Goal: Transaction & Acquisition: Purchase product/service

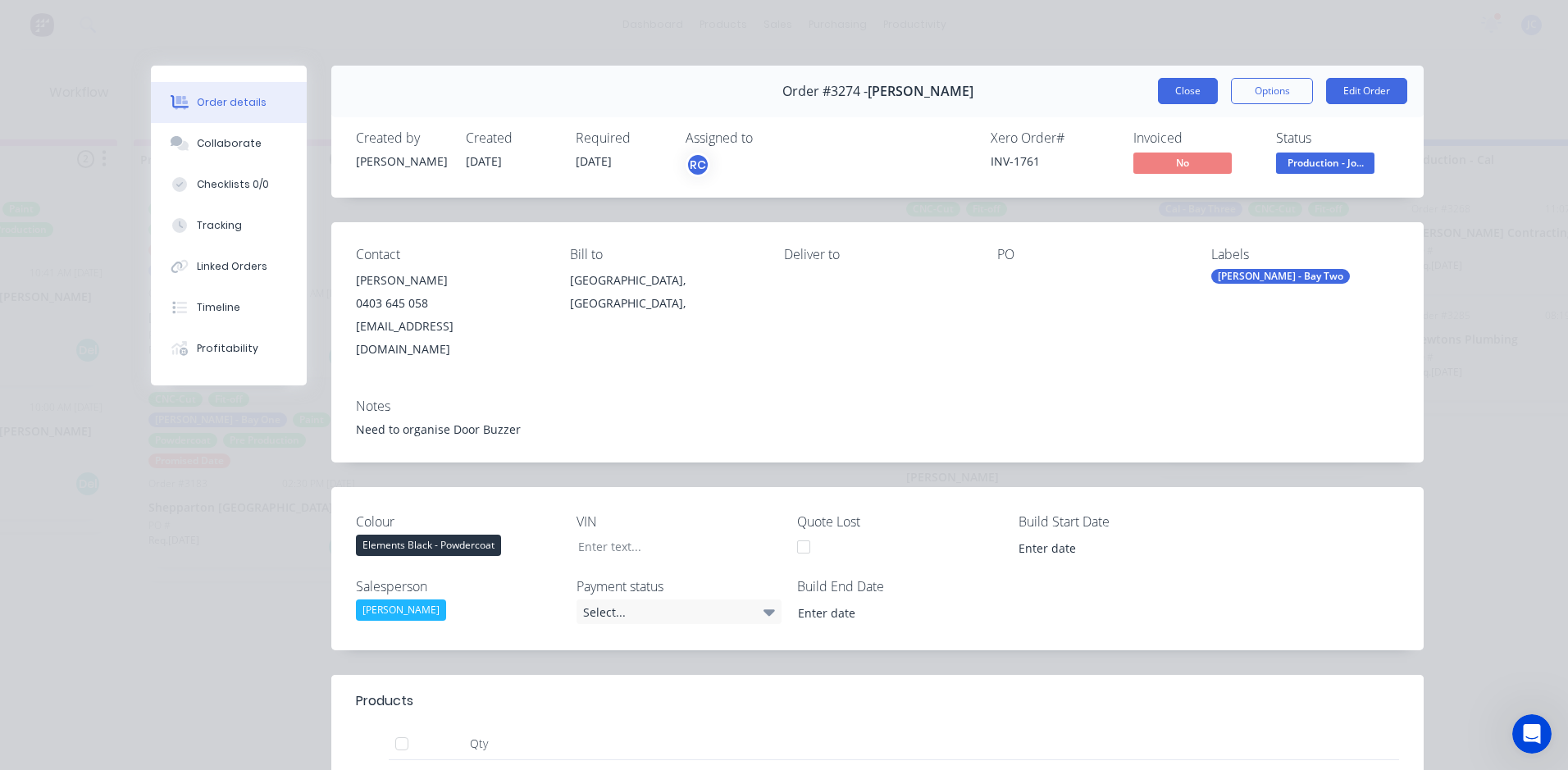
click at [1163, 87] on button "Close" at bounding box center [1188, 91] width 60 height 26
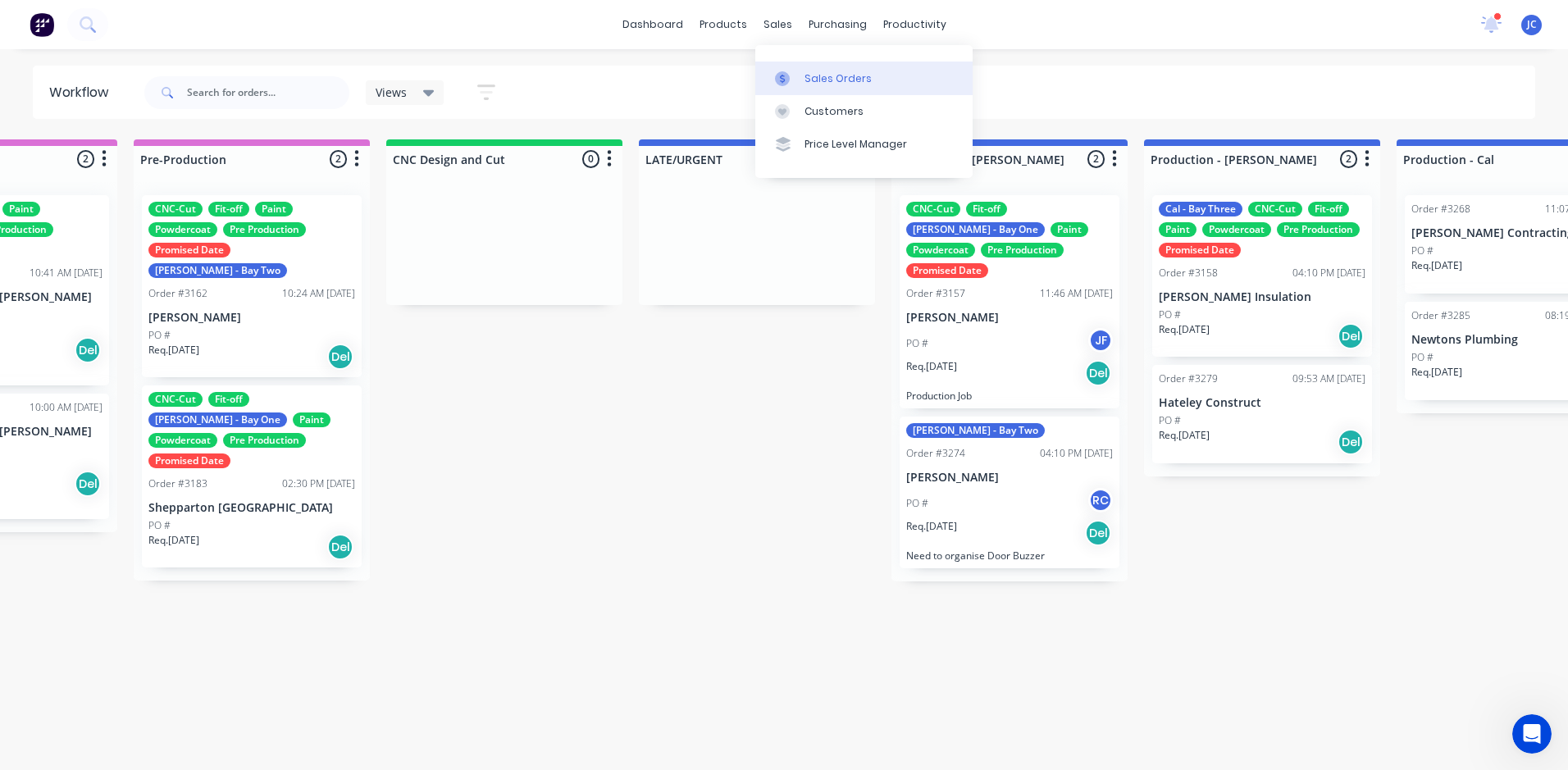
click at [820, 82] on div "Sales Orders" at bounding box center [838, 79] width 68 height 15
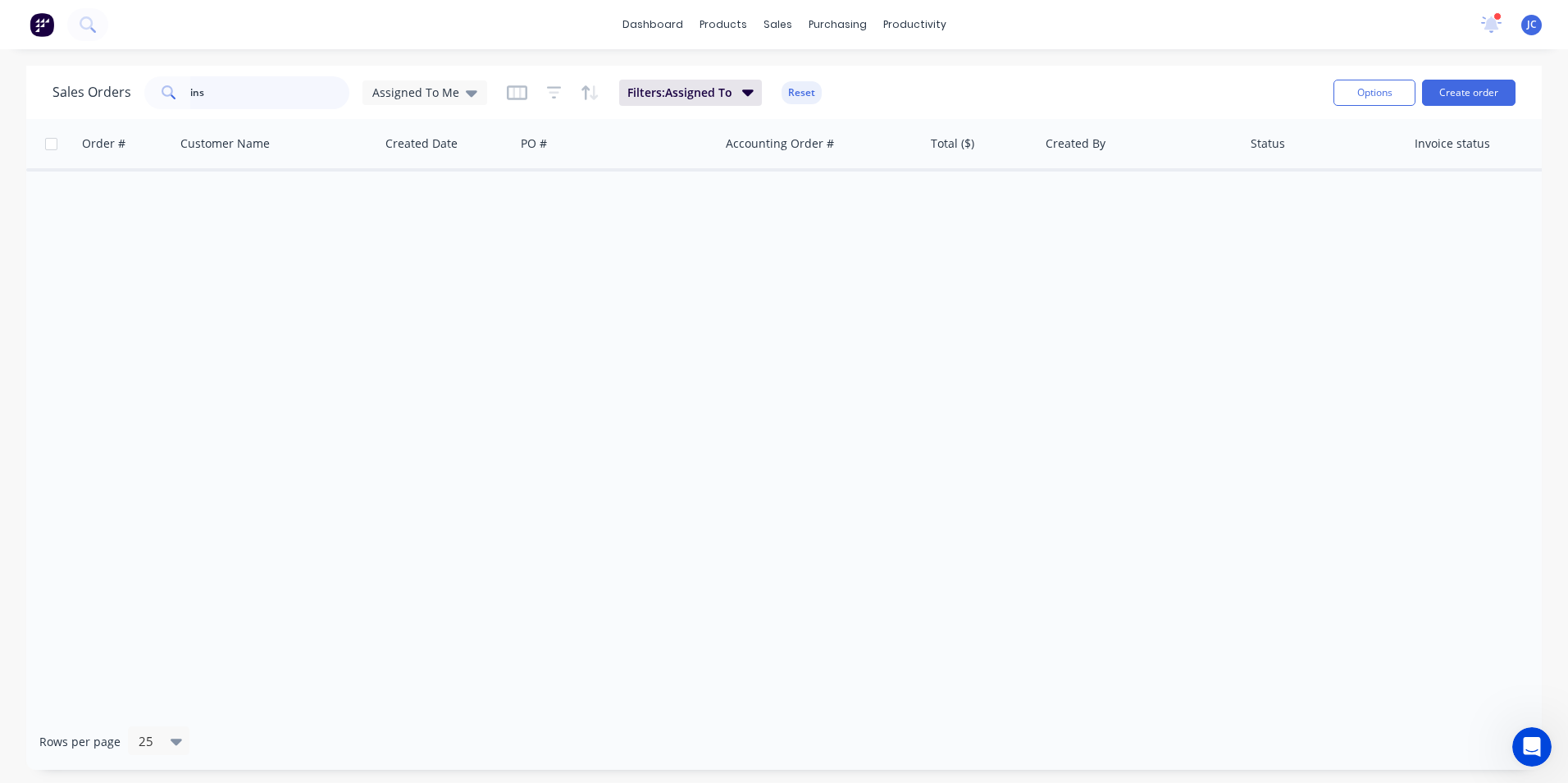
drag, startPoint x: 235, startPoint y: 99, endPoint x: 28, endPoint y: 44, distance: 214.2
click at [0, 58] on html "dashboard products sales purchasing productivity dashboard products Product Cat…" at bounding box center [784, 391] width 1568 height 783
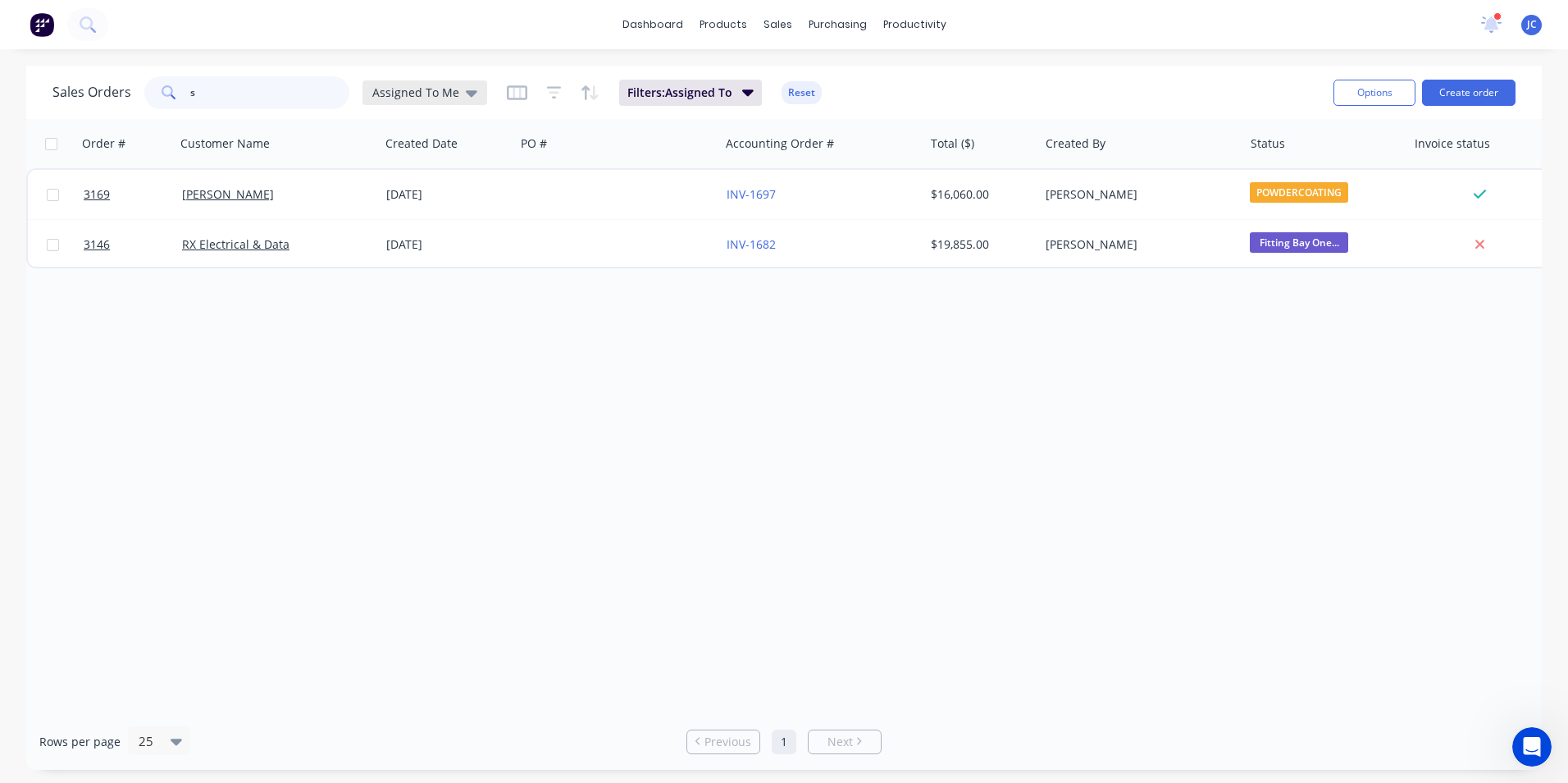
type input "s"
click at [468, 98] on icon at bounding box center [471, 93] width 12 height 18
click at [470, 237] on button "None" at bounding box center [460, 232] width 187 height 19
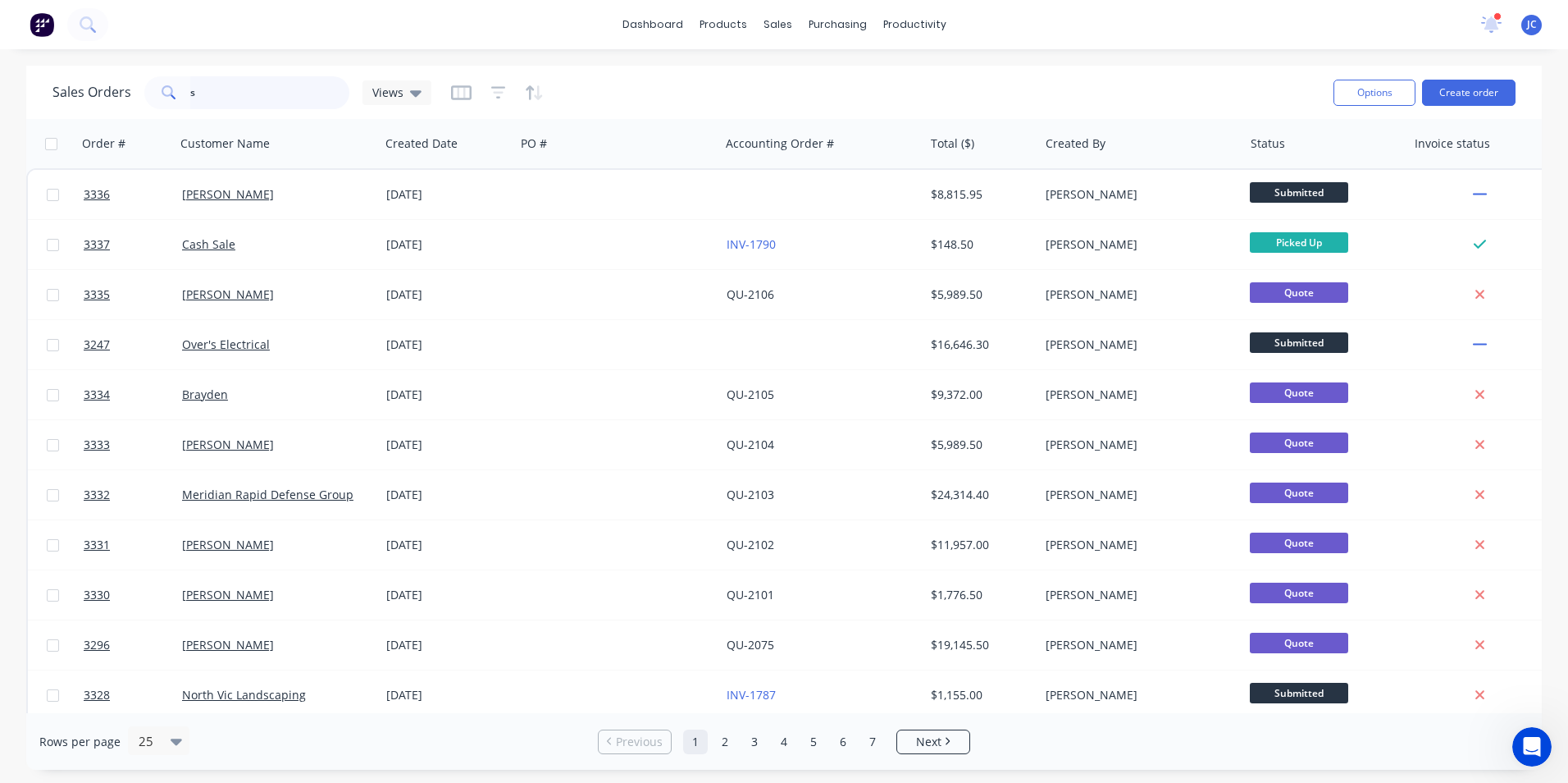
click at [238, 93] on input "s" at bounding box center [269, 93] width 160 height 33
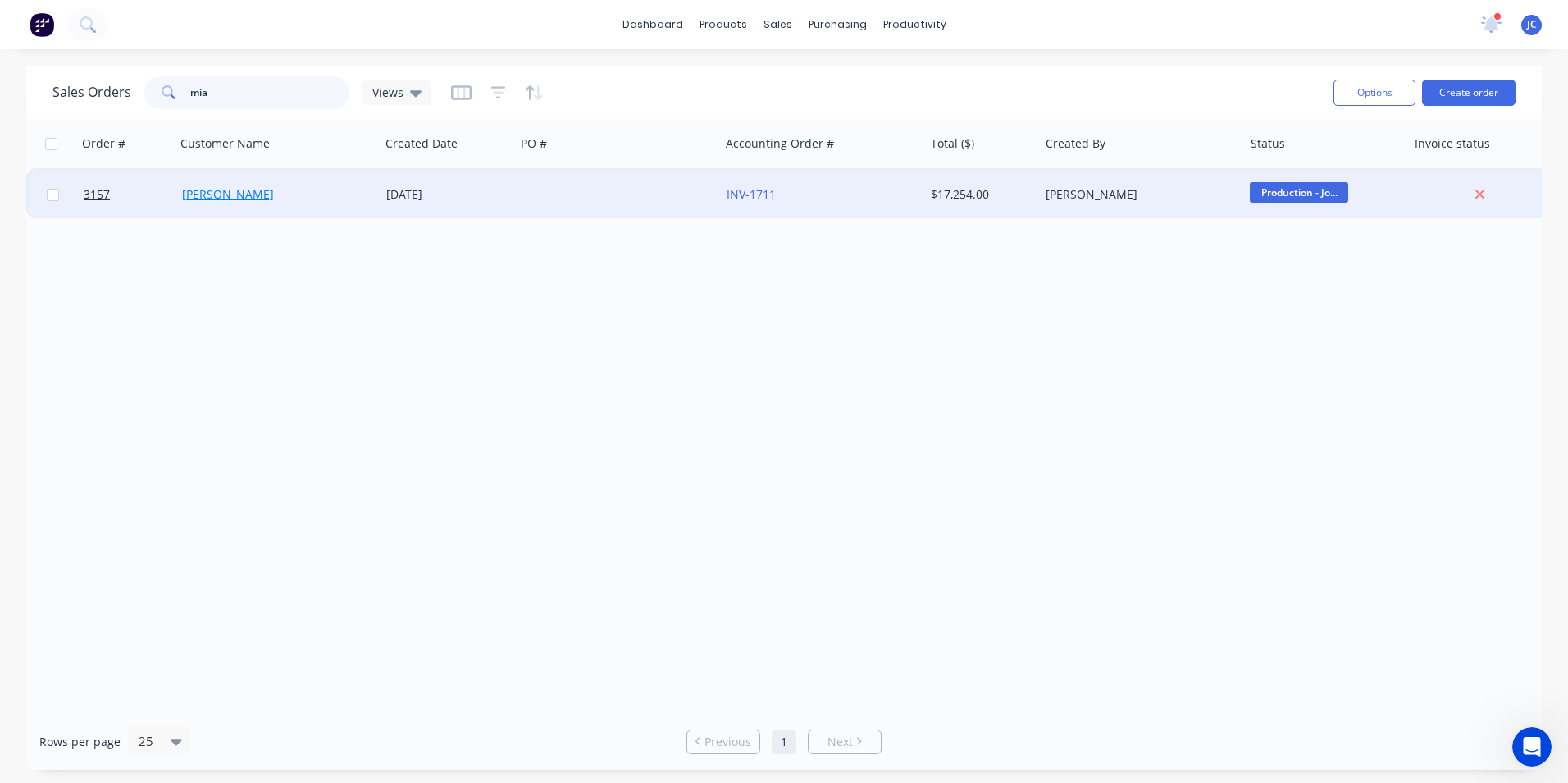
type input "mia"
click at [236, 190] on link "[PERSON_NAME]" at bounding box center [228, 194] width 91 height 16
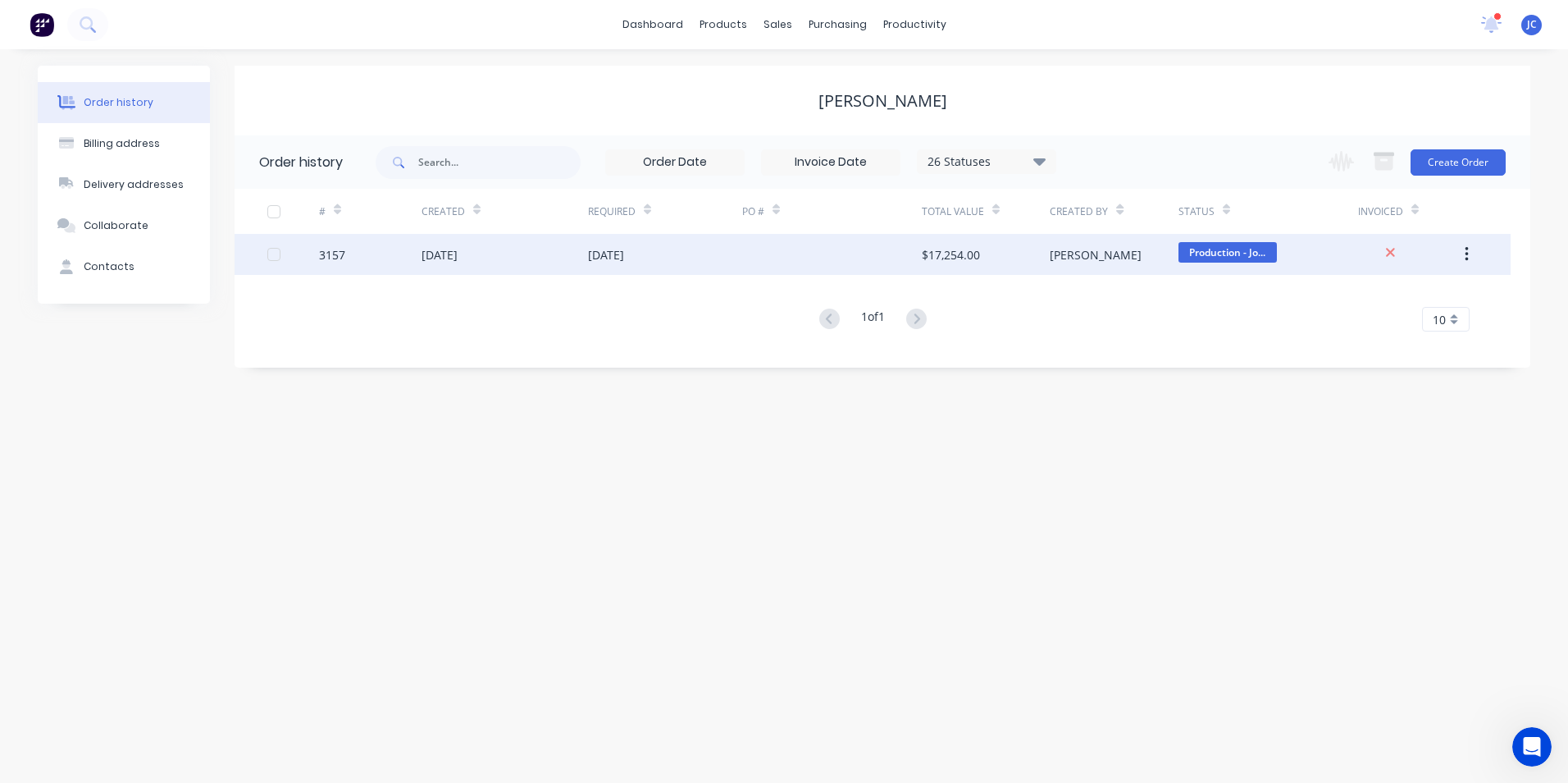
click at [1008, 260] on div "$17,254.00" at bounding box center [985, 254] width 128 height 41
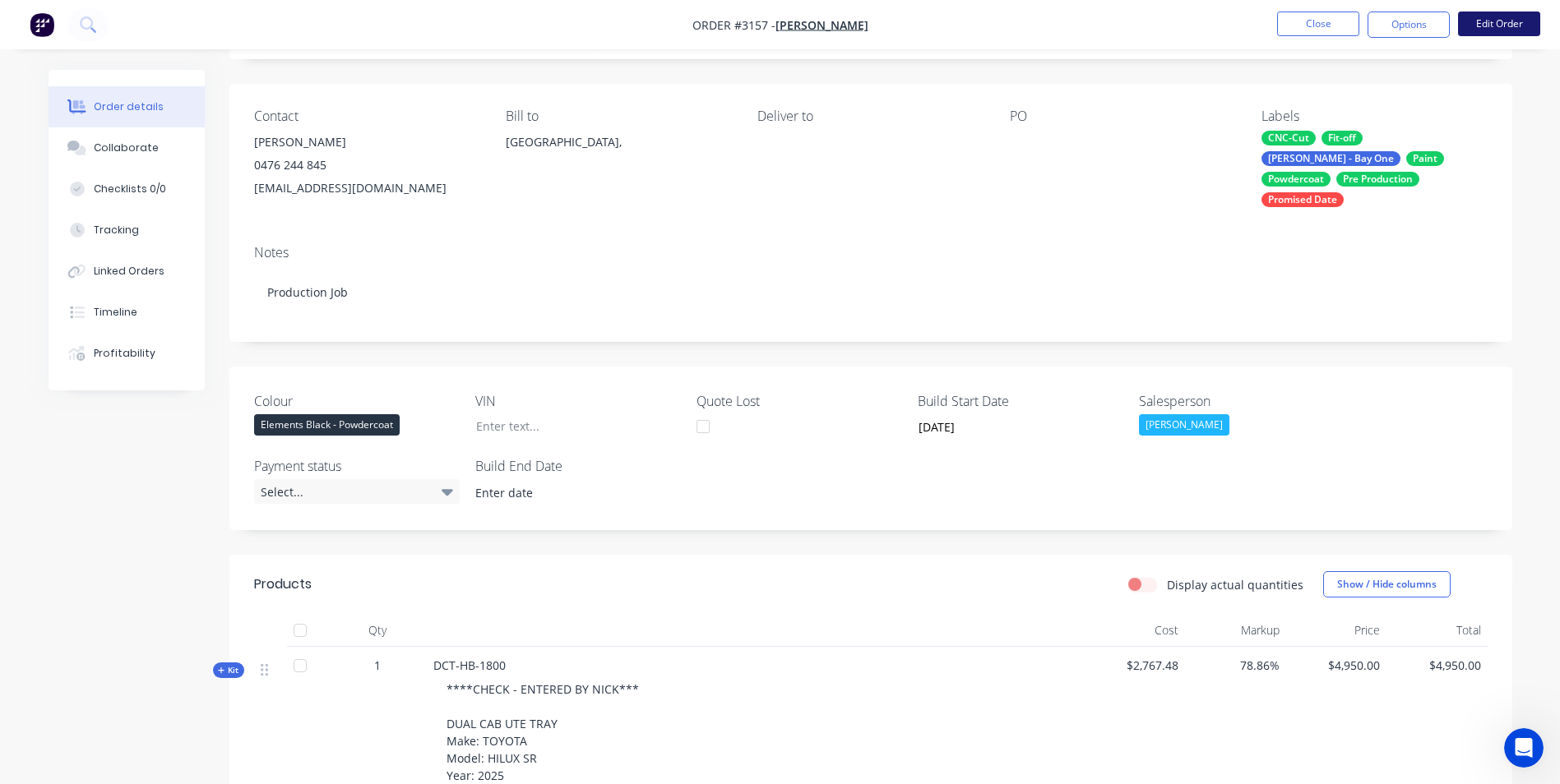
scroll to position [82, 0]
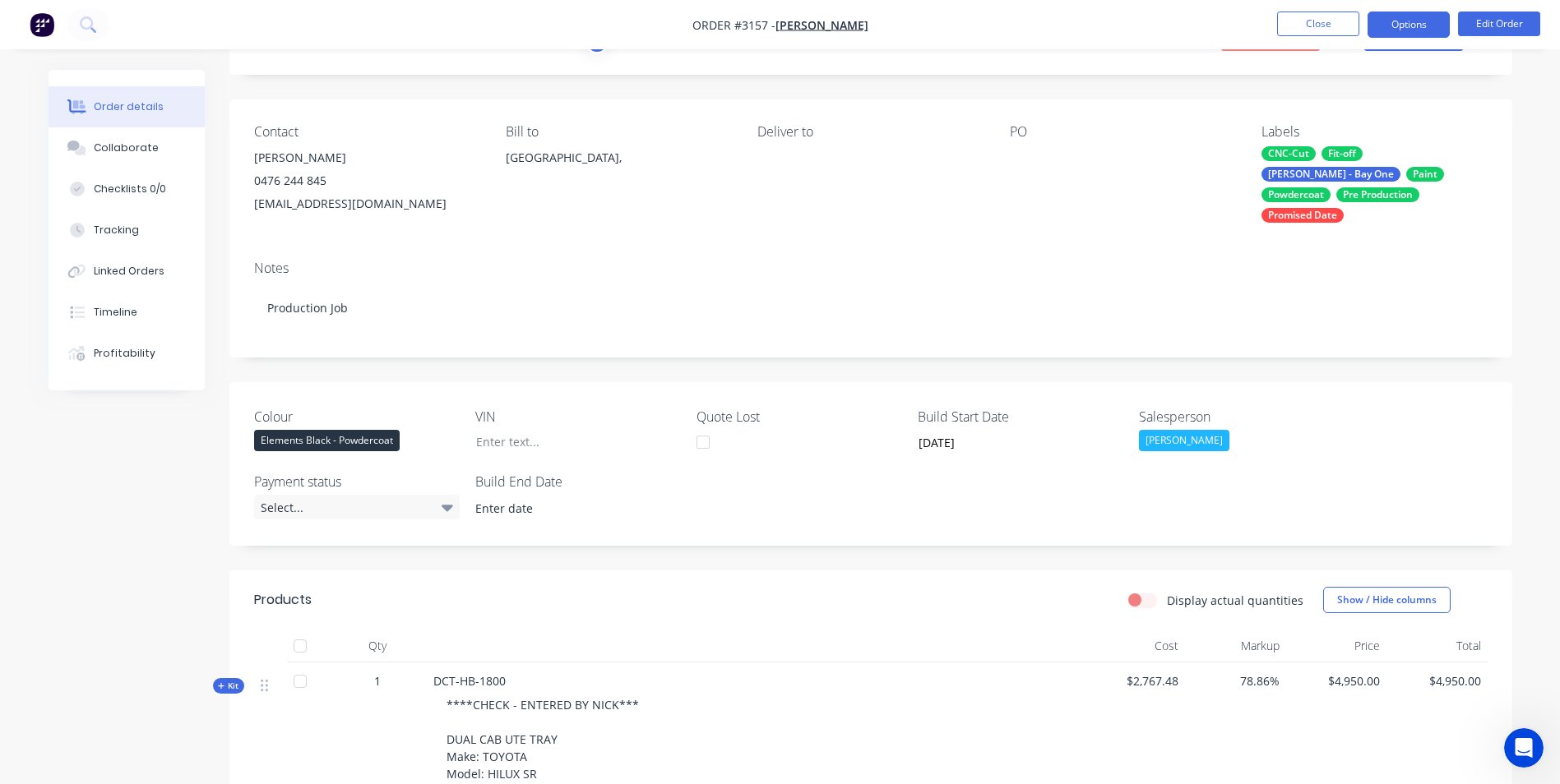
click at [1412, 23] on button "Options" at bounding box center [1408, 25] width 82 height 26
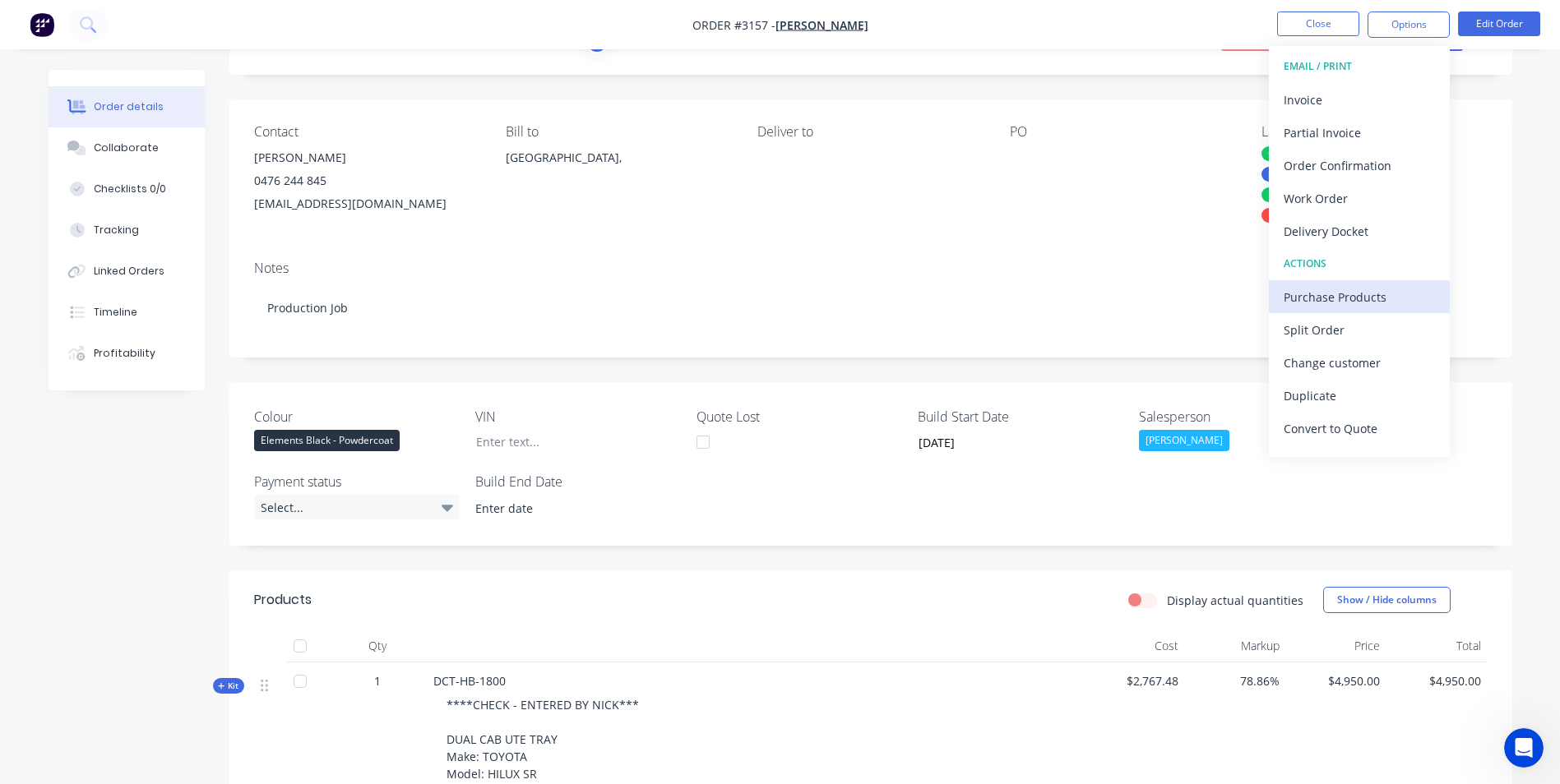
click at [1389, 292] on div "Purchase Products" at bounding box center [1359, 297] width 152 height 24
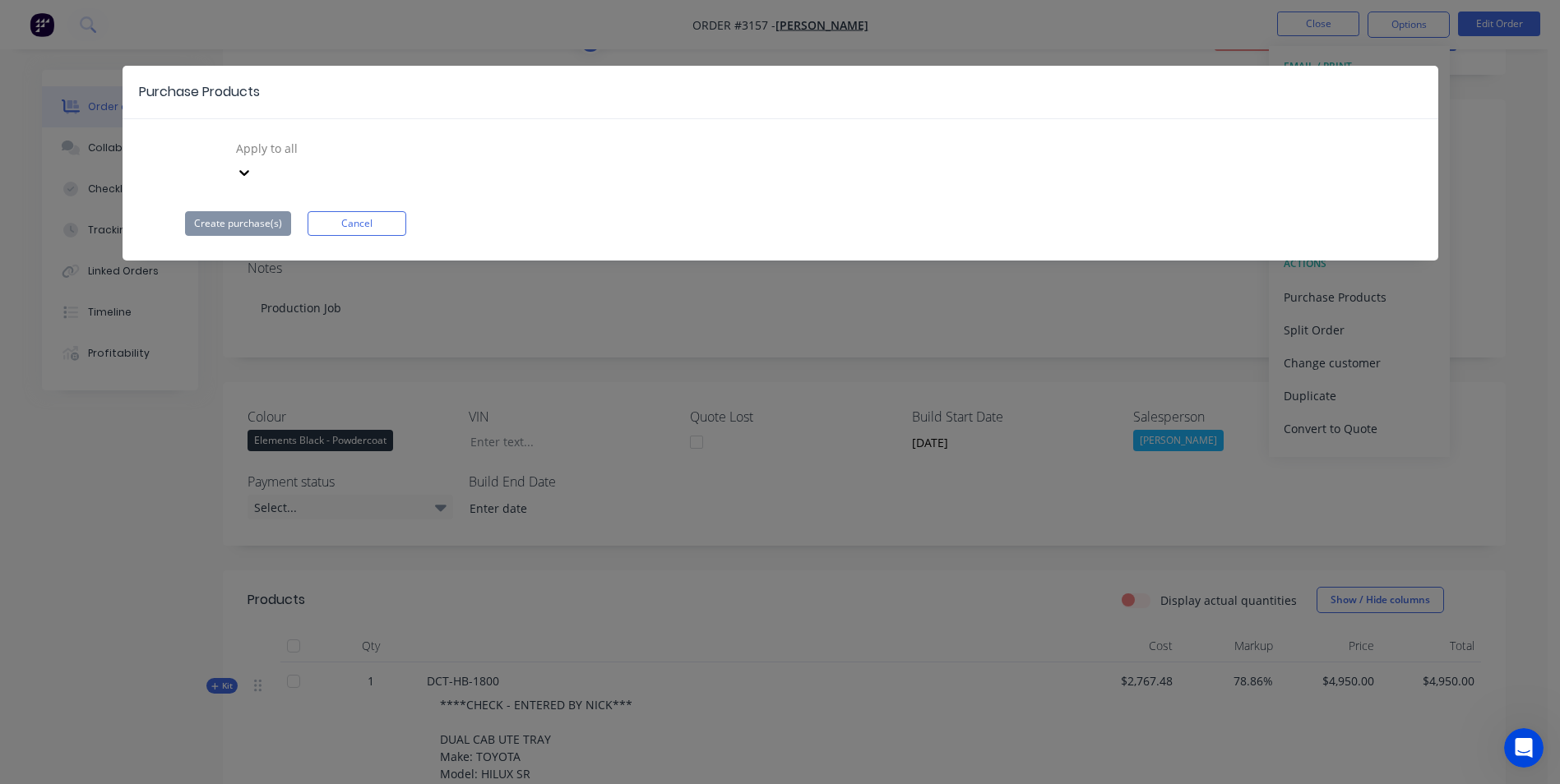
click at [328, 149] on div at bounding box center [353, 148] width 237 height 21
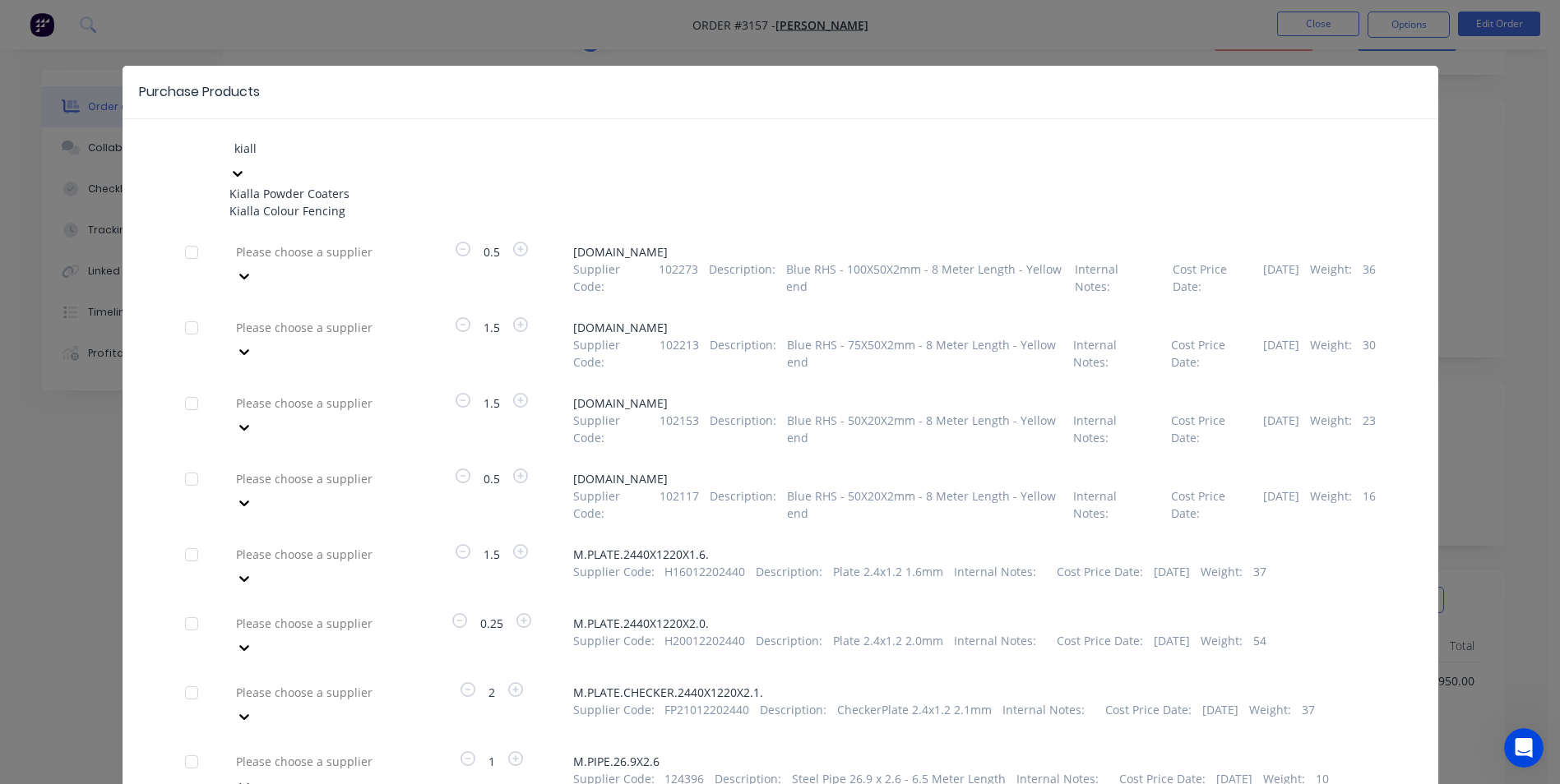
type input "kialla"
click at [342, 185] on div "Kialla Powder Coaters" at bounding box center [319, 193] width 180 height 17
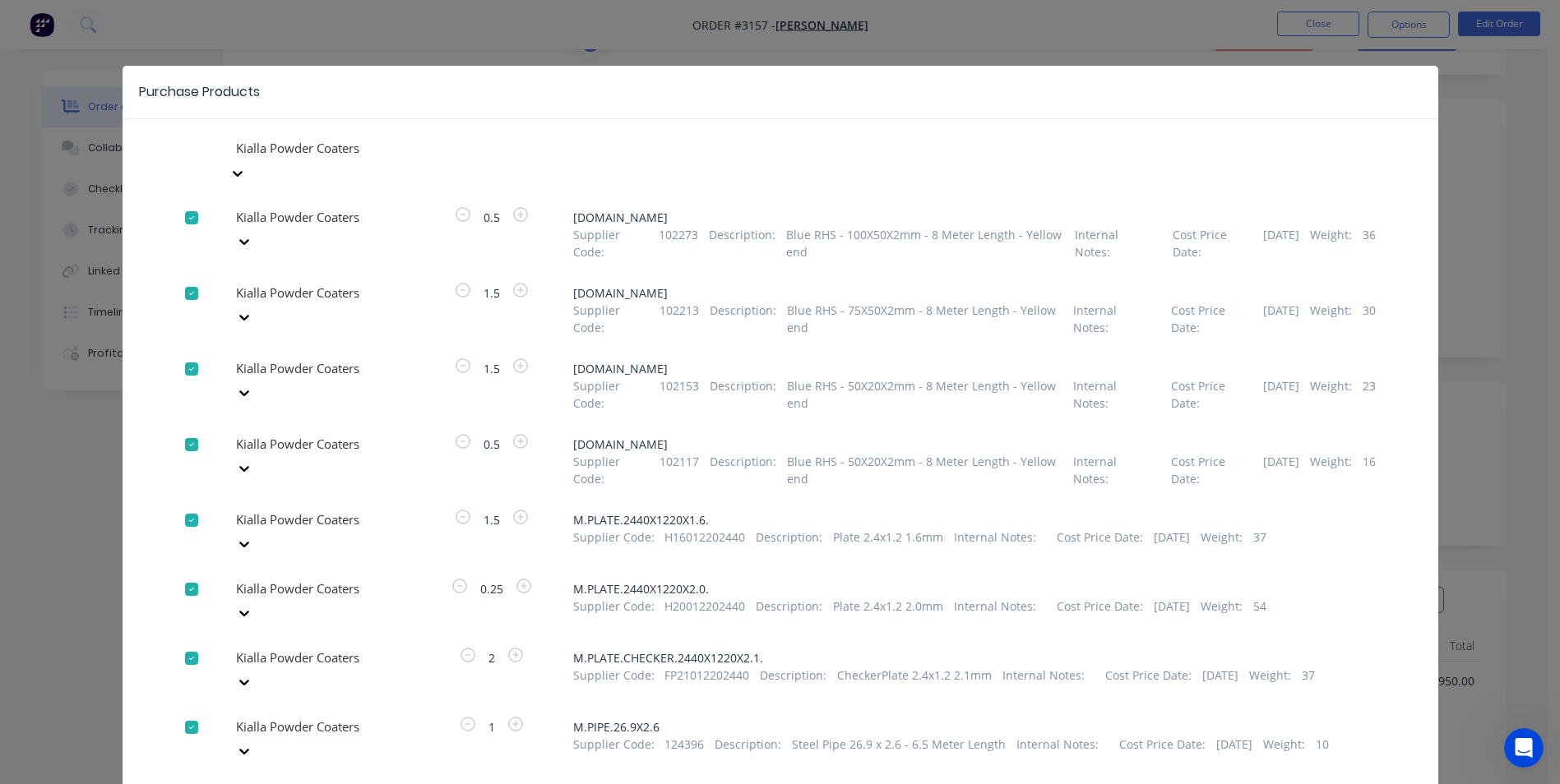
click at [246, 165] on icon at bounding box center [237, 173] width 16 height 16
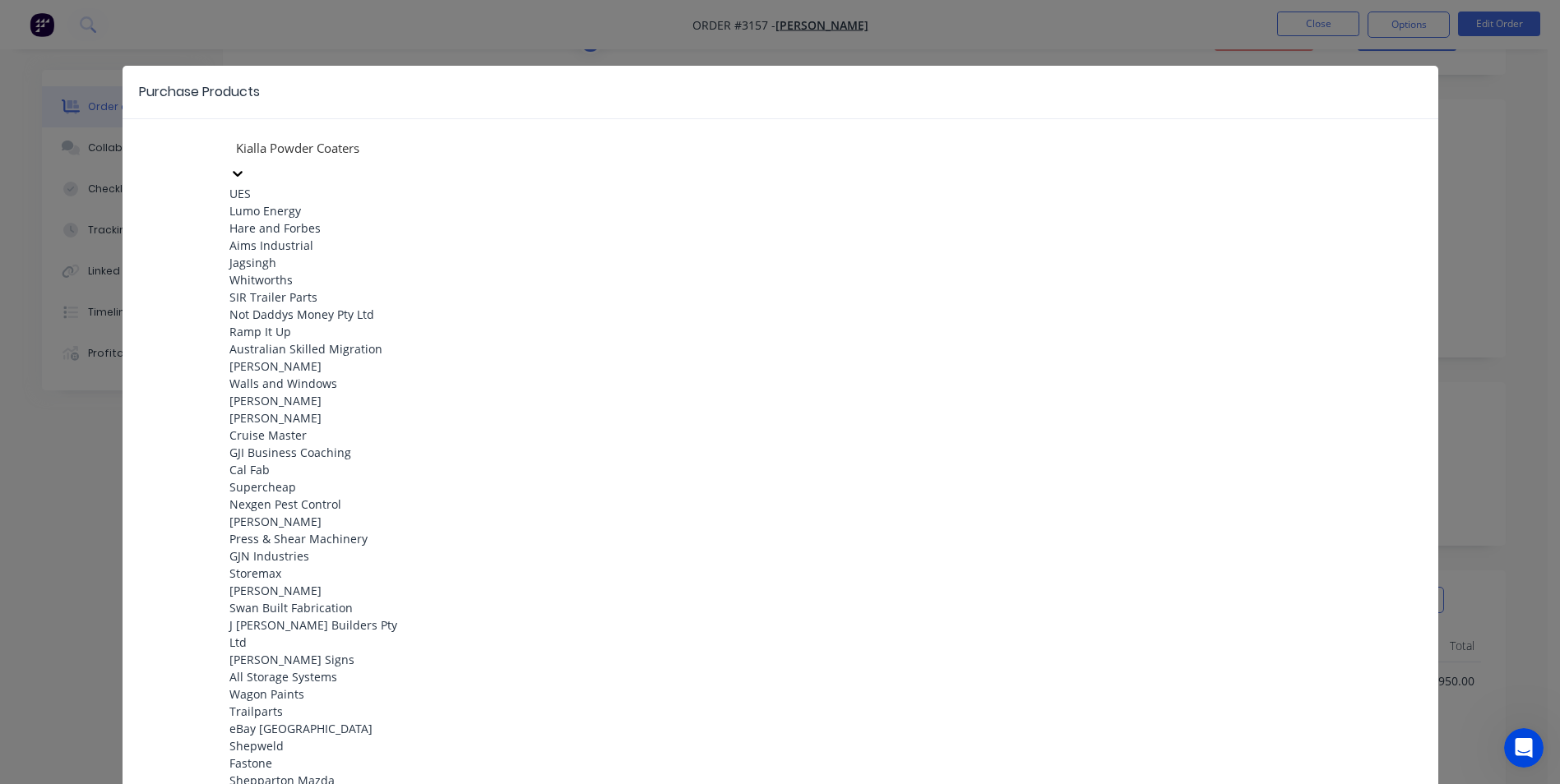
scroll to position [4745, 0]
click at [493, 71] on div "Purchase Products" at bounding box center [780, 93] width 1316 height 54
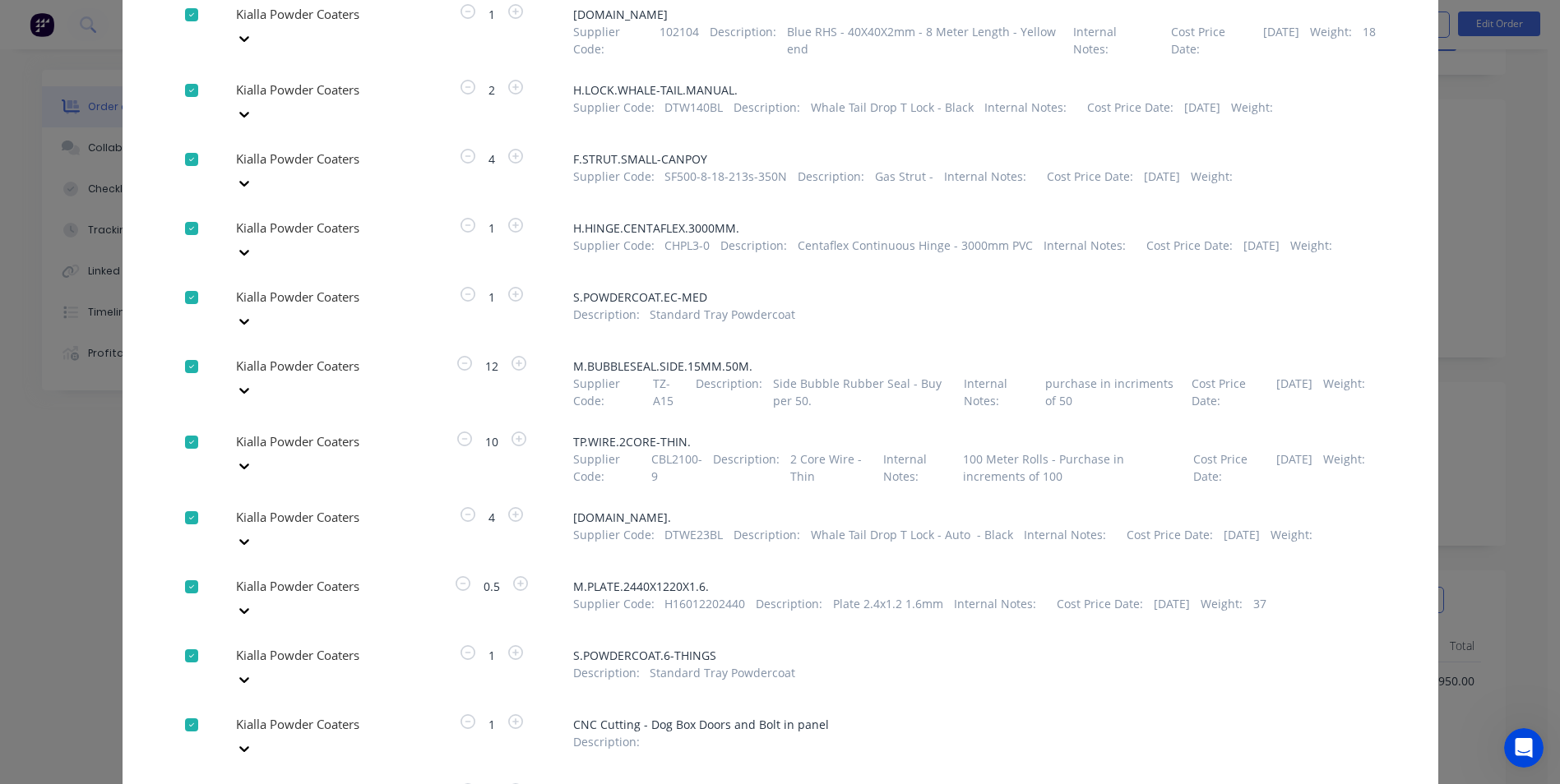
scroll to position [2325, 0]
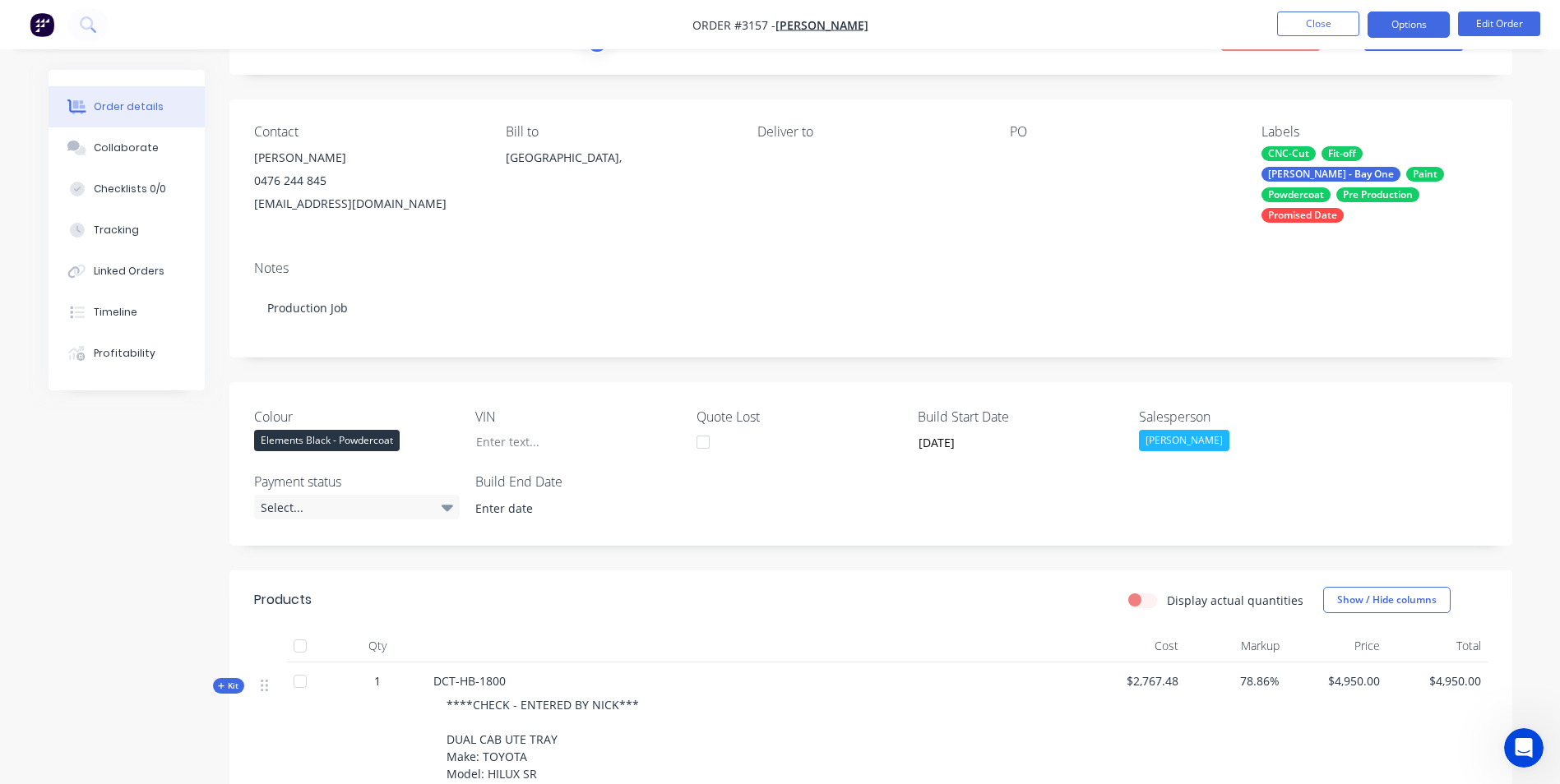
click at [1414, 21] on button "Options" at bounding box center [1408, 25] width 82 height 26
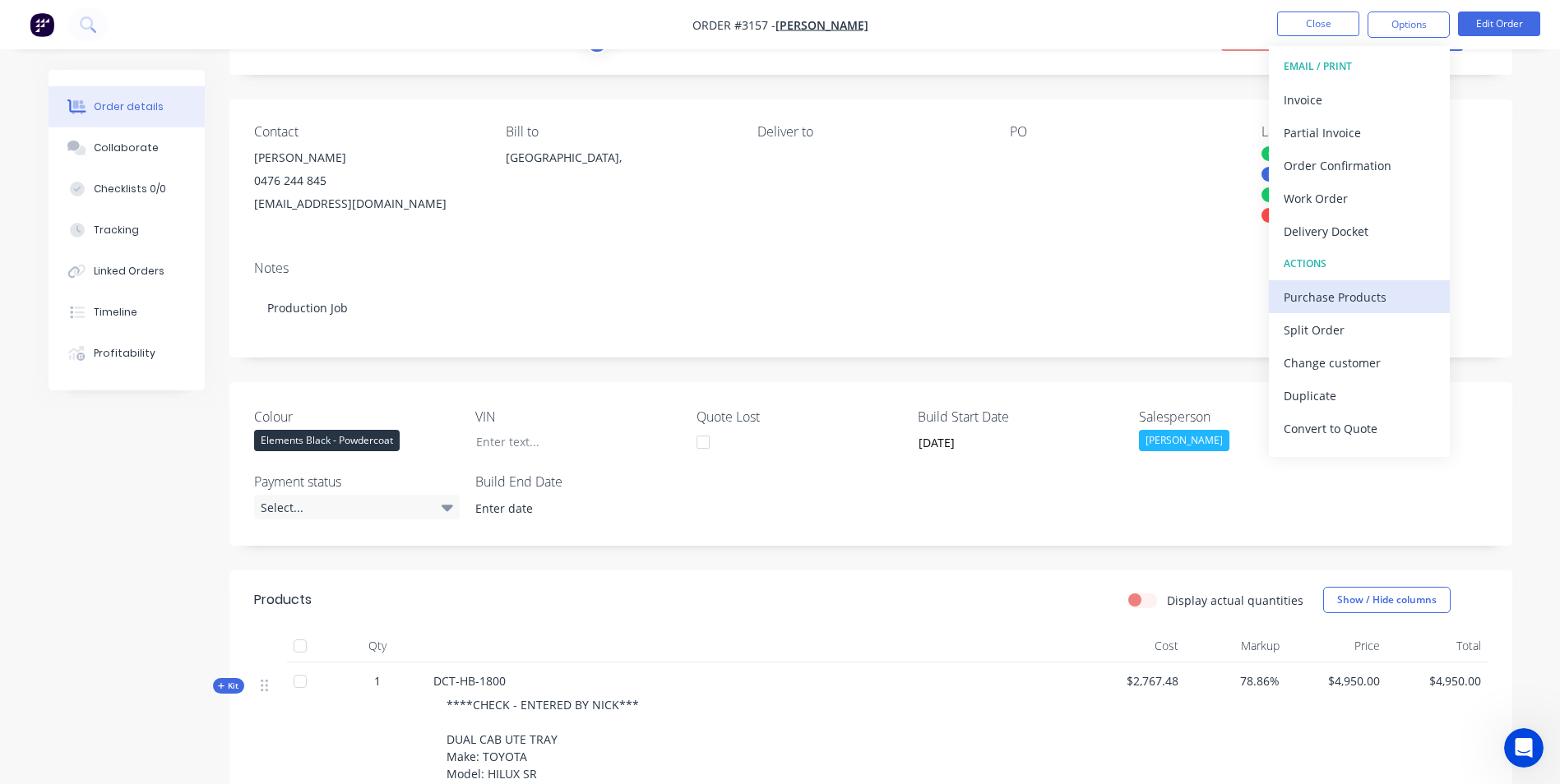
click at [1380, 296] on div "Purchase Products" at bounding box center [1359, 297] width 152 height 24
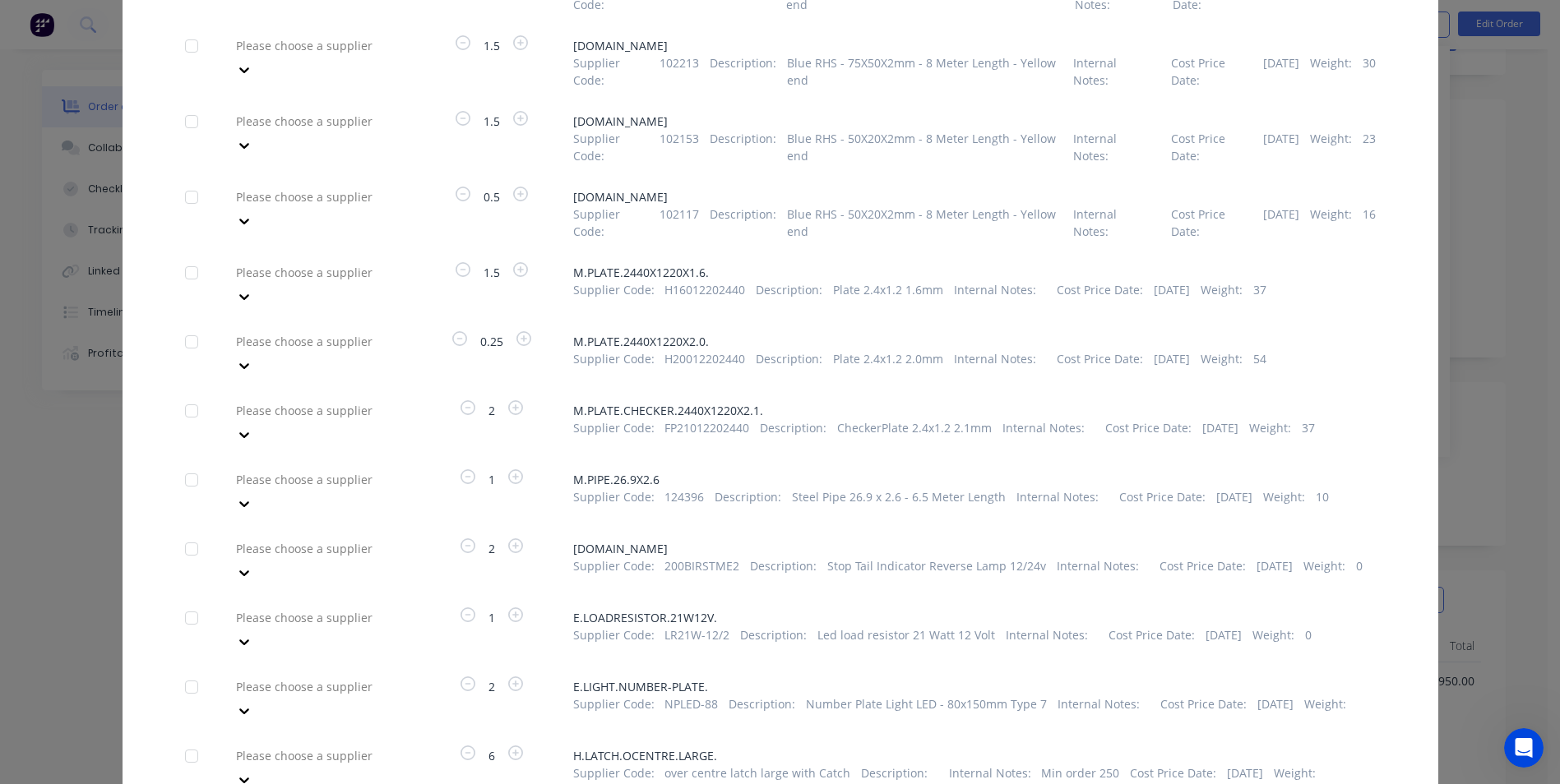
scroll to position [493, 0]
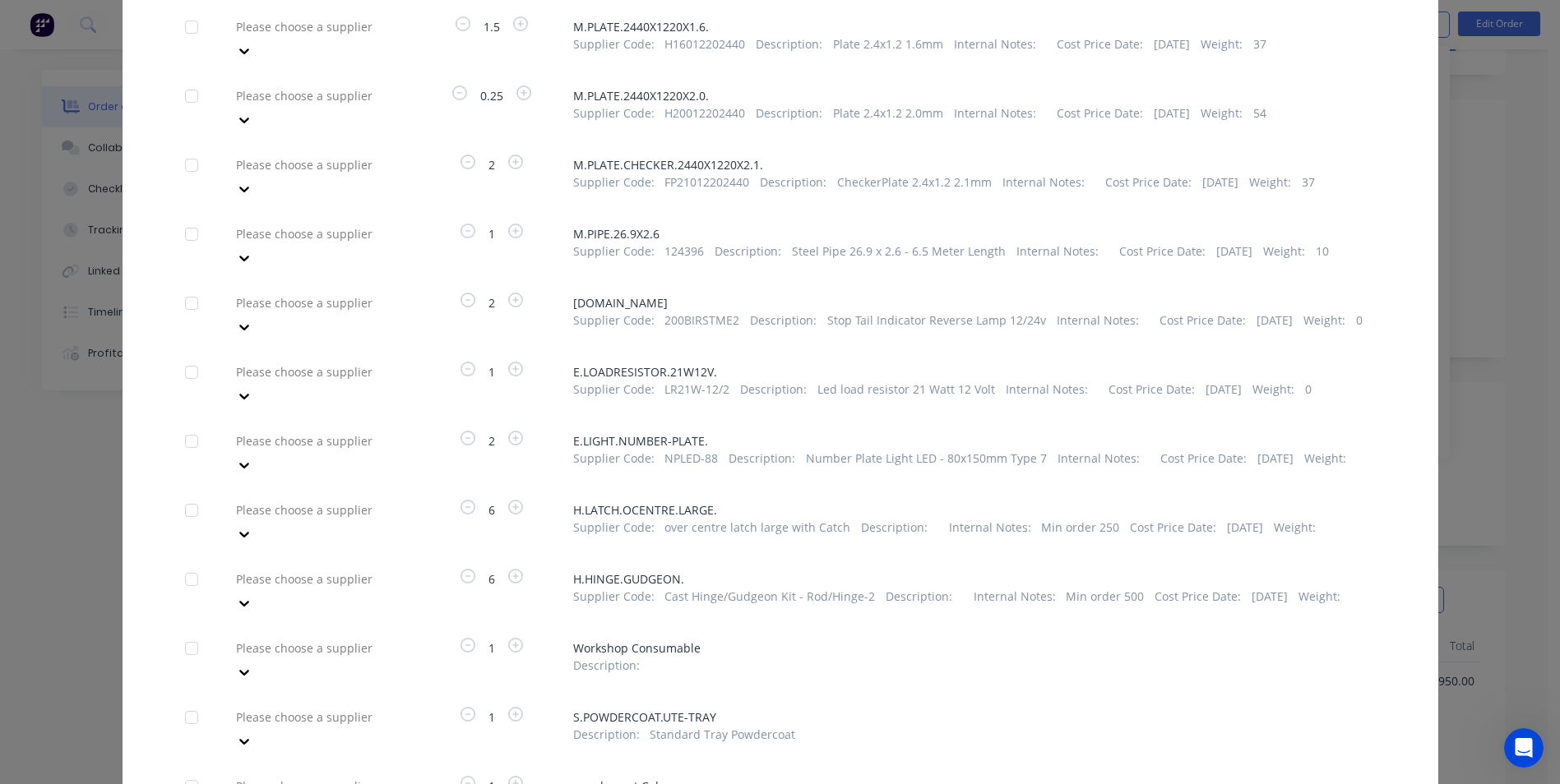
click at [180, 701] on div at bounding box center [191, 717] width 33 height 33
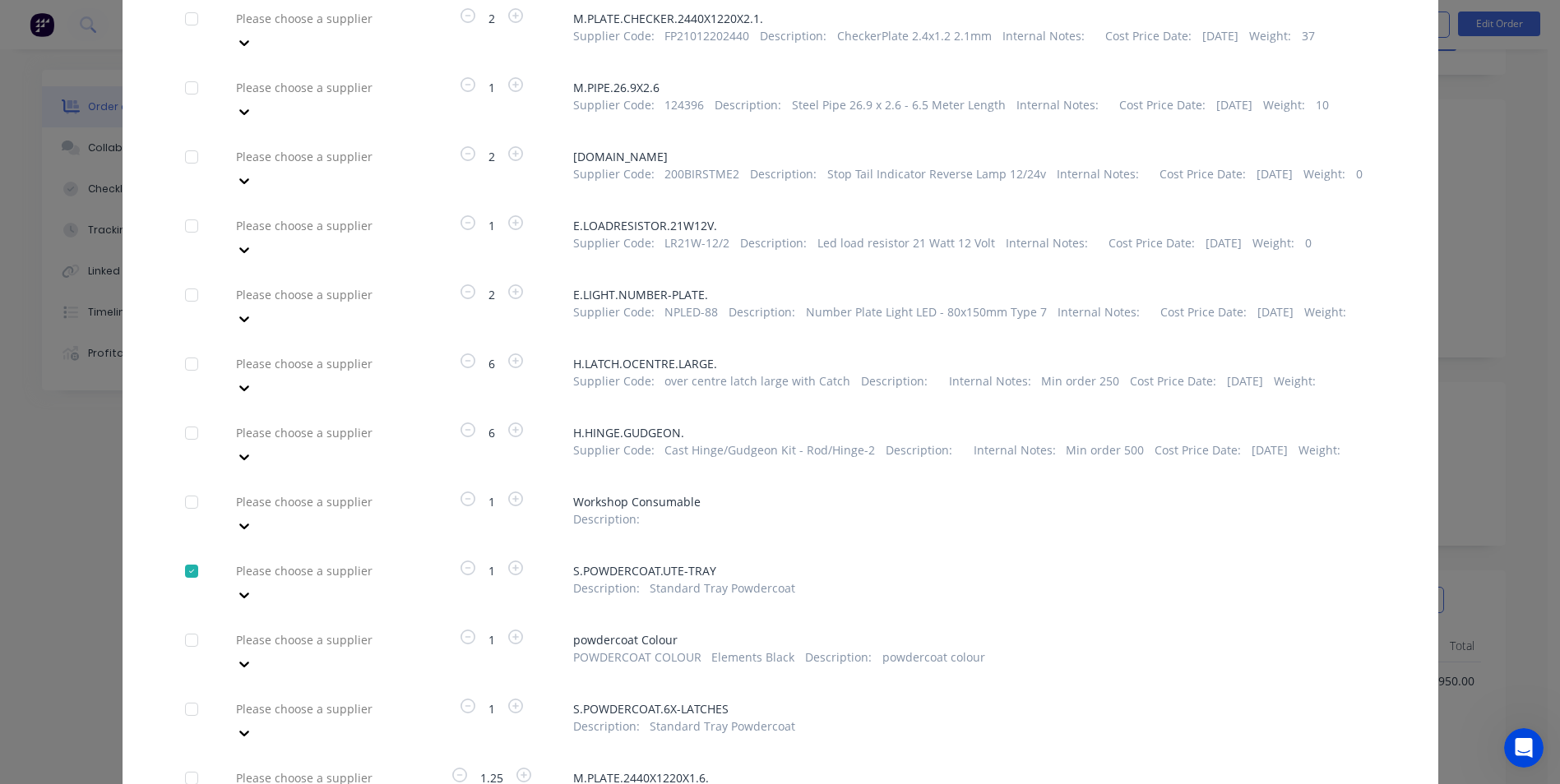
scroll to position [657, 0]
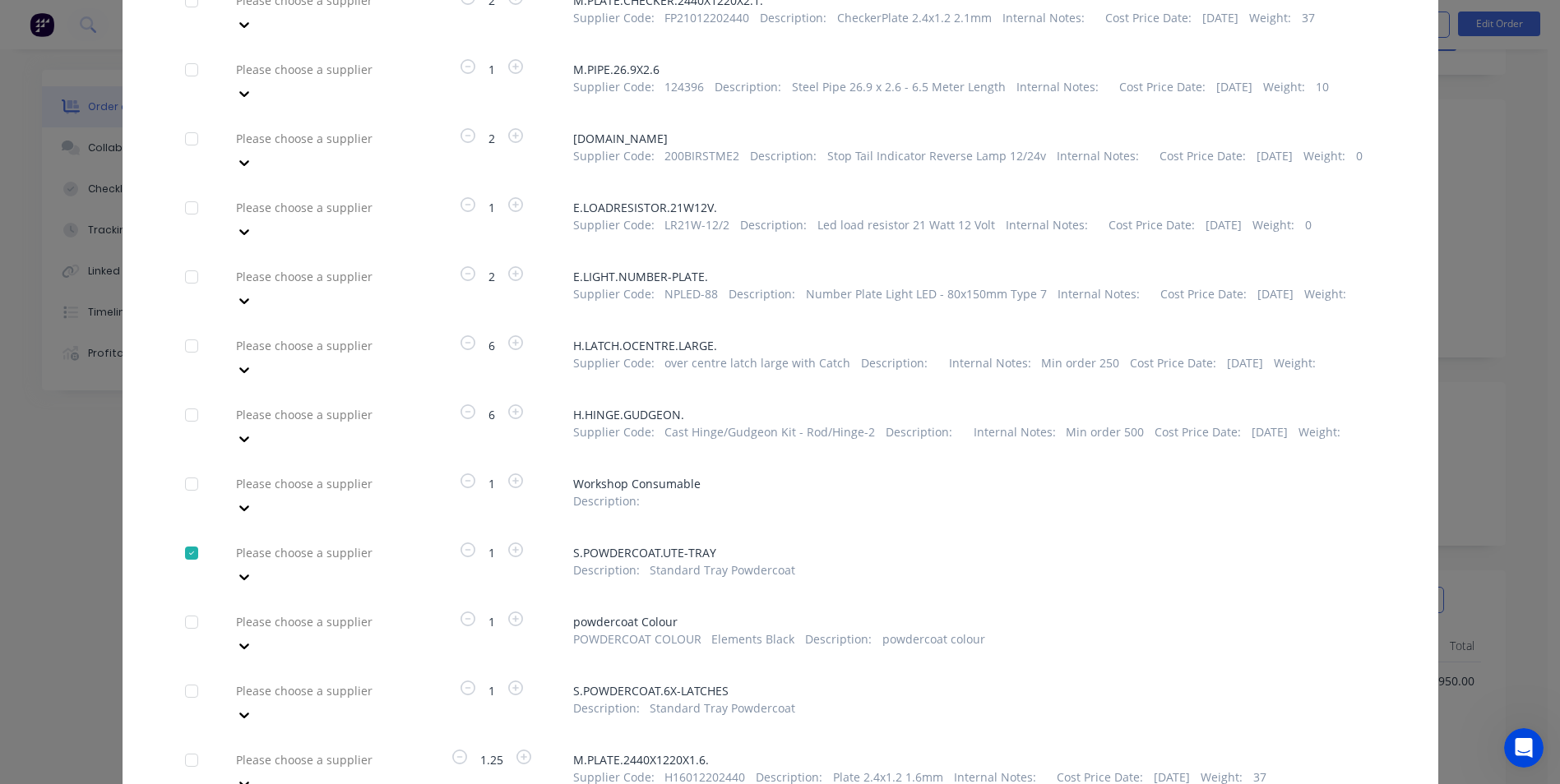
click at [190, 606] on div at bounding box center [191, 622] width 33 height 33
click at [183, 674] on div at bounding box center [191, 690] width 33 height 33
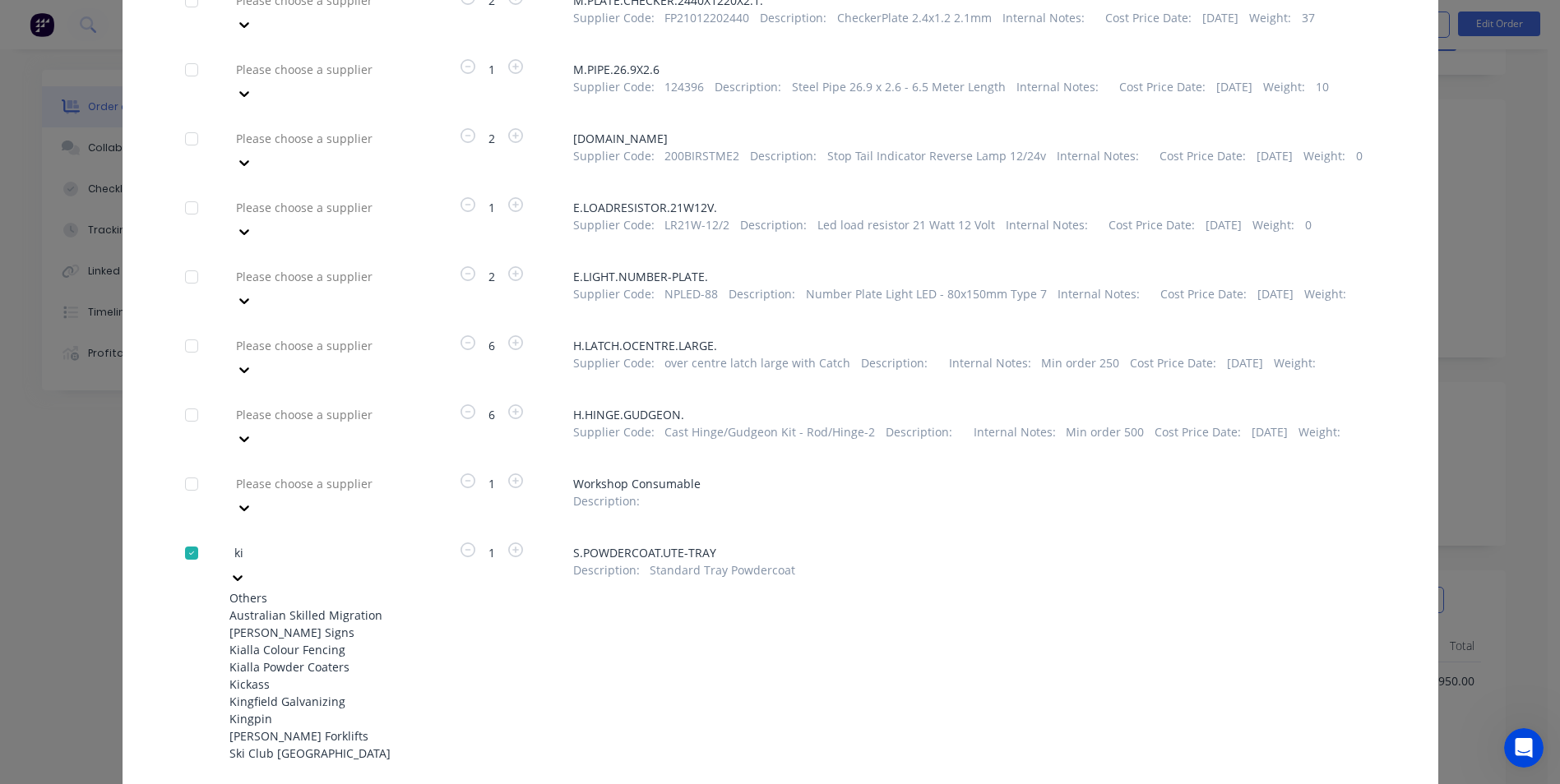
type input "kia"
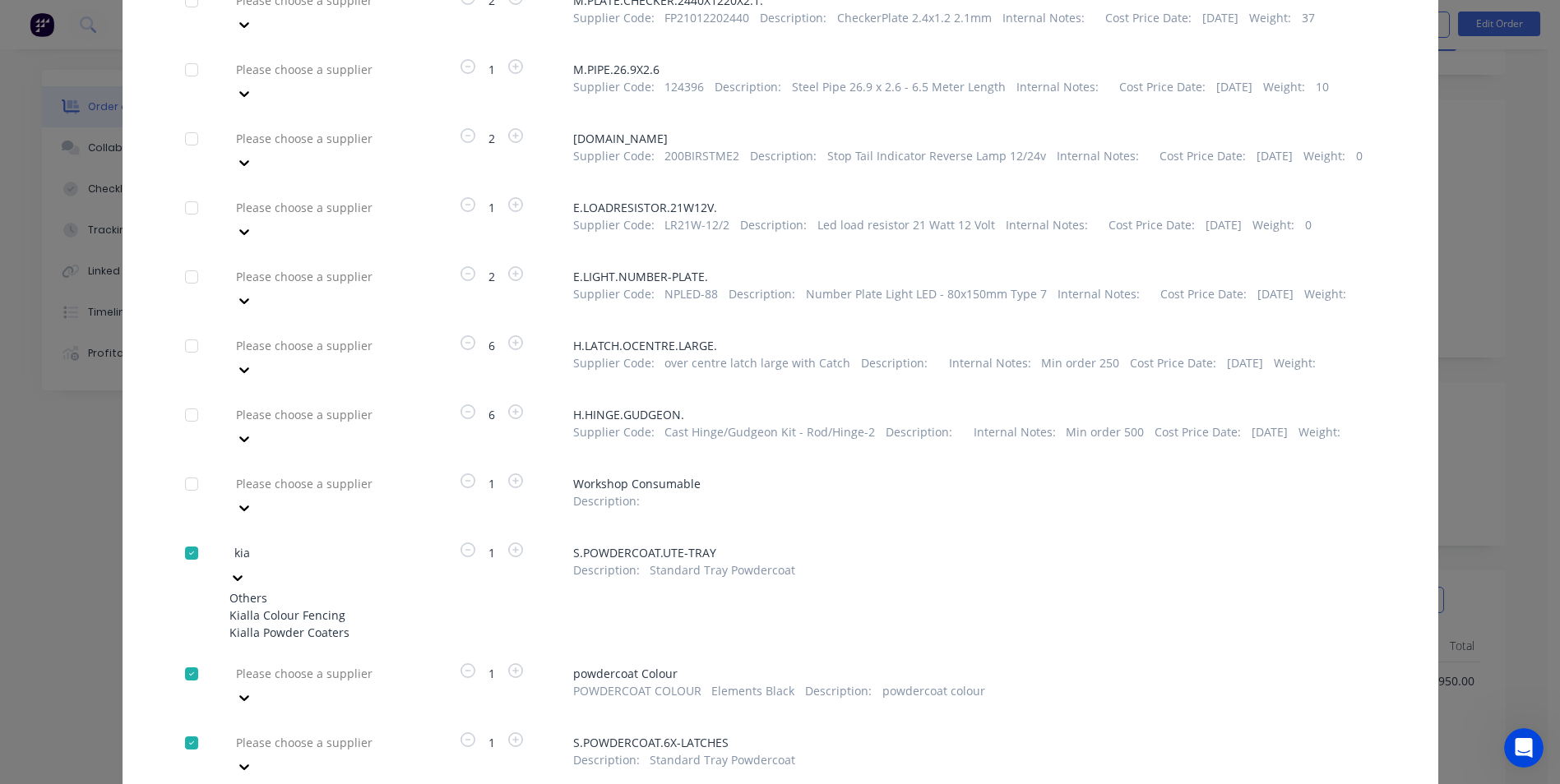
click at [343, 624] on div "Kialla Powder Coaters" at bounding box center [319, 632] width 180 height 17
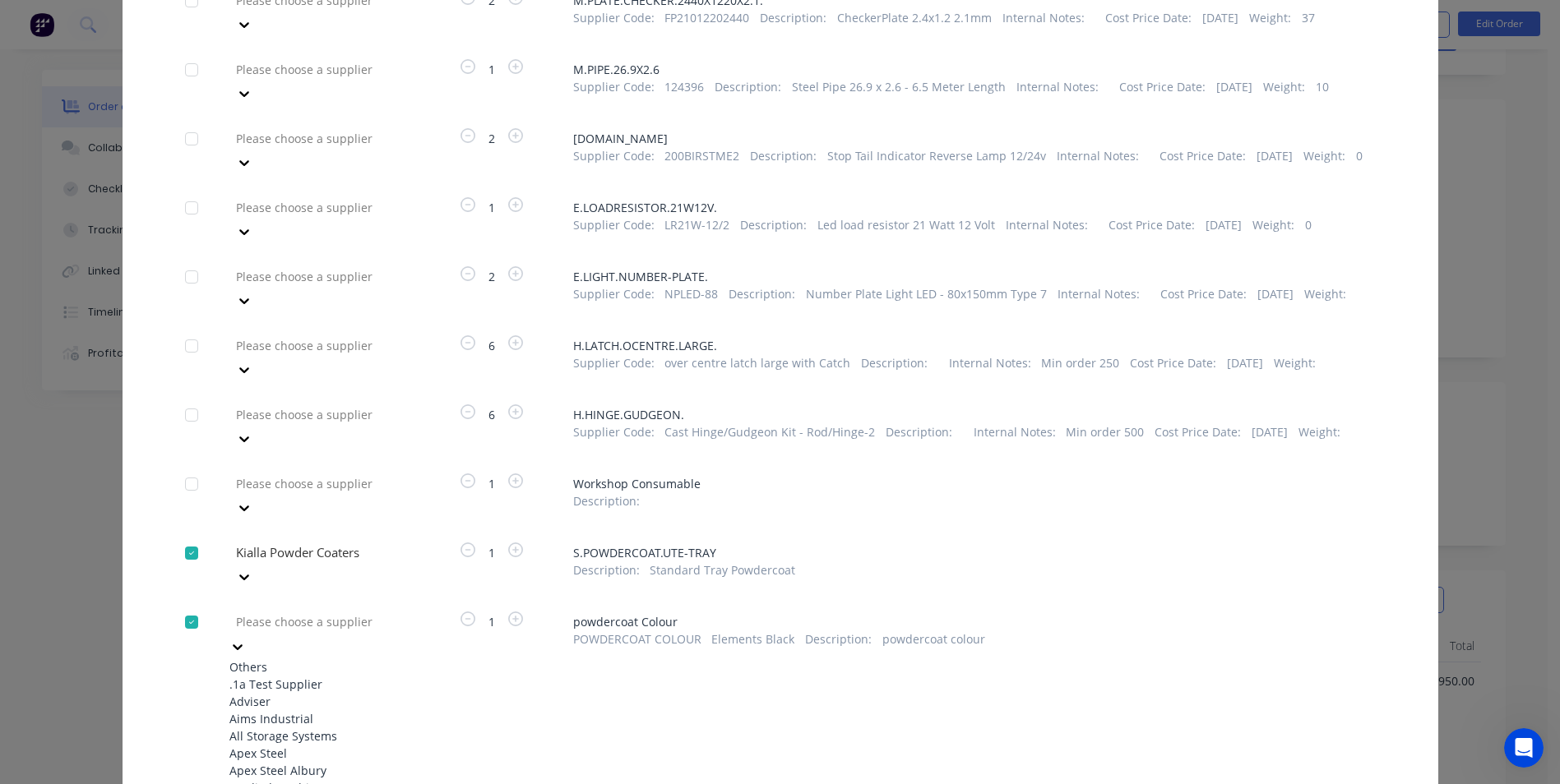
click at [343, 612] on div at bounding box center [353, 622] width 237 height 21
type input "kia"
click at [327, 692] on div "Kialla Powder Coaters" at bounding box center [319, 700] width 180 height 17
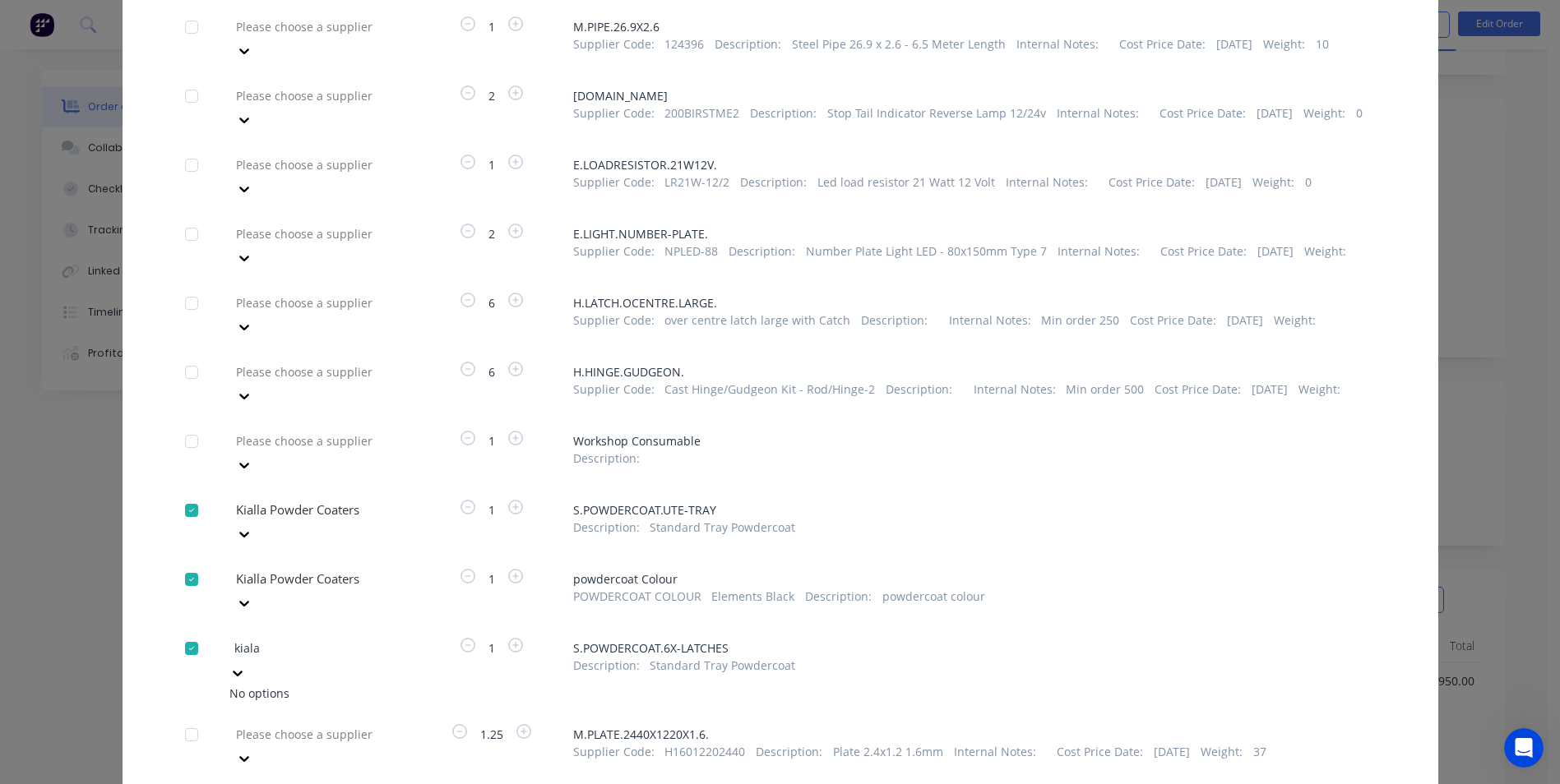
type input "kial"
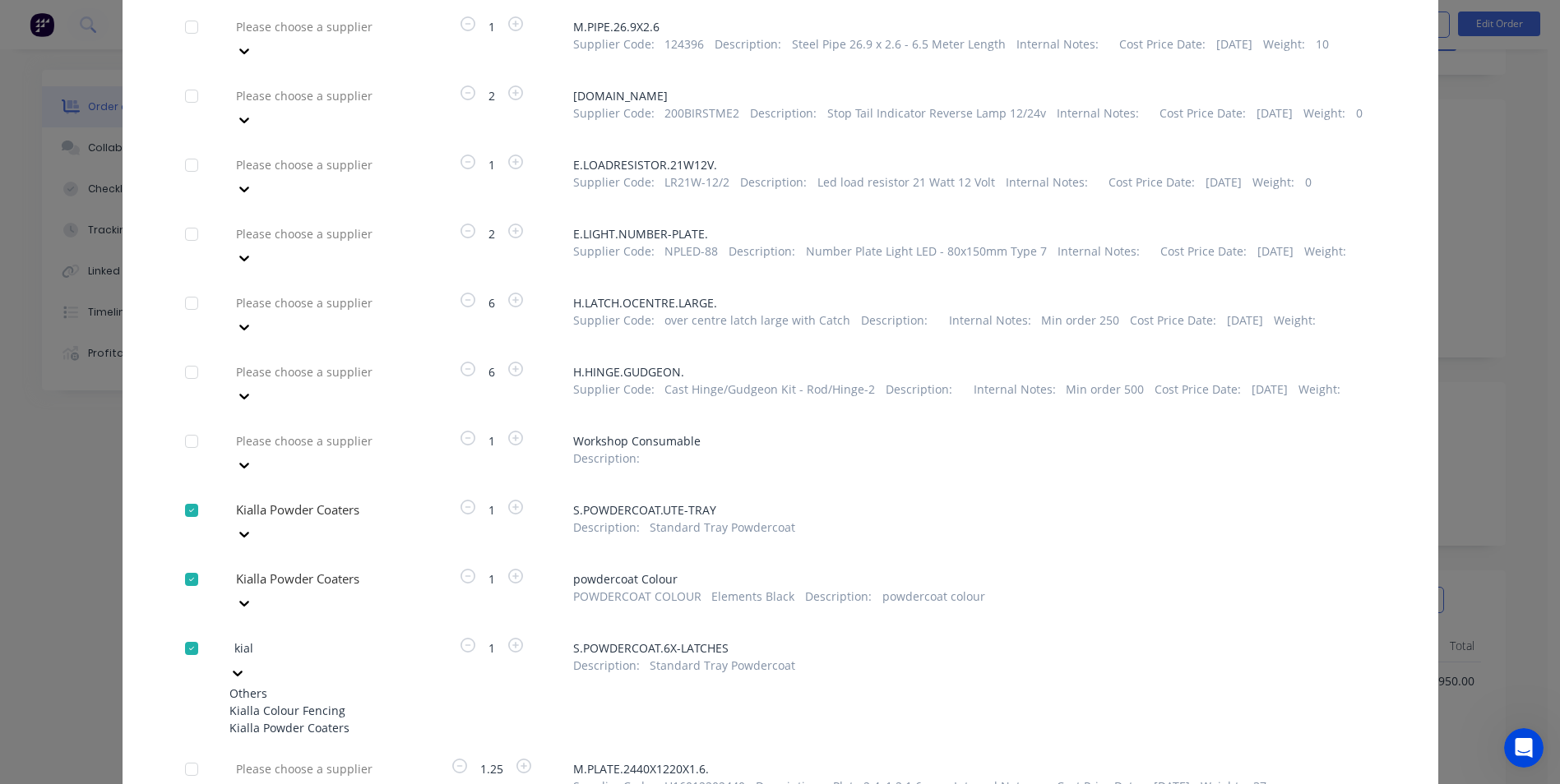
click at [326, 719] on div "Kialla Powder Coaters" at bounding box center [319, 727] width 180 height 17
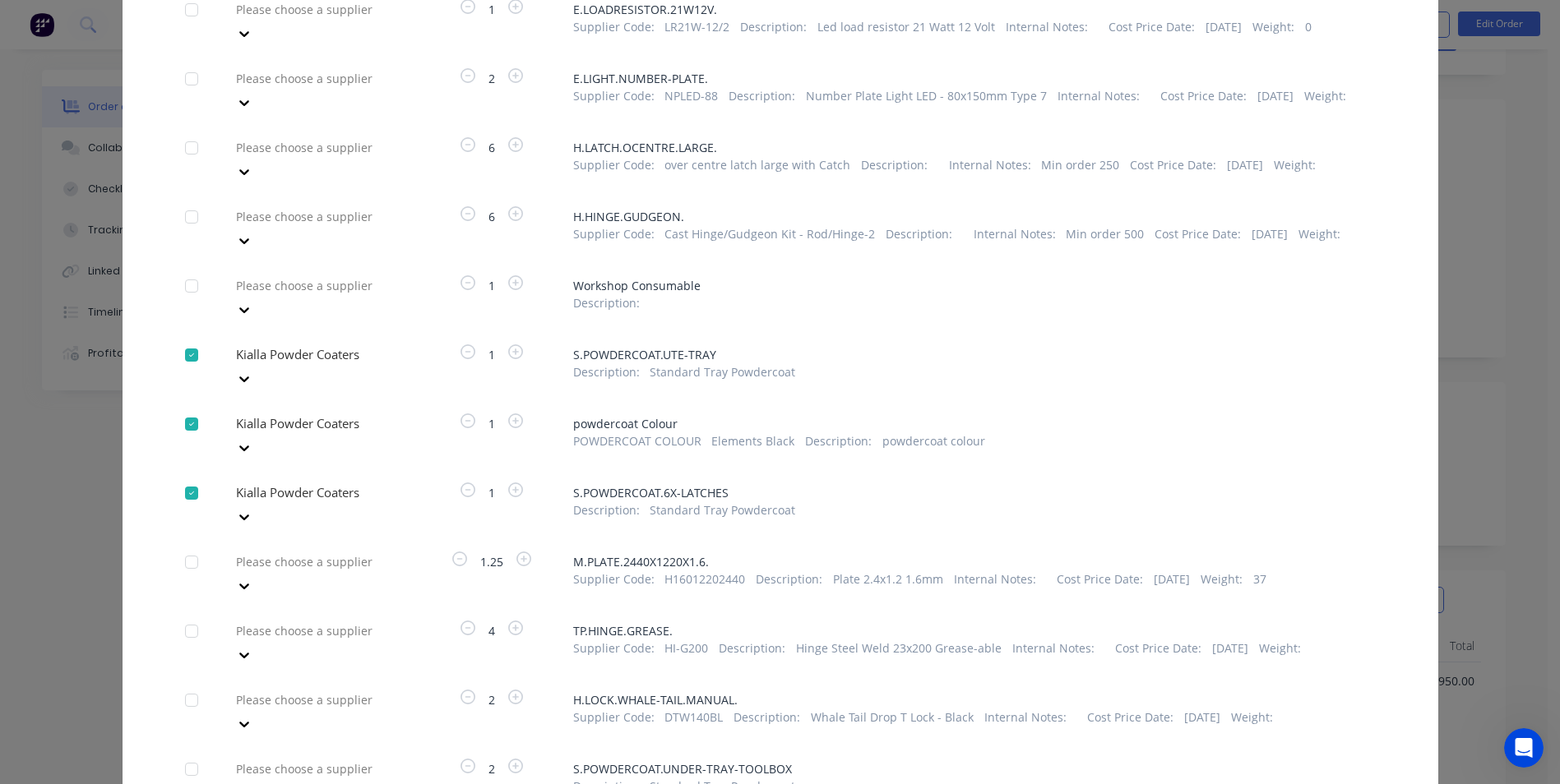
scroll to position [946, 0]
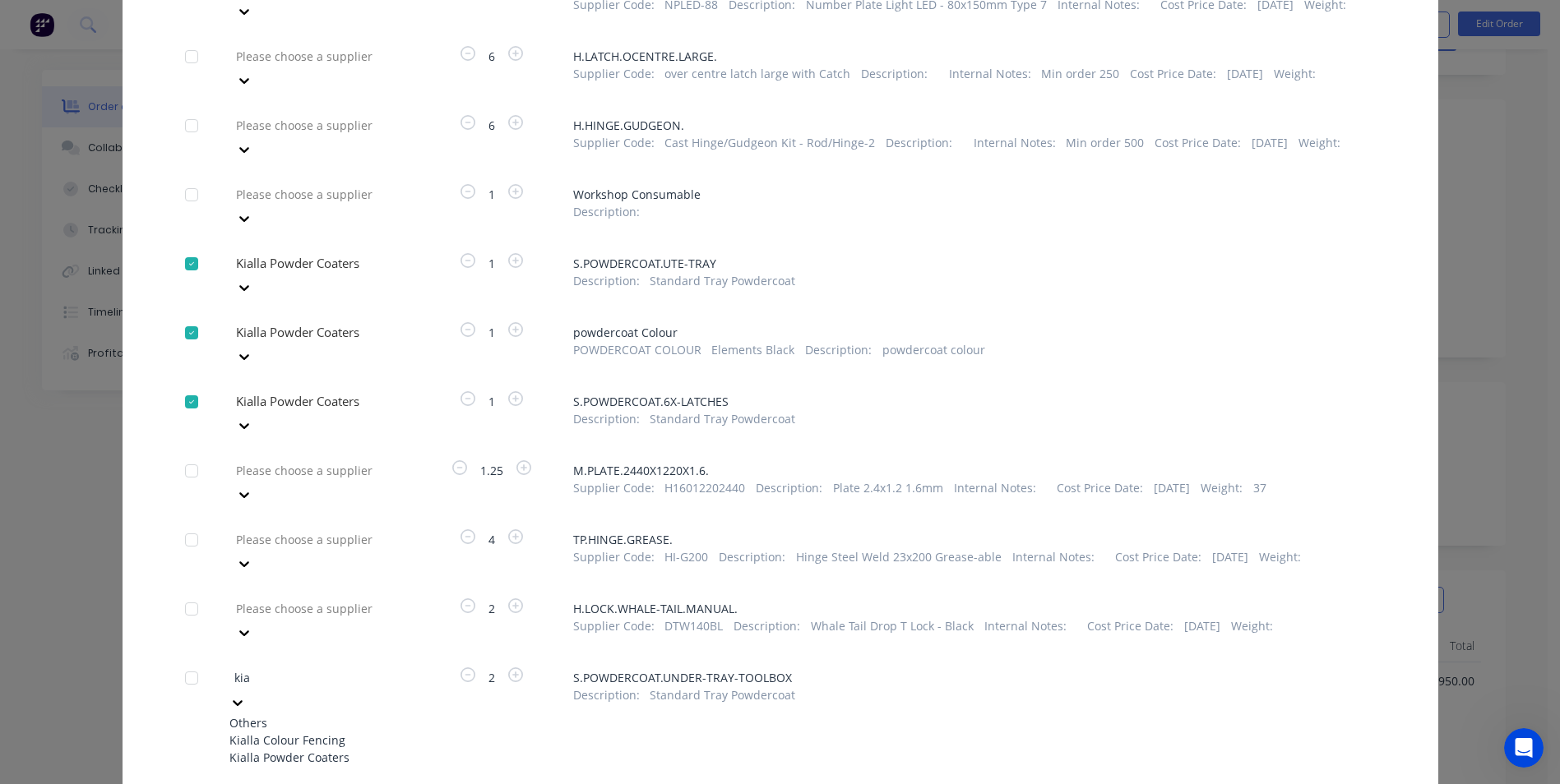
type input "kial"
click at [344, 748] on div "Kialla Powder Coaters" at bounding box center [319, 756] width 180 height 17
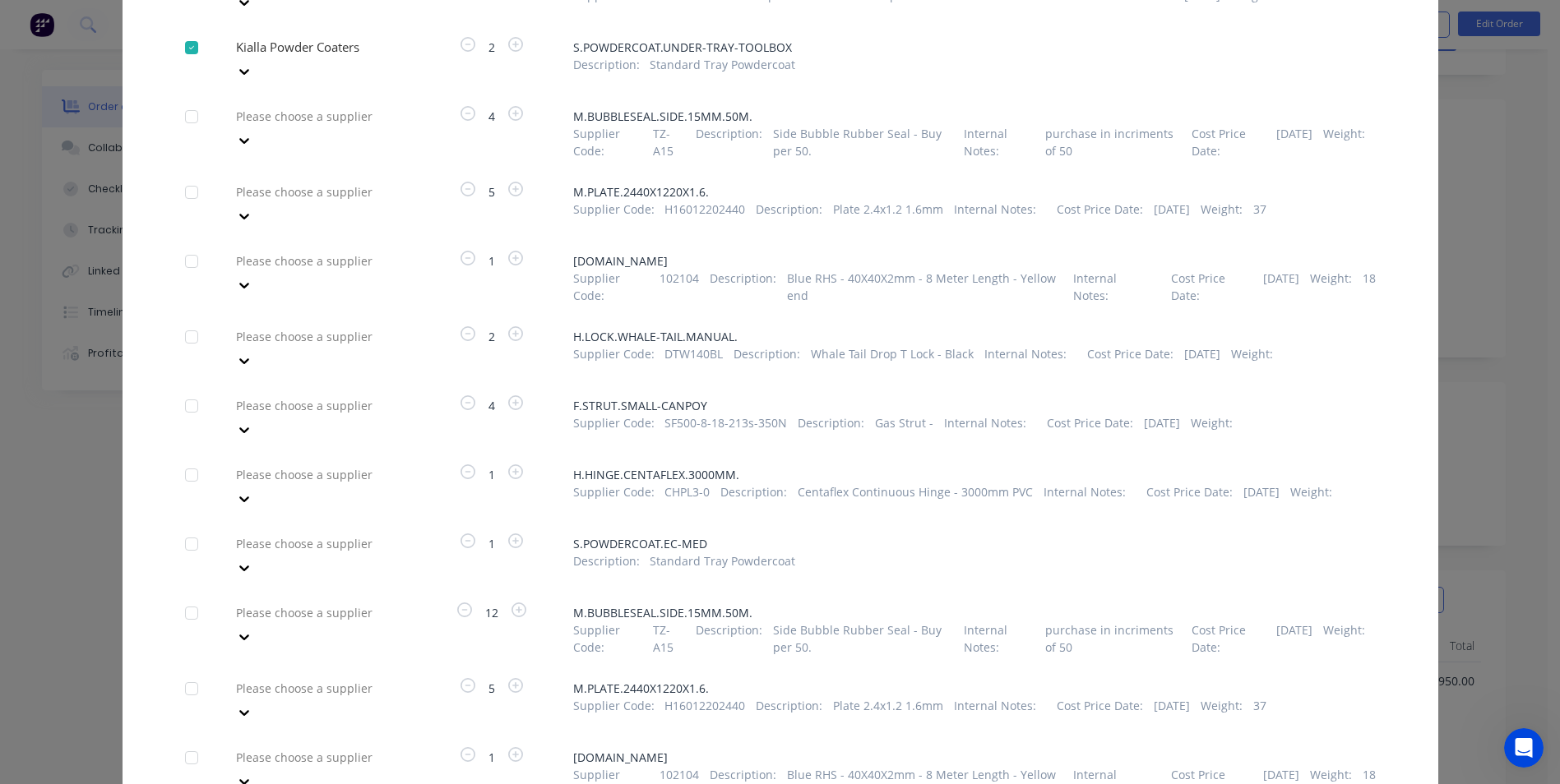
scroll to position [1604, 0]
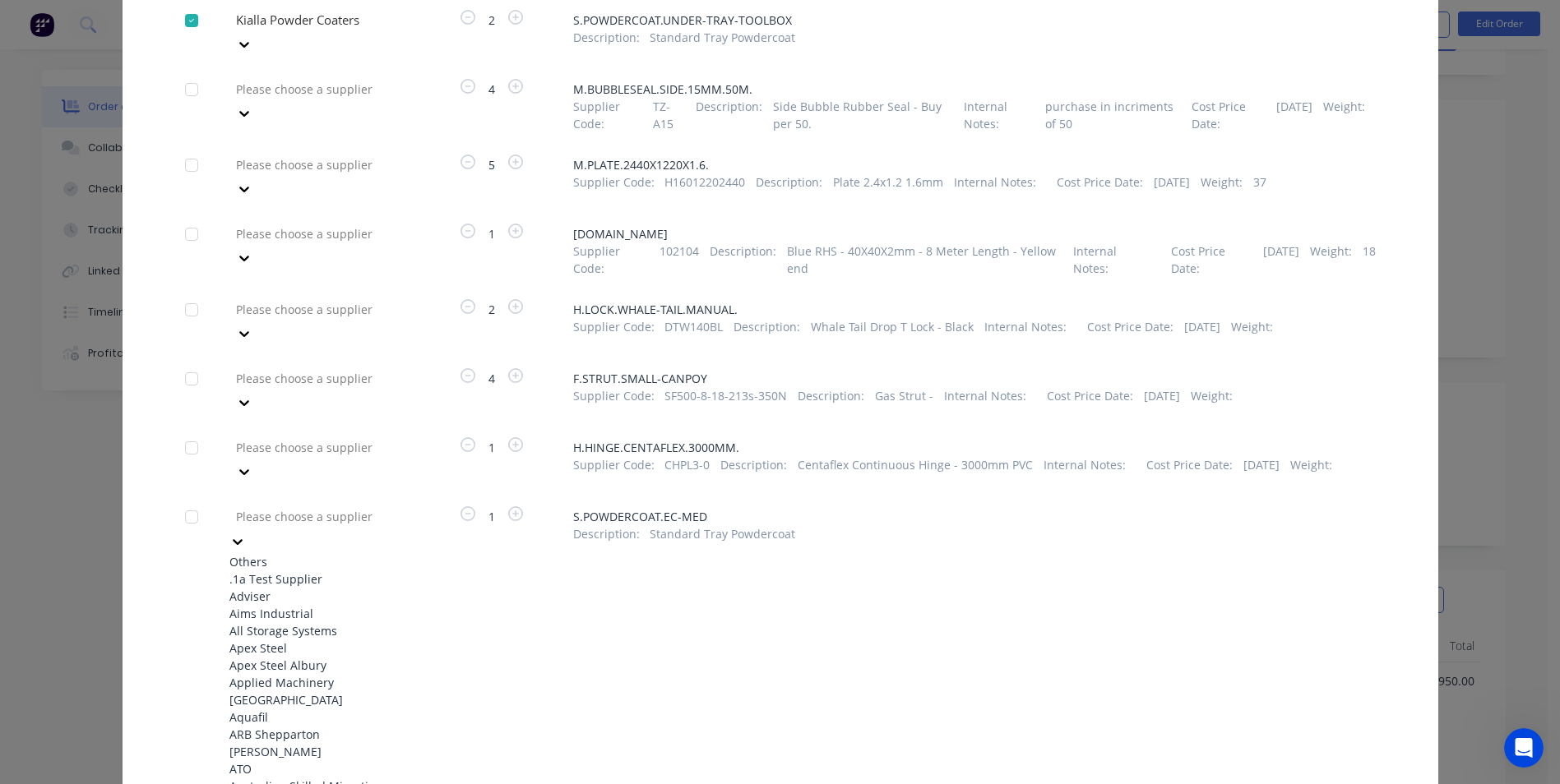
click at [344, 506] on div at bounding box center [353, 516] width 237 height 21
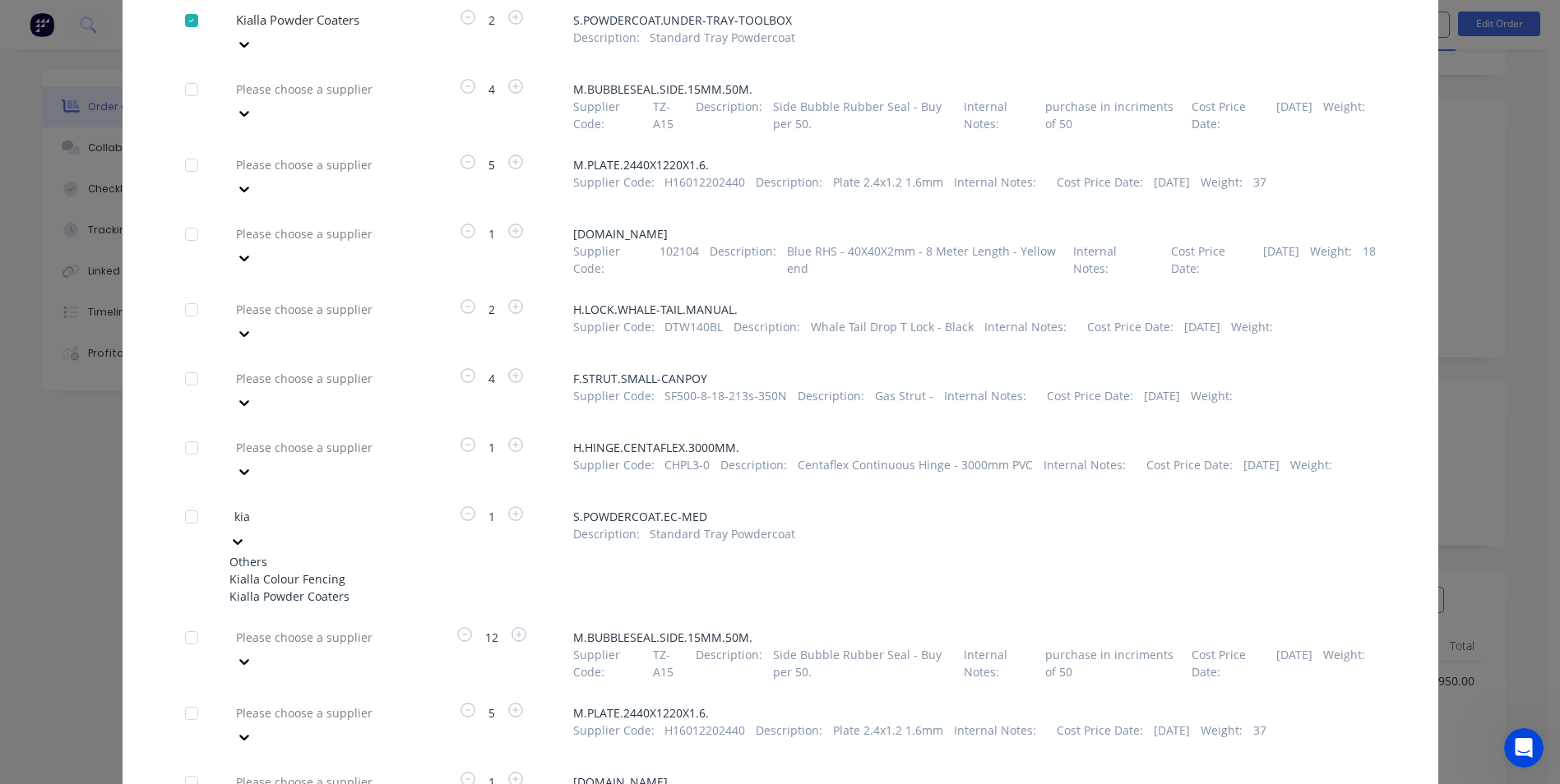
type input "kial"
click at [336, 588] on div "Kialla Powder Coaters" at bounding box center [319, 596] width 180 height 17
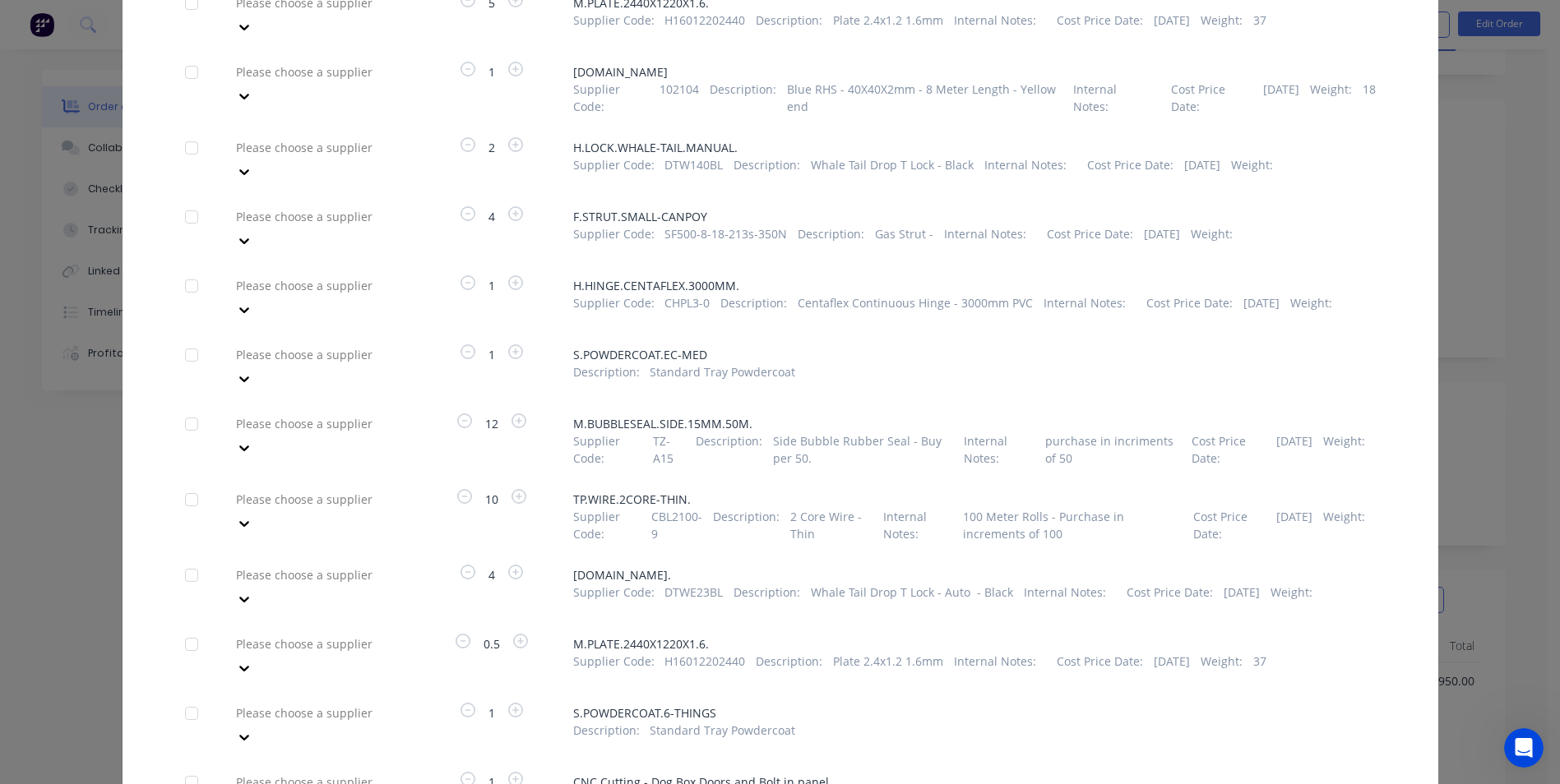
scroll to position [2325, 0]
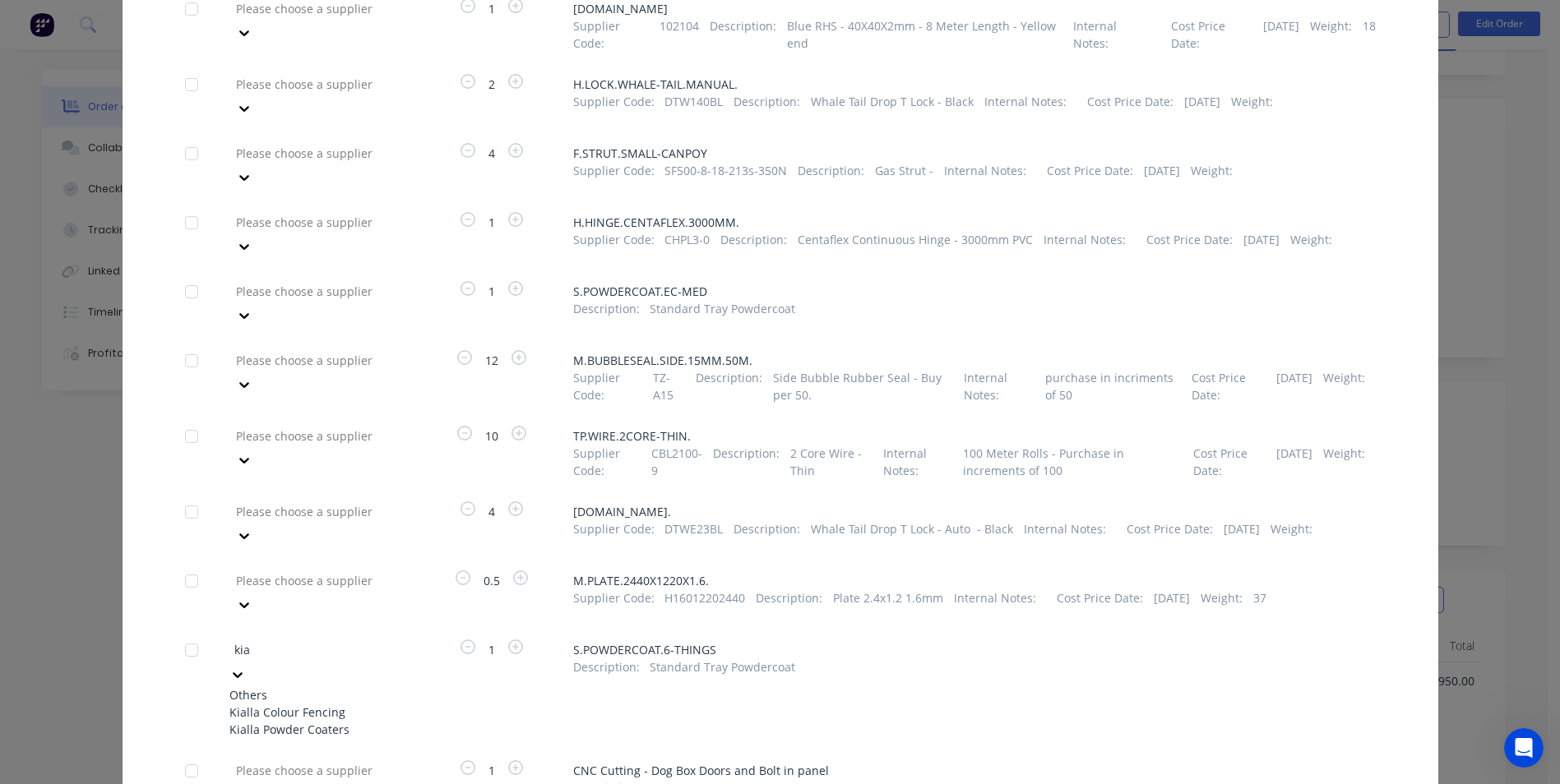
type input "kial"
click at [341, 720] on div "Kialla Powder Coaters" at bounding box center [319, 728] width 180 height 17
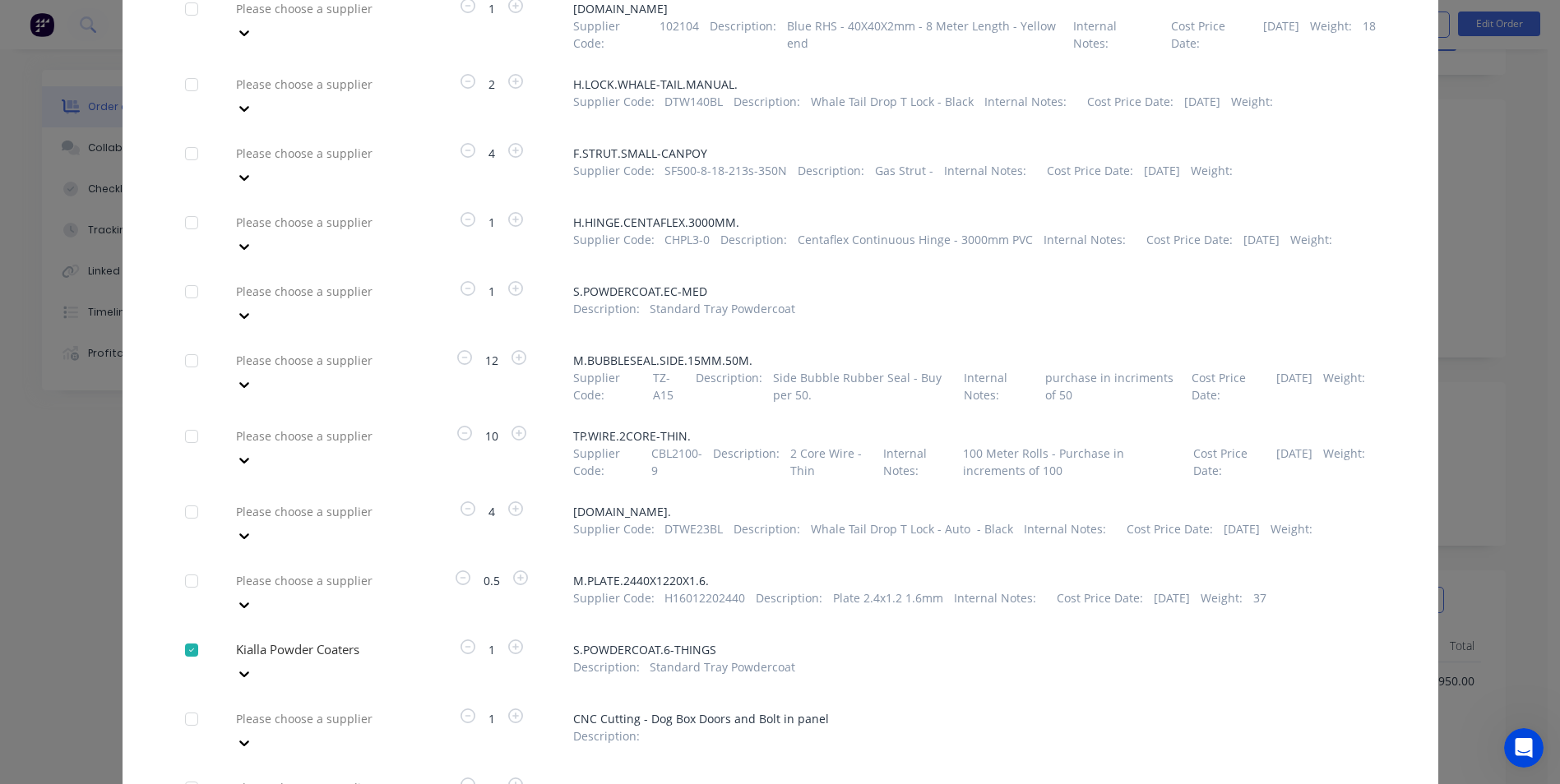
type input "kial"
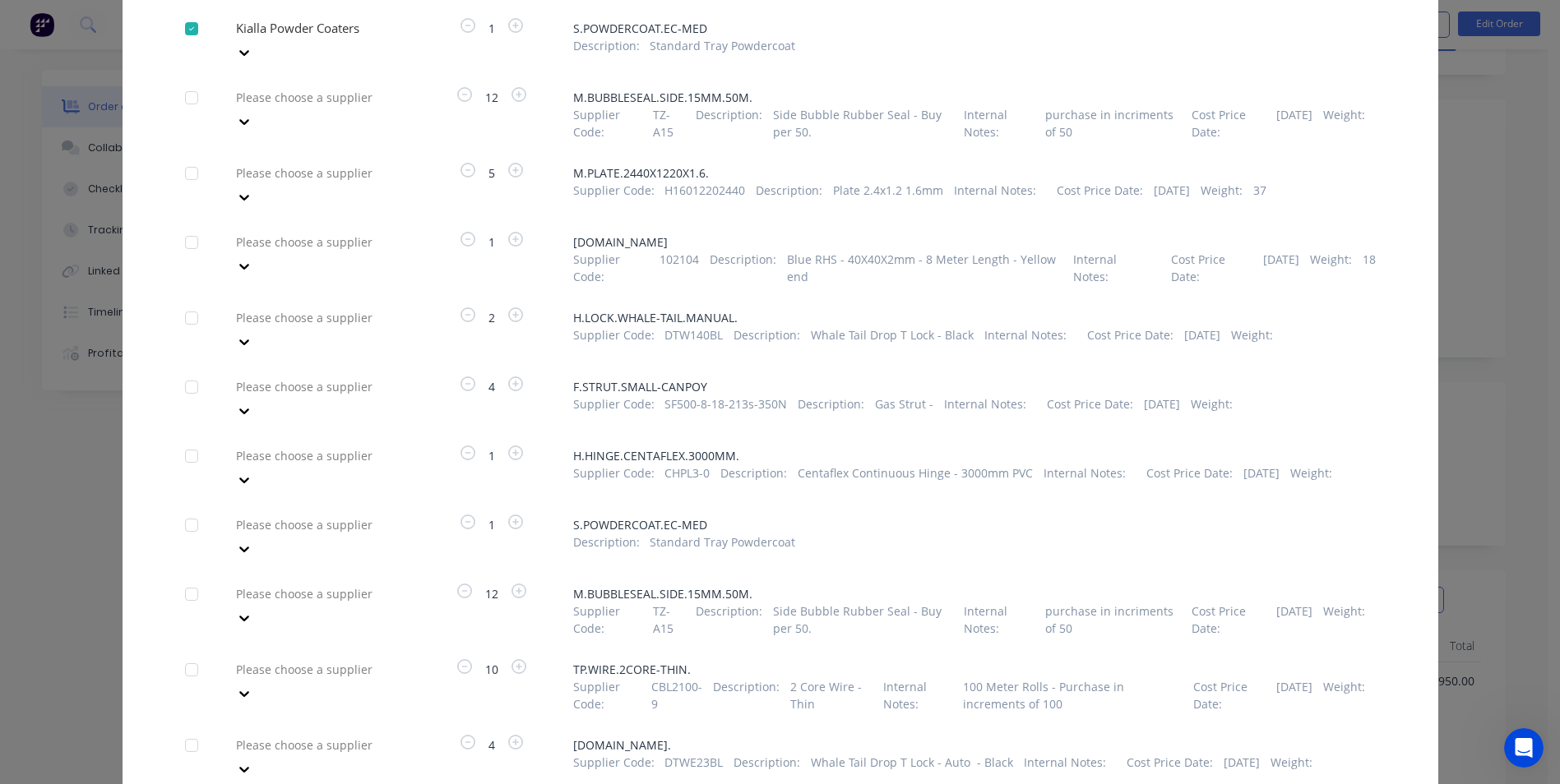
scroll to position [2079, 0]
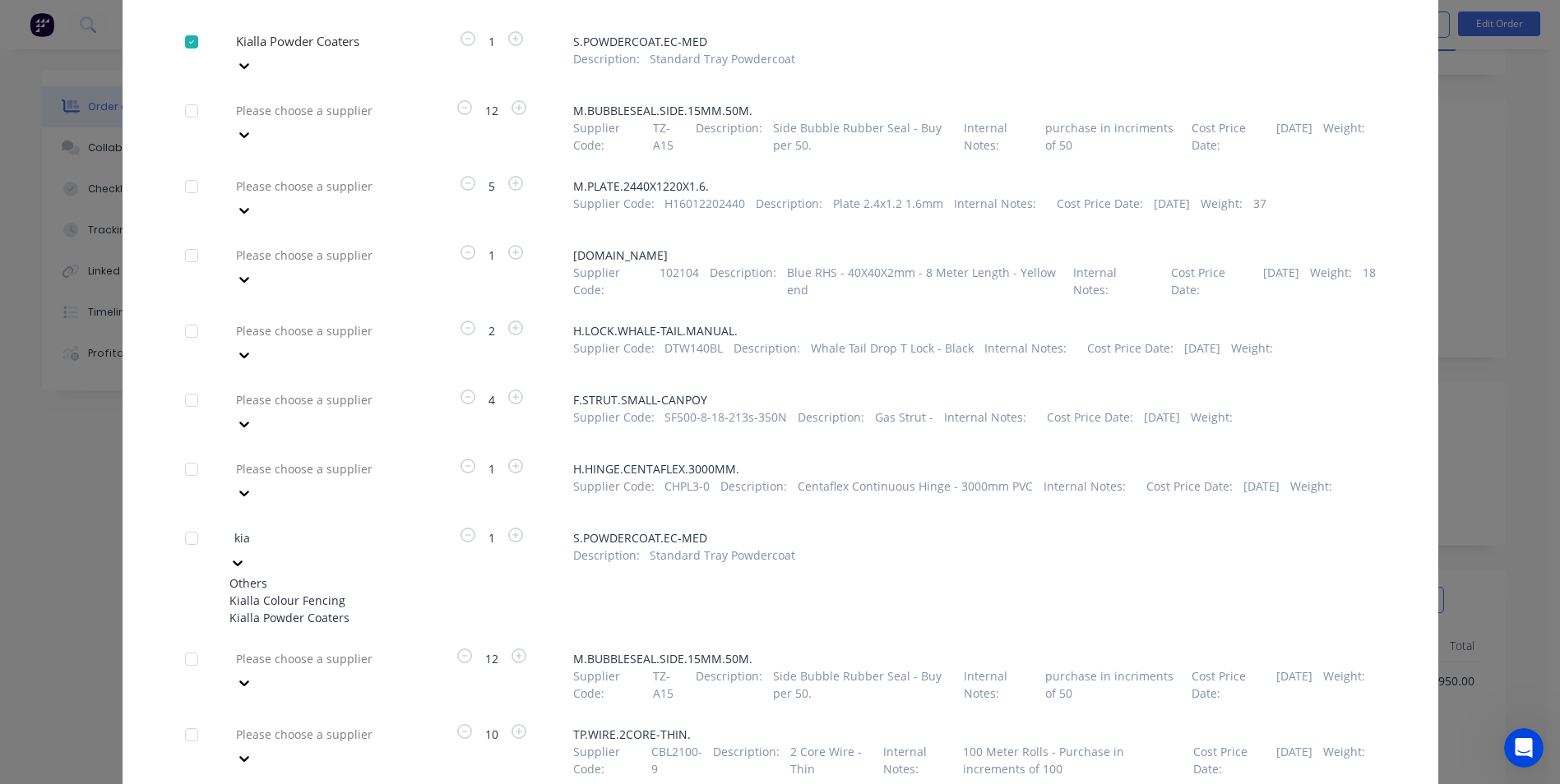
type input "kial"
click at [279, 609] on div "Kialla Powder Coaters" at bounding box center [319, 617] width 180 height 17
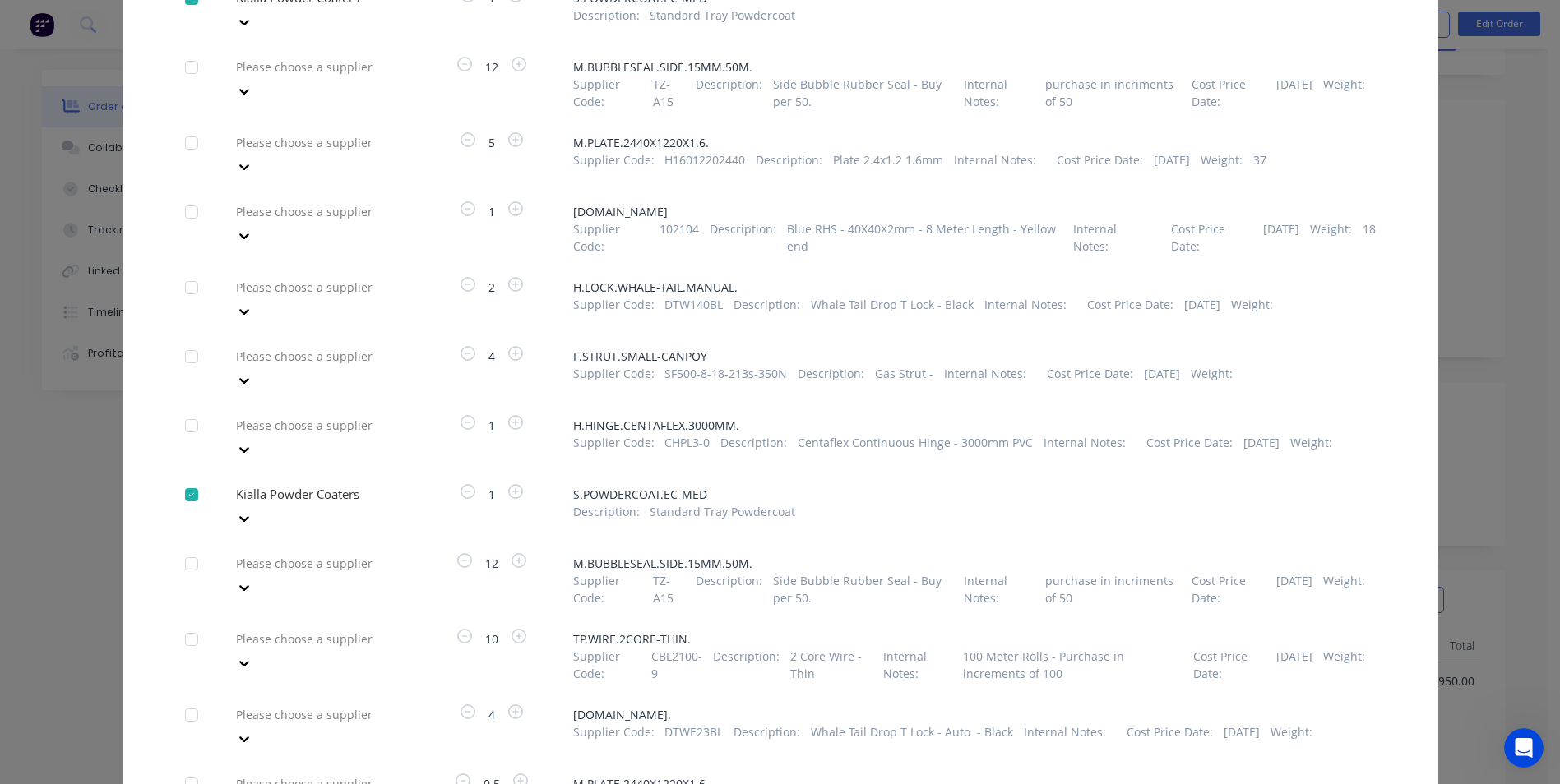
scroll to position [2325, 0]
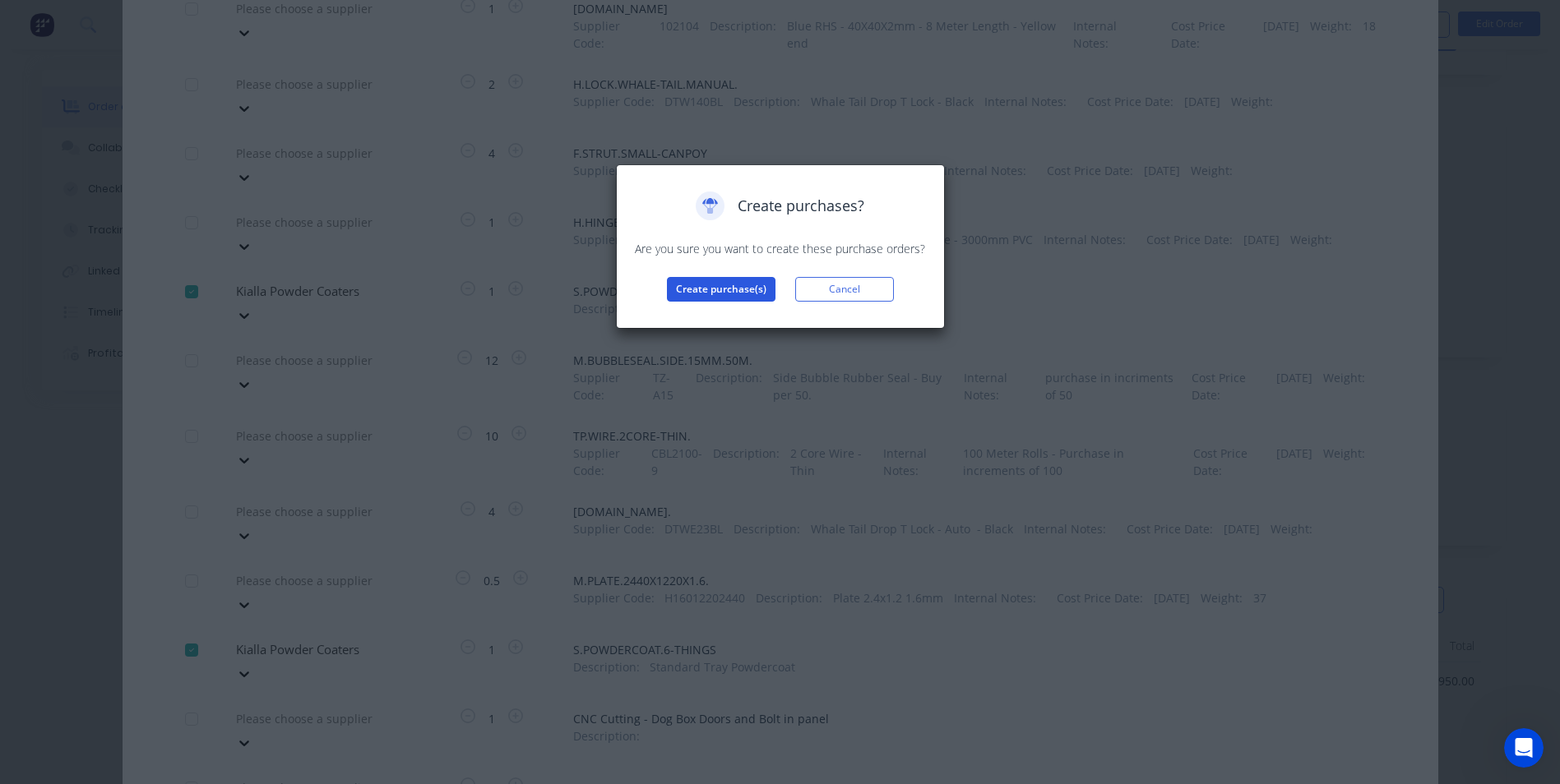
click at [735, 285] on button "Create purchase(s)" at bounding box center [721, 289] width 109 height 25
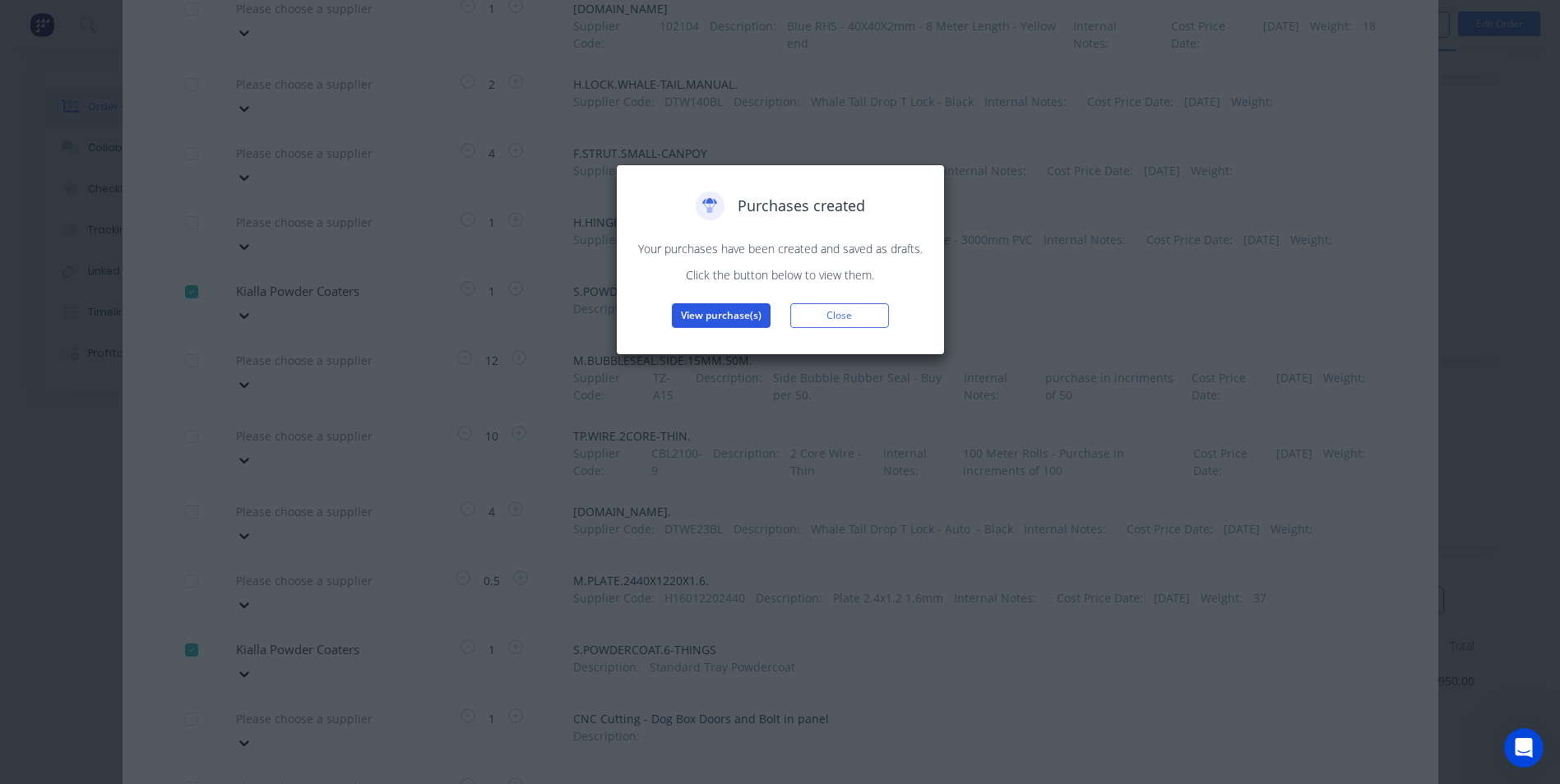
click at [739, 317] on button "View purchase(s)" at bounding box center [721, 315] width 99 height 25
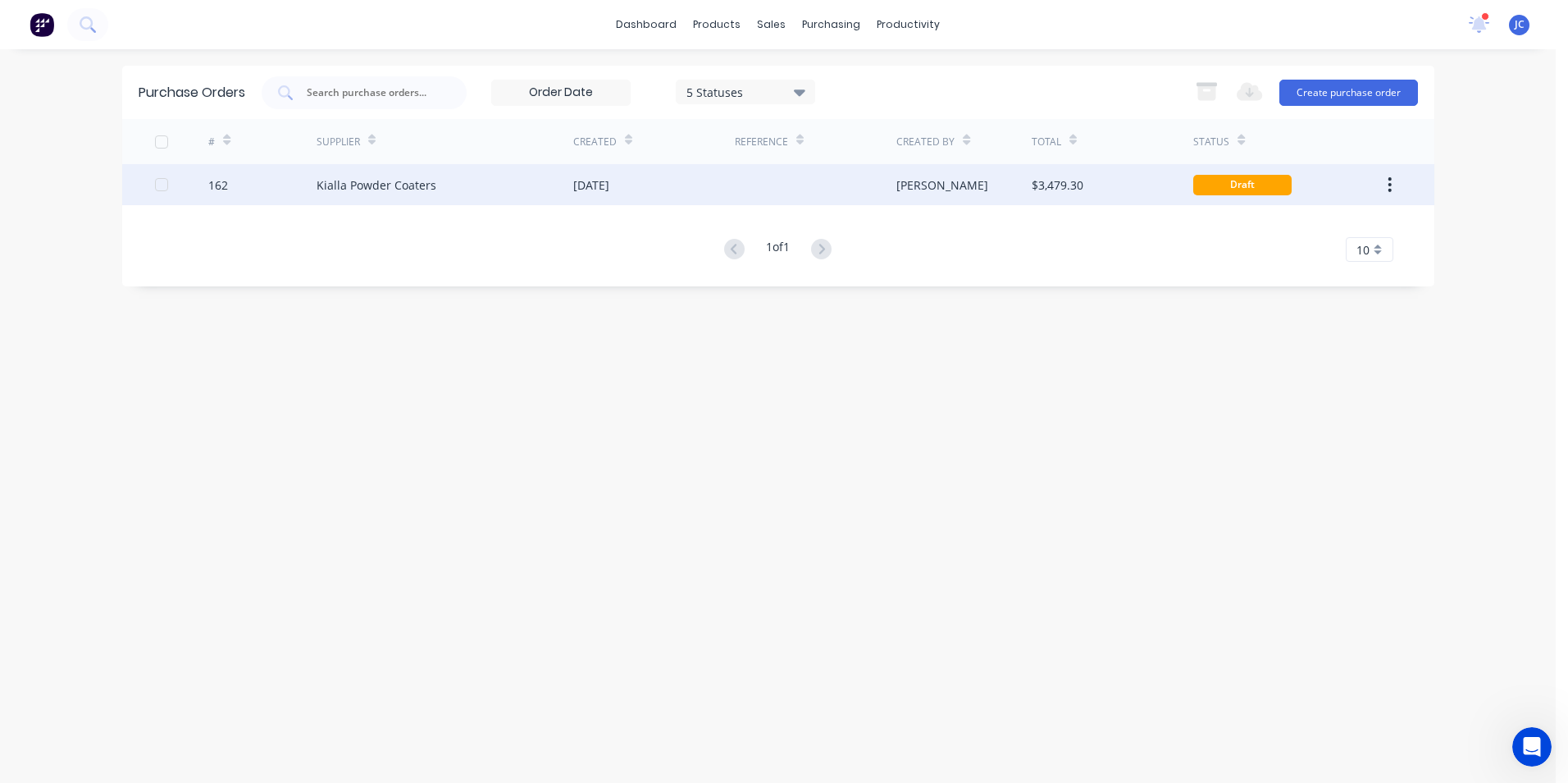
click at [465, 189] on div "Kialla Powder Coaters" at bounding box center [444, 184] width 257 height 41
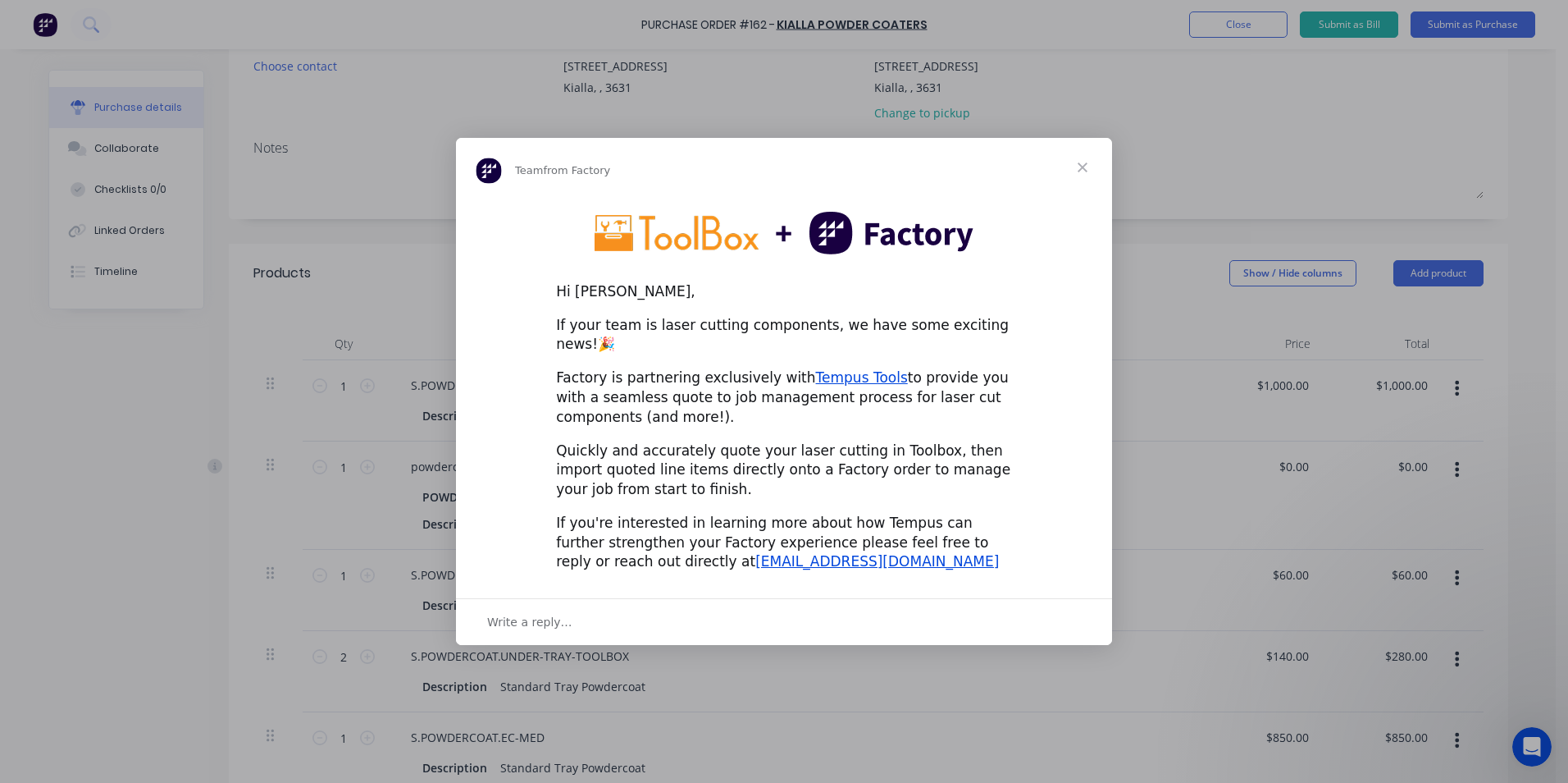
click at [1085, 180] on span "Close" at bounding box center [1082, 167] width 59 height 59
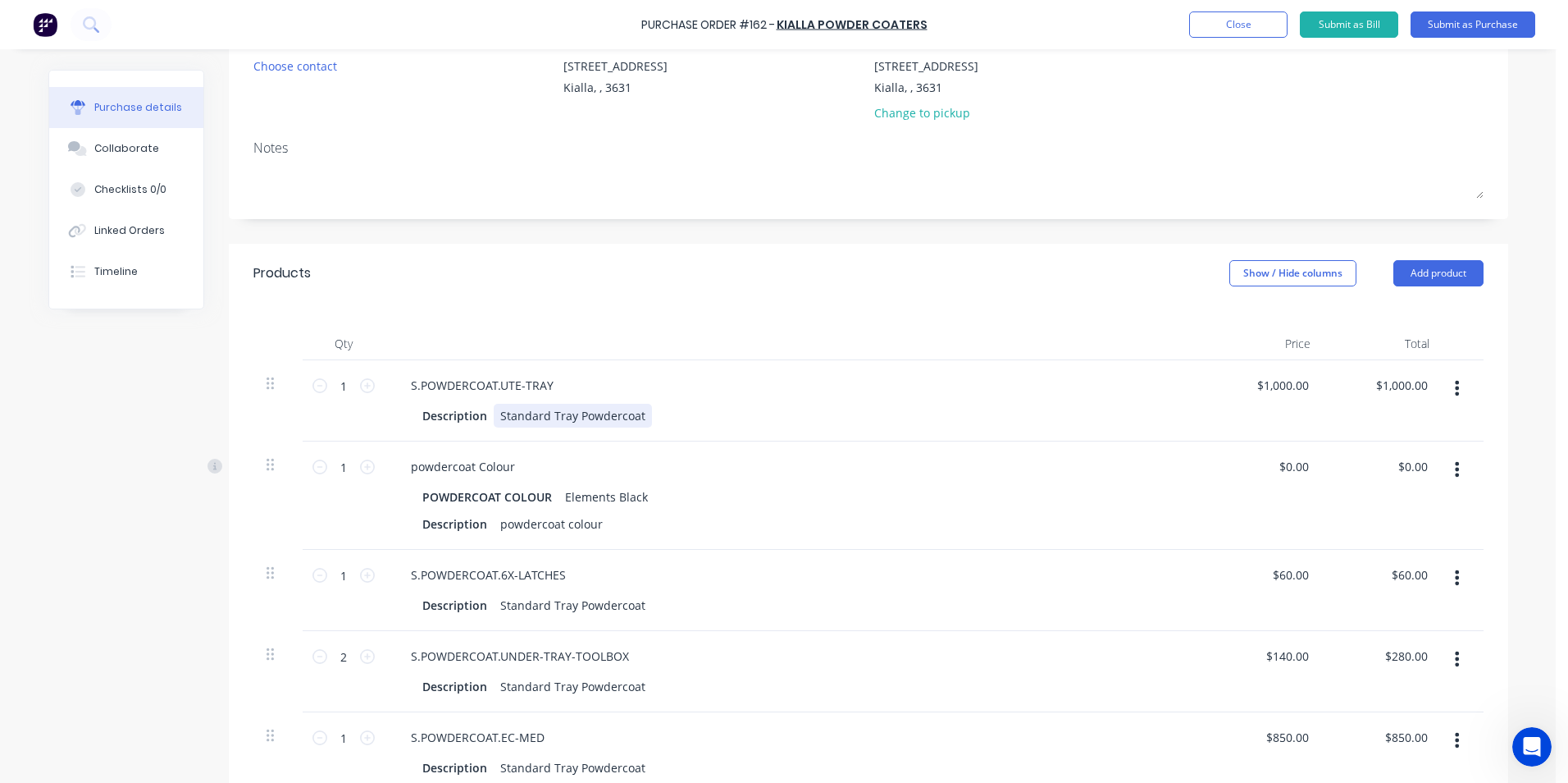
click at [633, 414] on div "Standard Tray Powdercoat" at bounding box center [572, 416] width 158 height 24
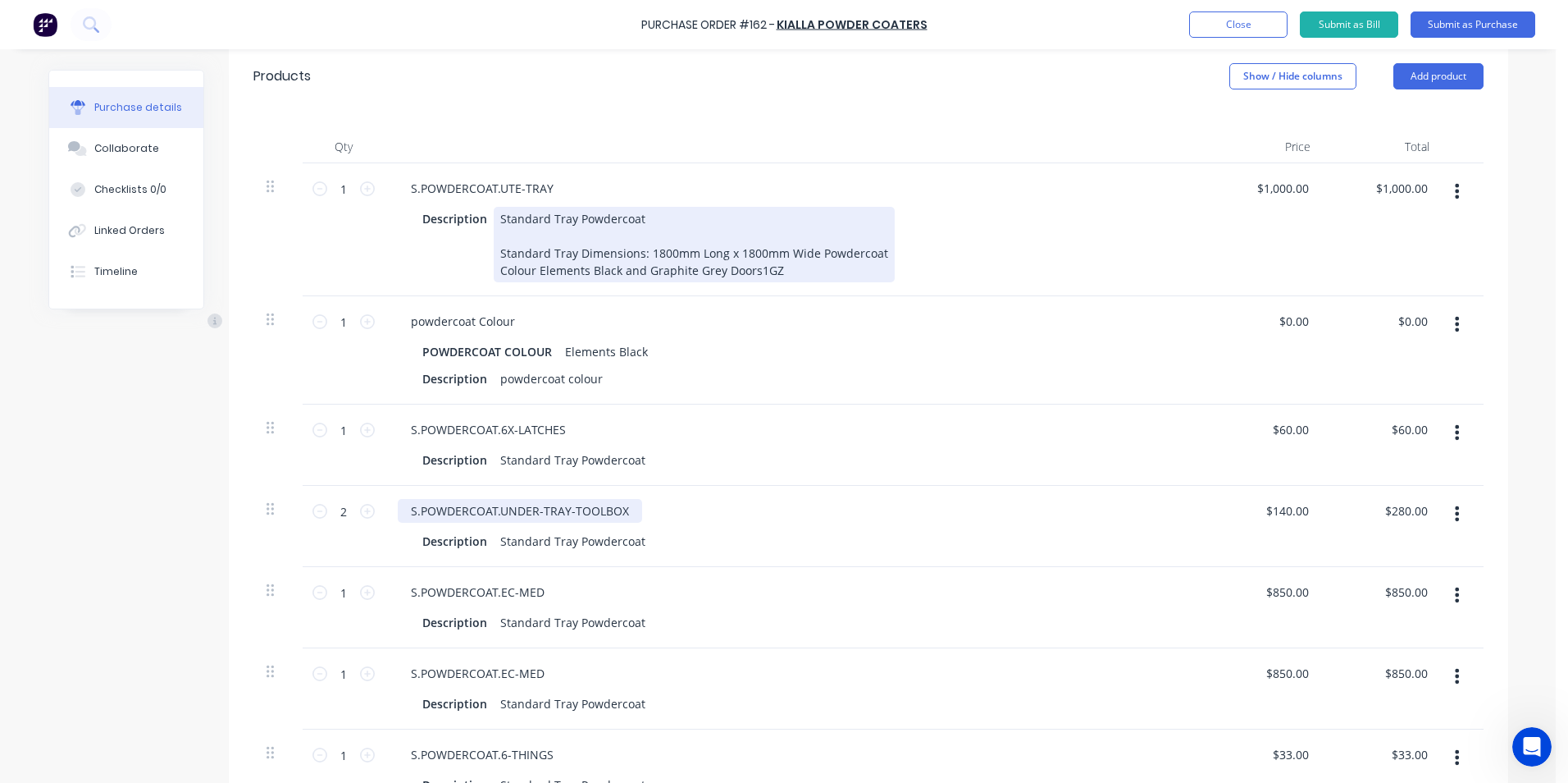
scroll to position [246, 0]
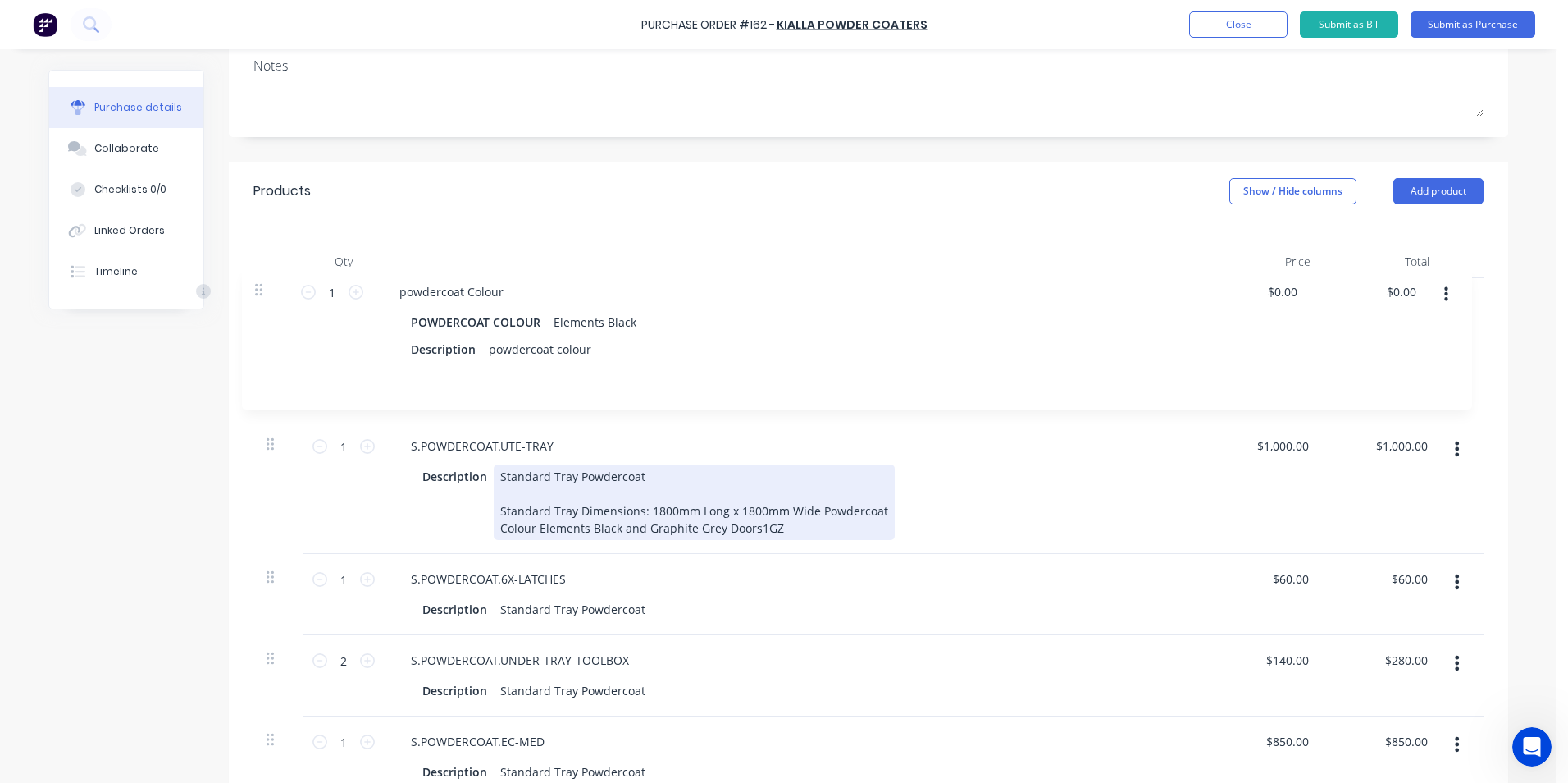
drag, startPoint x: 261, startPoint y: 438, endPoint x: 260, endPoint y: 293, distance: 145.0
click at [260, 293] on div "1 1 S.POWDERCOAT.UTE-TRAY Description Standard Tray Powdercoat Standard Tray Di…" at bounding box center [868, 589] width 1230 height 621
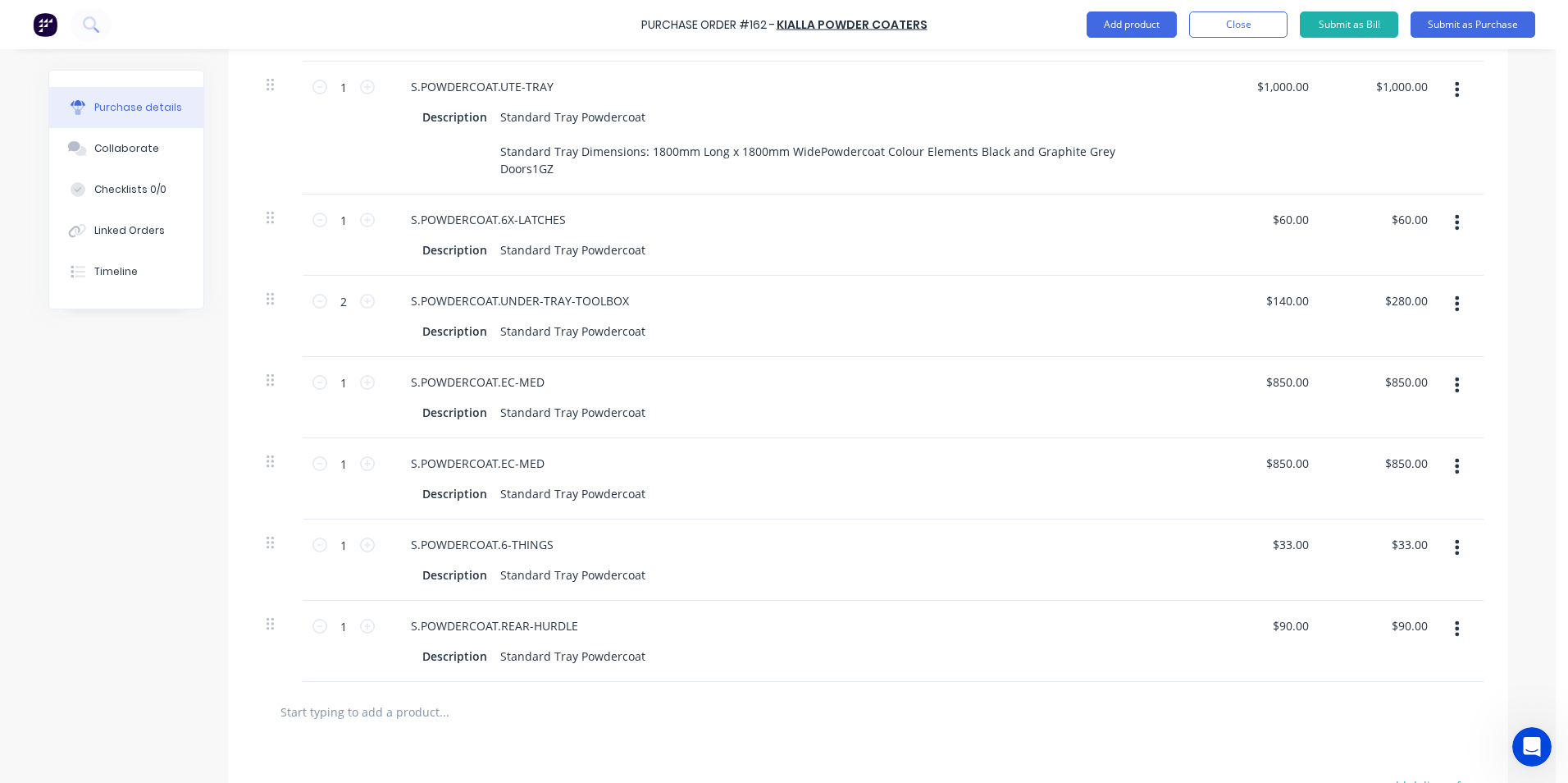
scroll to position [574, 0]
click at [633, 421] on div "Standard Tray Powdercoat" at bounding box center [572, 409] width 158 height 24
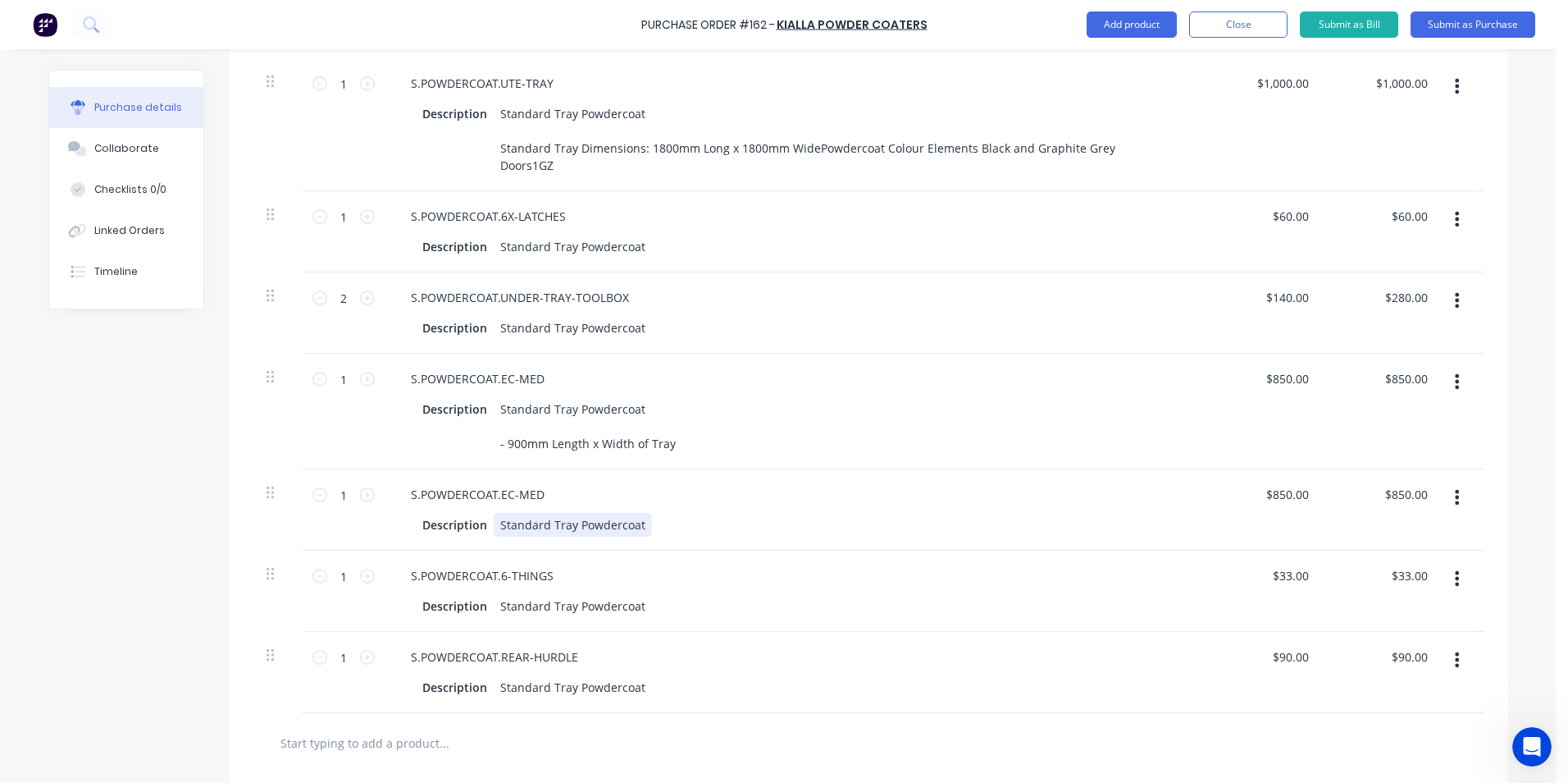
click at [636, 536] on div "Standard Tray Powdercoat" at bounding box center [572, 524] width 158 height 24
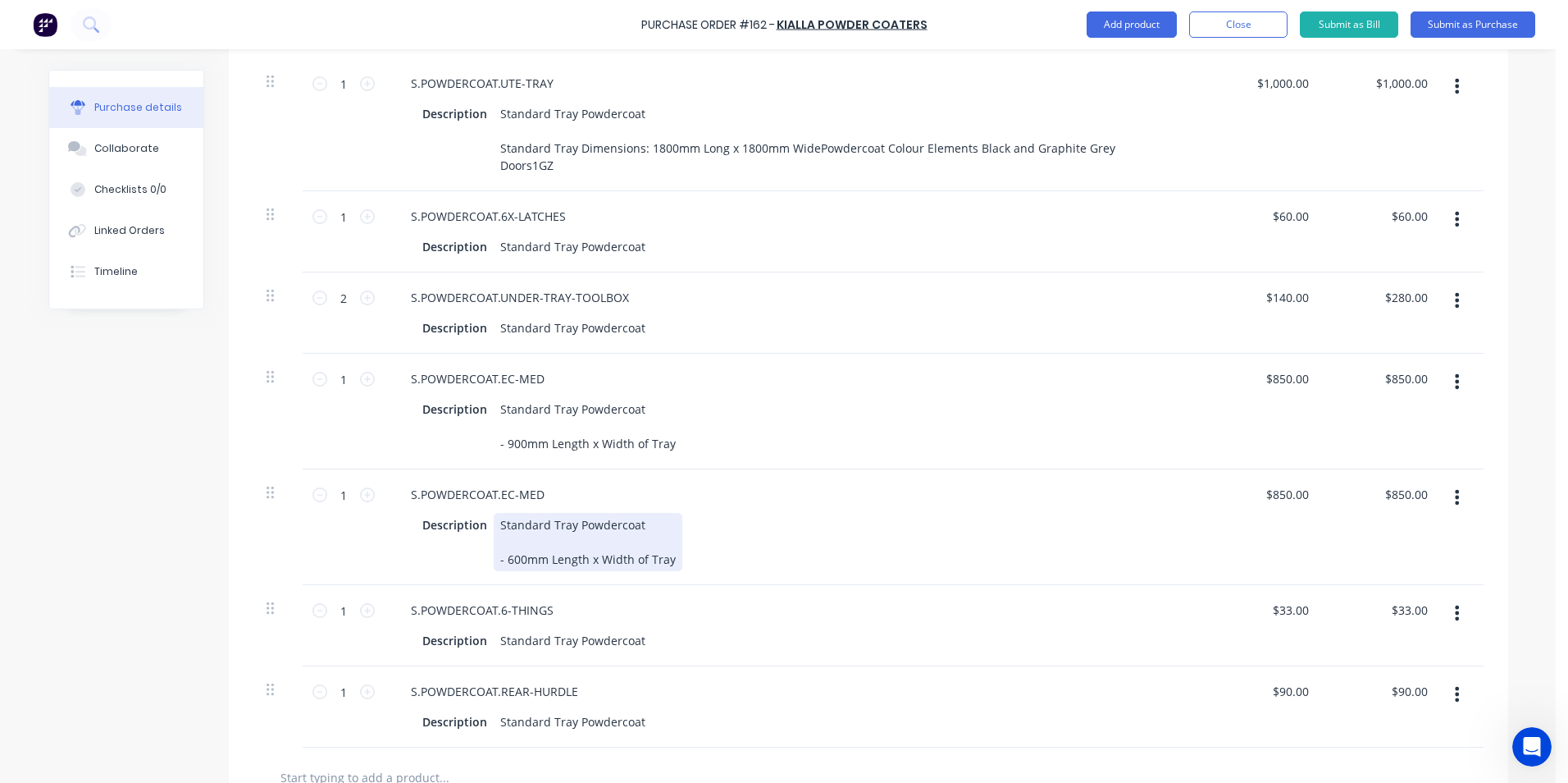
scroll to position [657, 0]
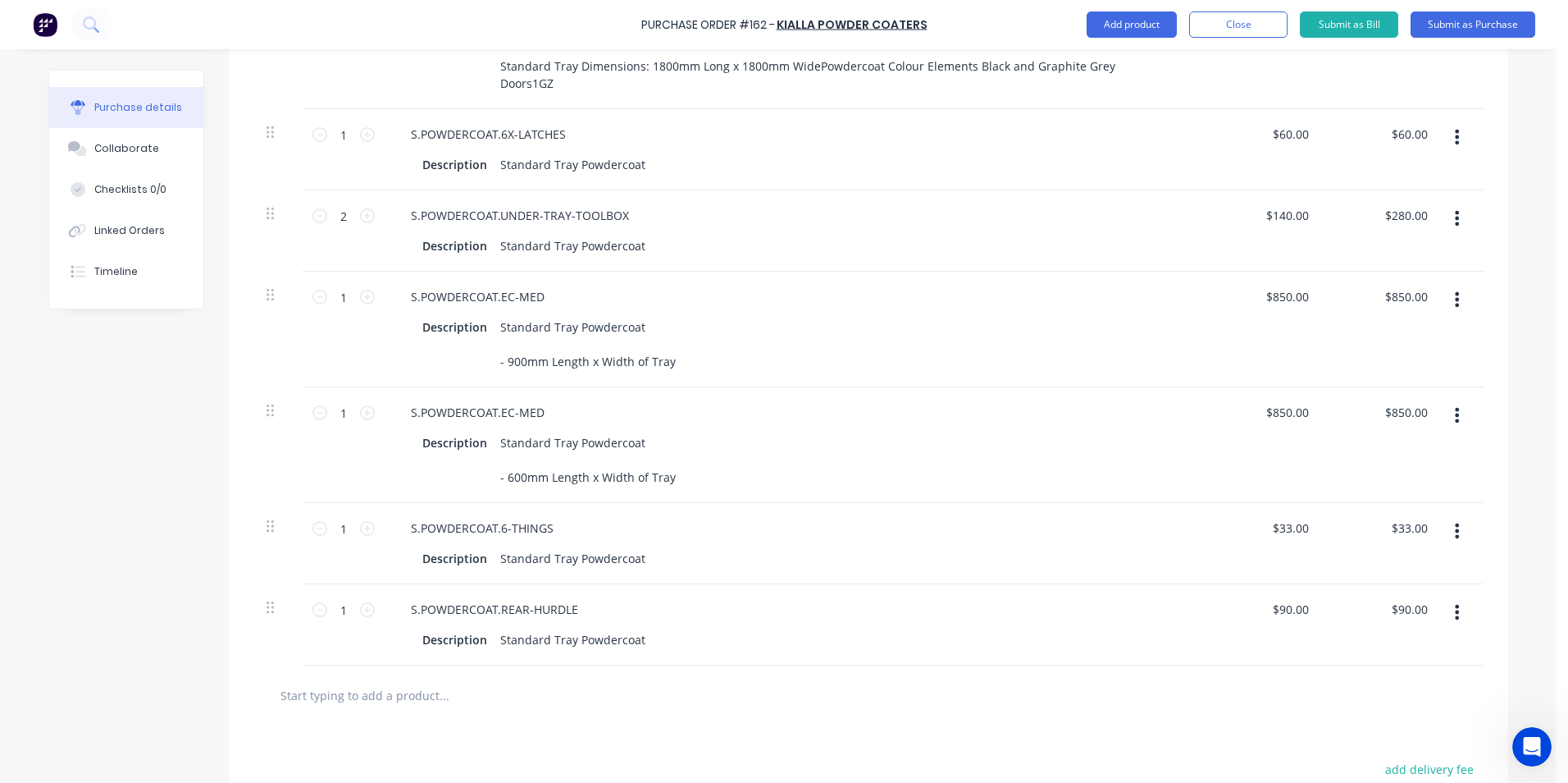
click at [1455, 540] on icon "button" at bounding box center [1457, 531] width 4 height 18
click at [1376, 682] on button "Delete" at bounding box center [1407, 673] width 139 height 33
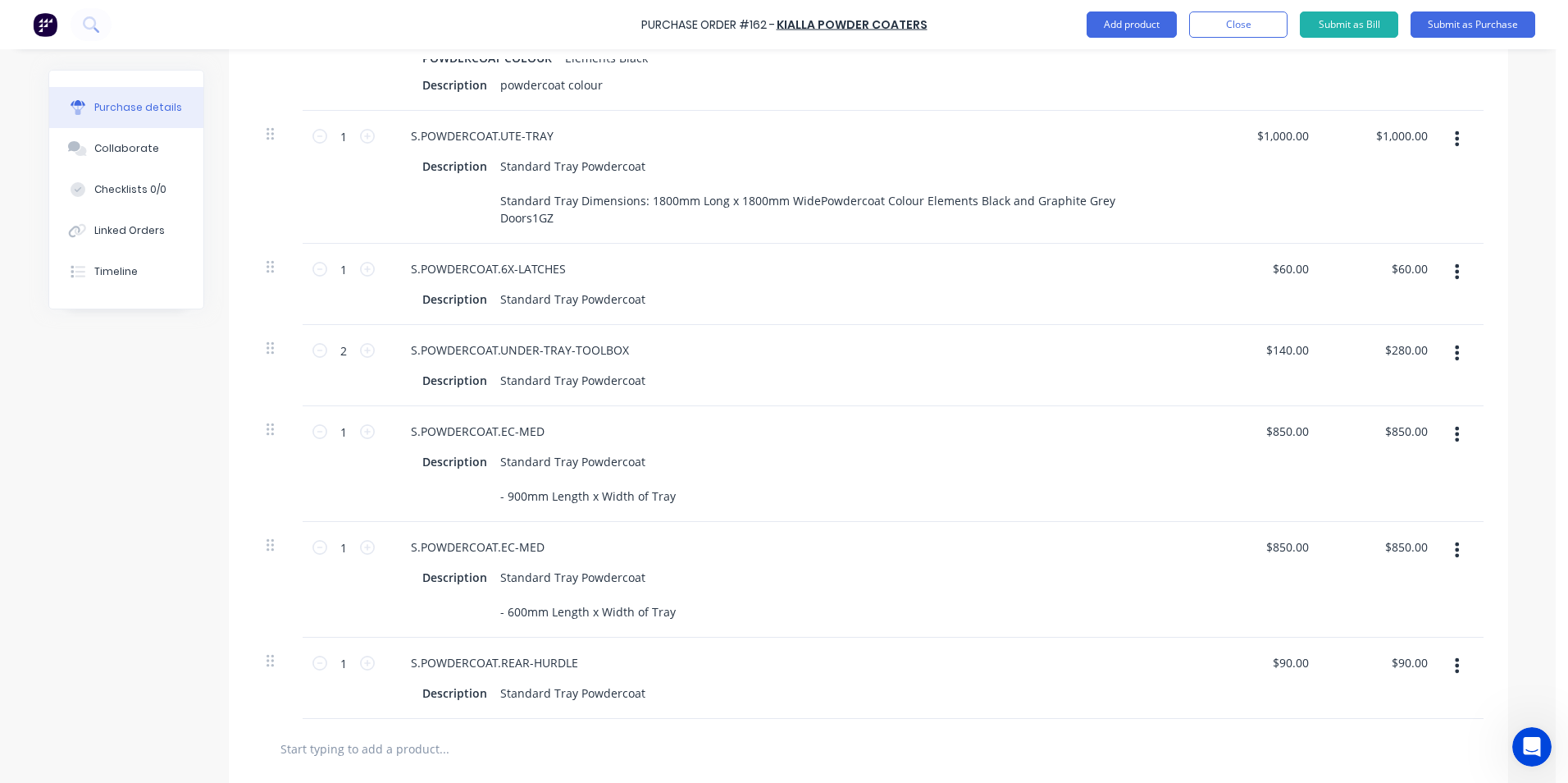
scroll to position [574, 0]
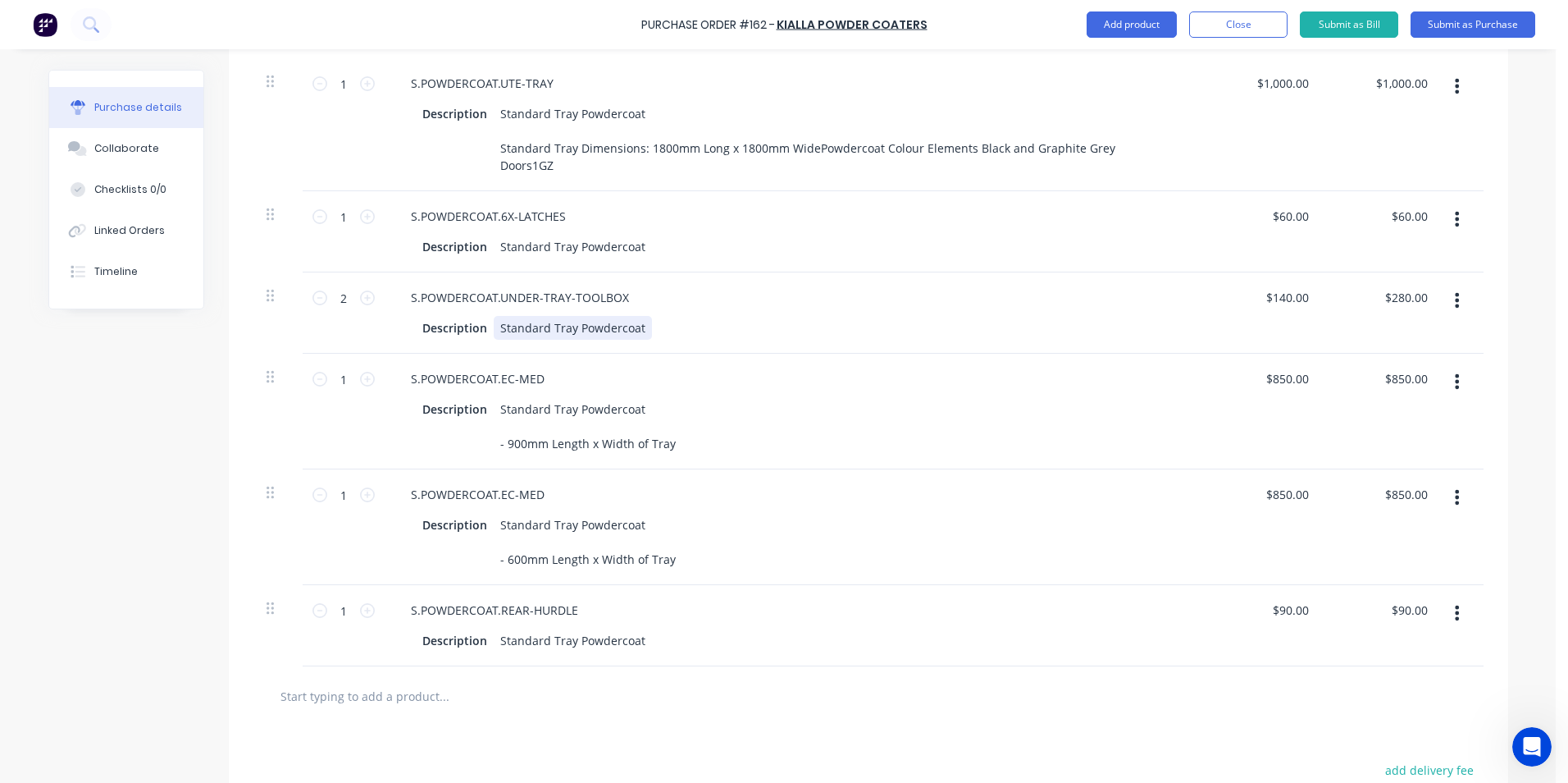
click at [631, 339] on div "Standard Tray Powdercoat" at bounding box center [572, 328] width 158 height 24
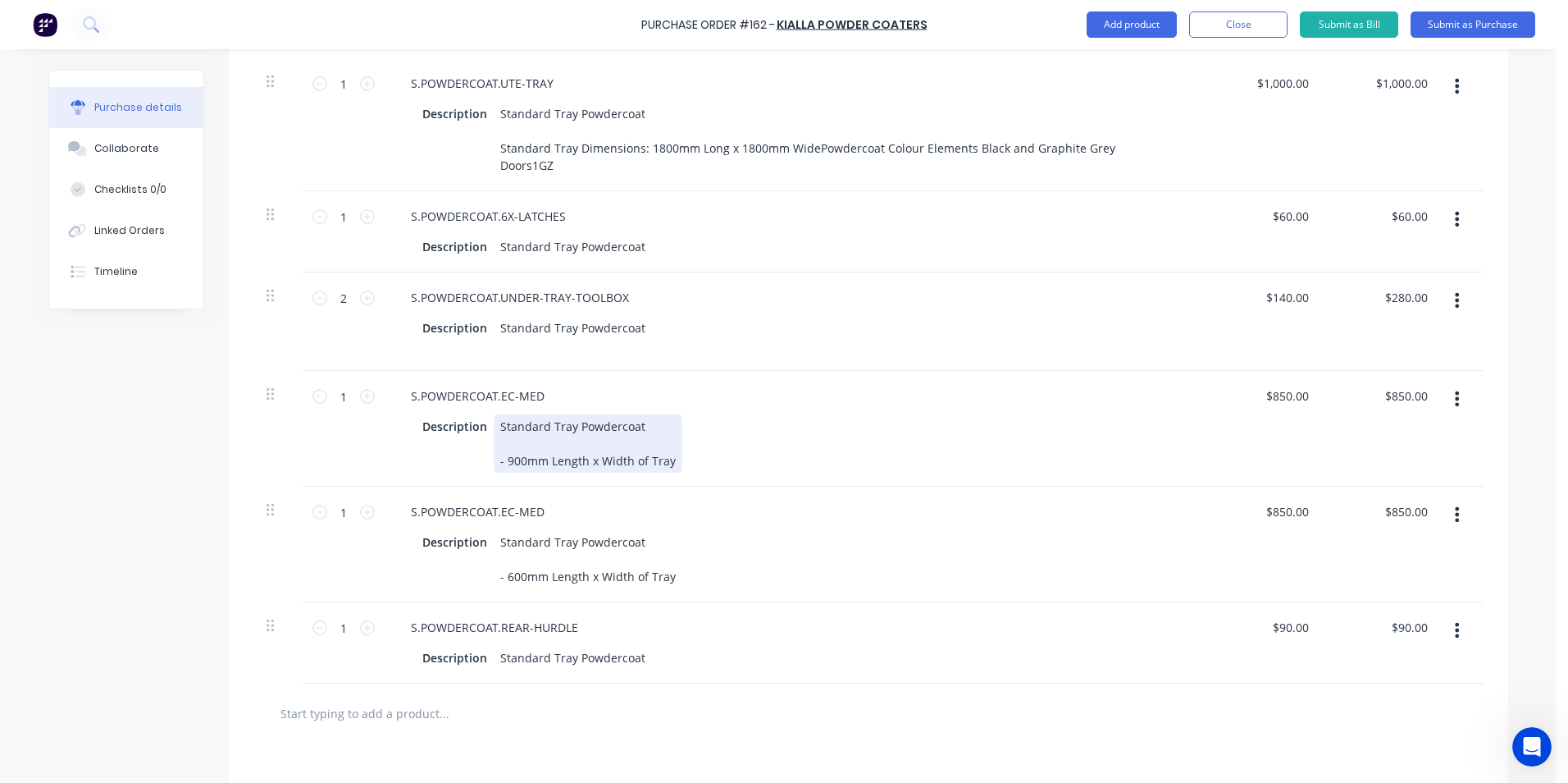
drag, startPoint x: 660, startPoint y: 480, endPoint x: 672, endPoint y: 476, distance: 12.6
click at [665, 473] on div "Standard Tray Powdercoat - 900mm Length x Width of Tray" at bounding box center [588, 443] width 189 height 59
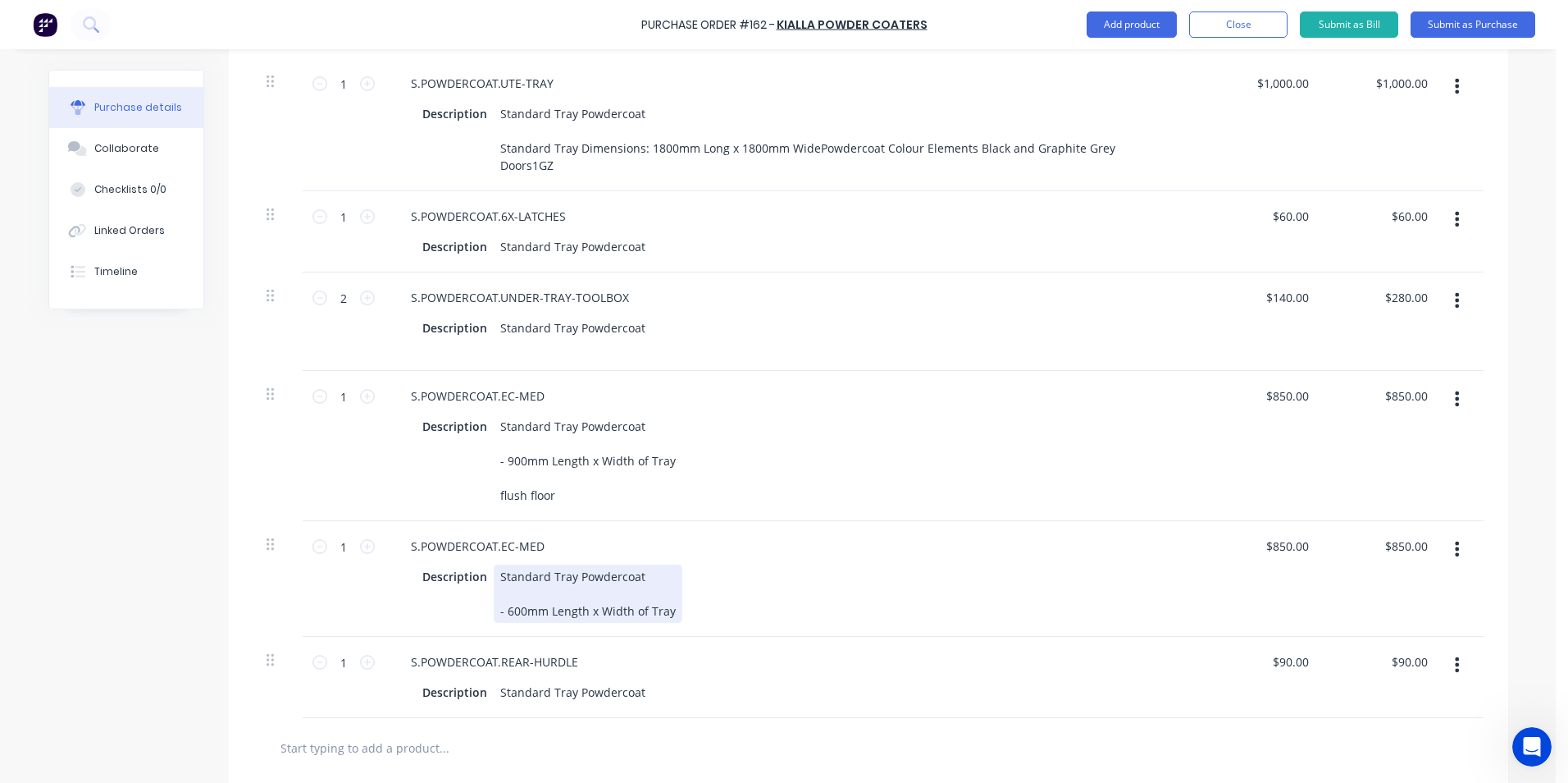
click at [645, 623] on div "Standard Tray Powdercoat - 600mm Length x Width of Tray" at bounding box center [588, 593] width 189 height 59
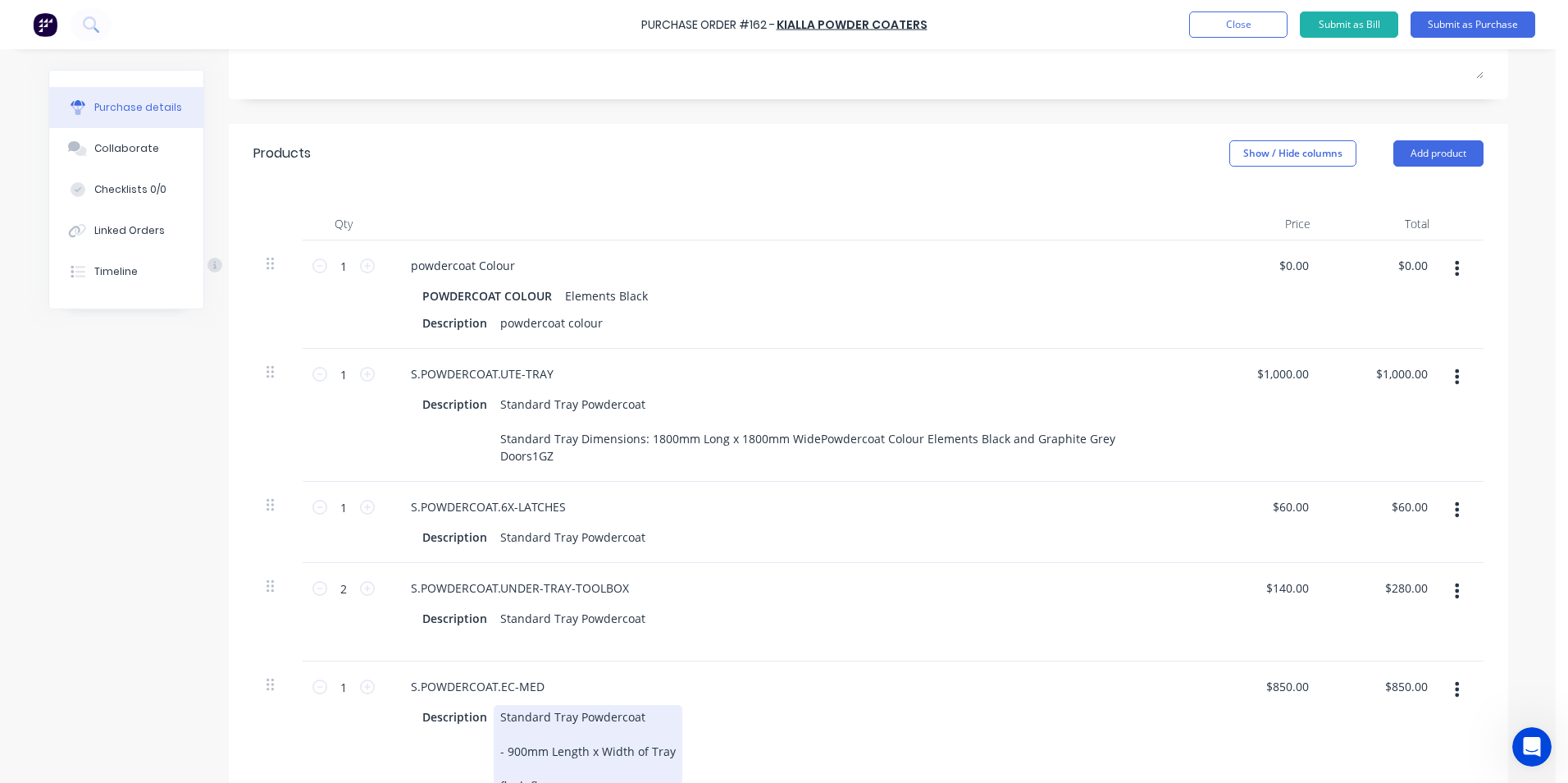
scroll to position [246, 0]
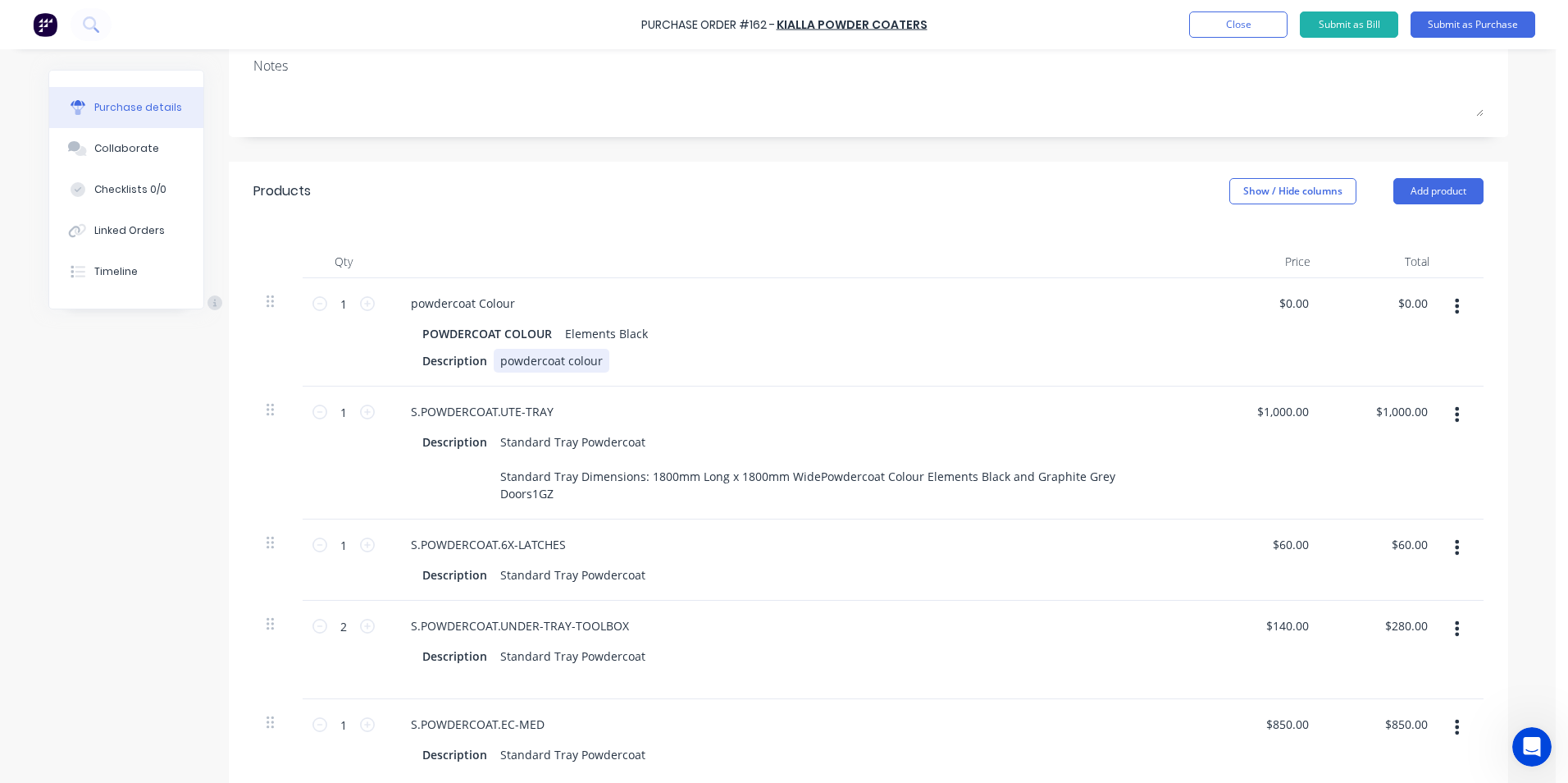
click at [594, 372] on div "powdercoat colour" at bounding box center [551, 361] width 115 height 24
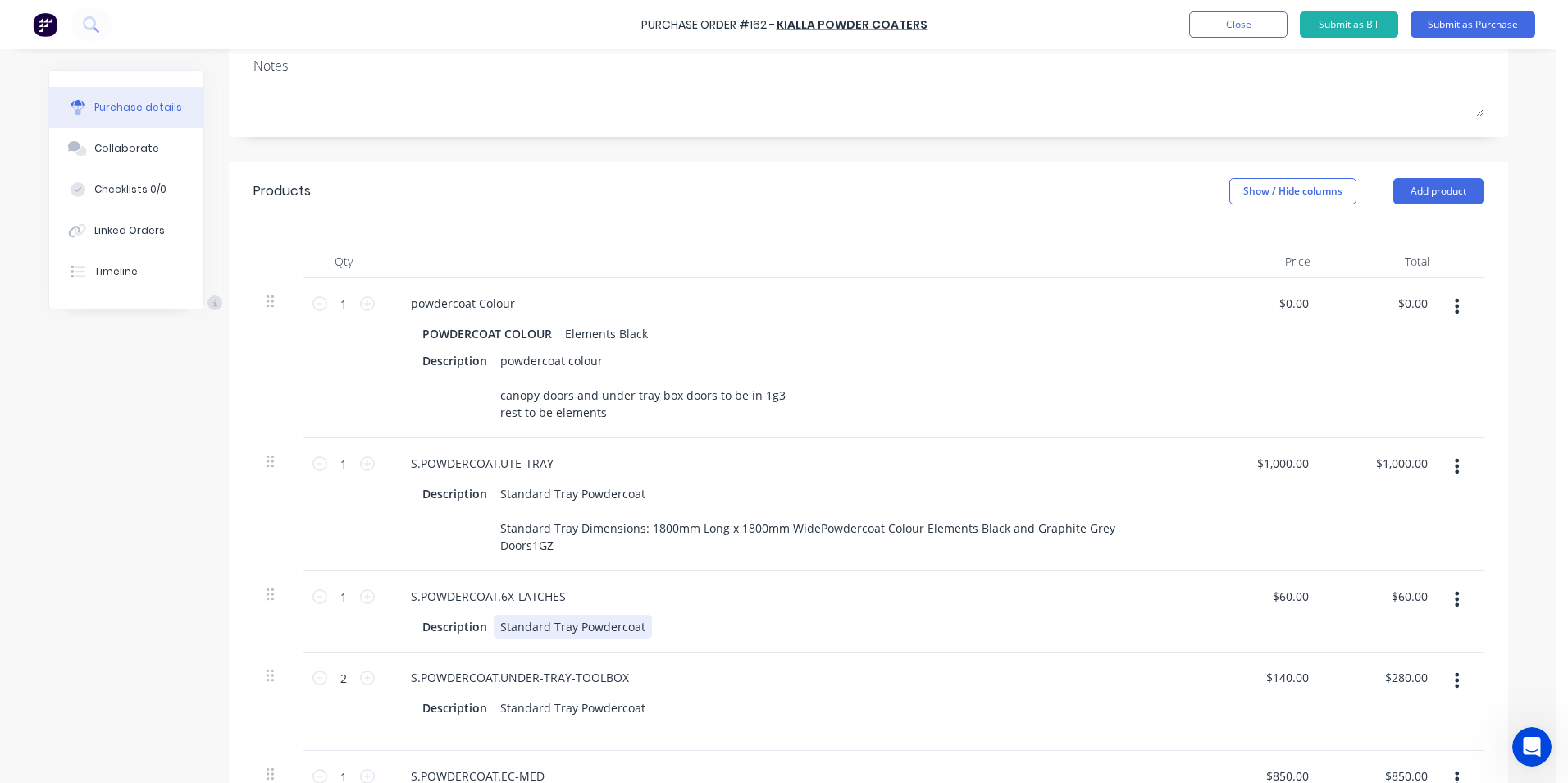
click at [638, 639] on div "Standard Tray Powdercoat" at bounding box center [572, 627] width 158 height 24
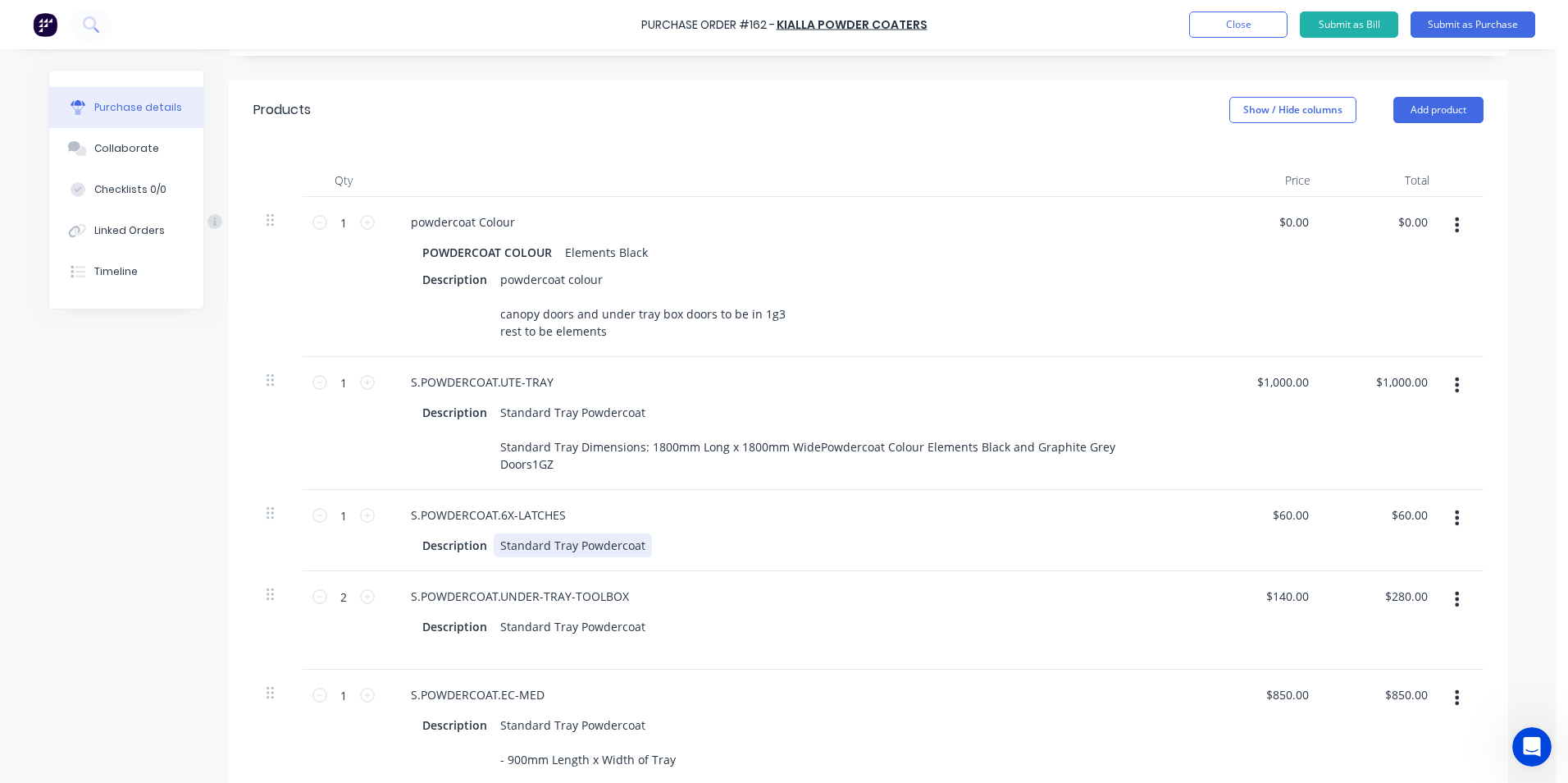
scroll to position [328, 0]
click at [1500, 26] on button "Submit as Purchase" at bounding box center [1473, 25] width 124 height 26
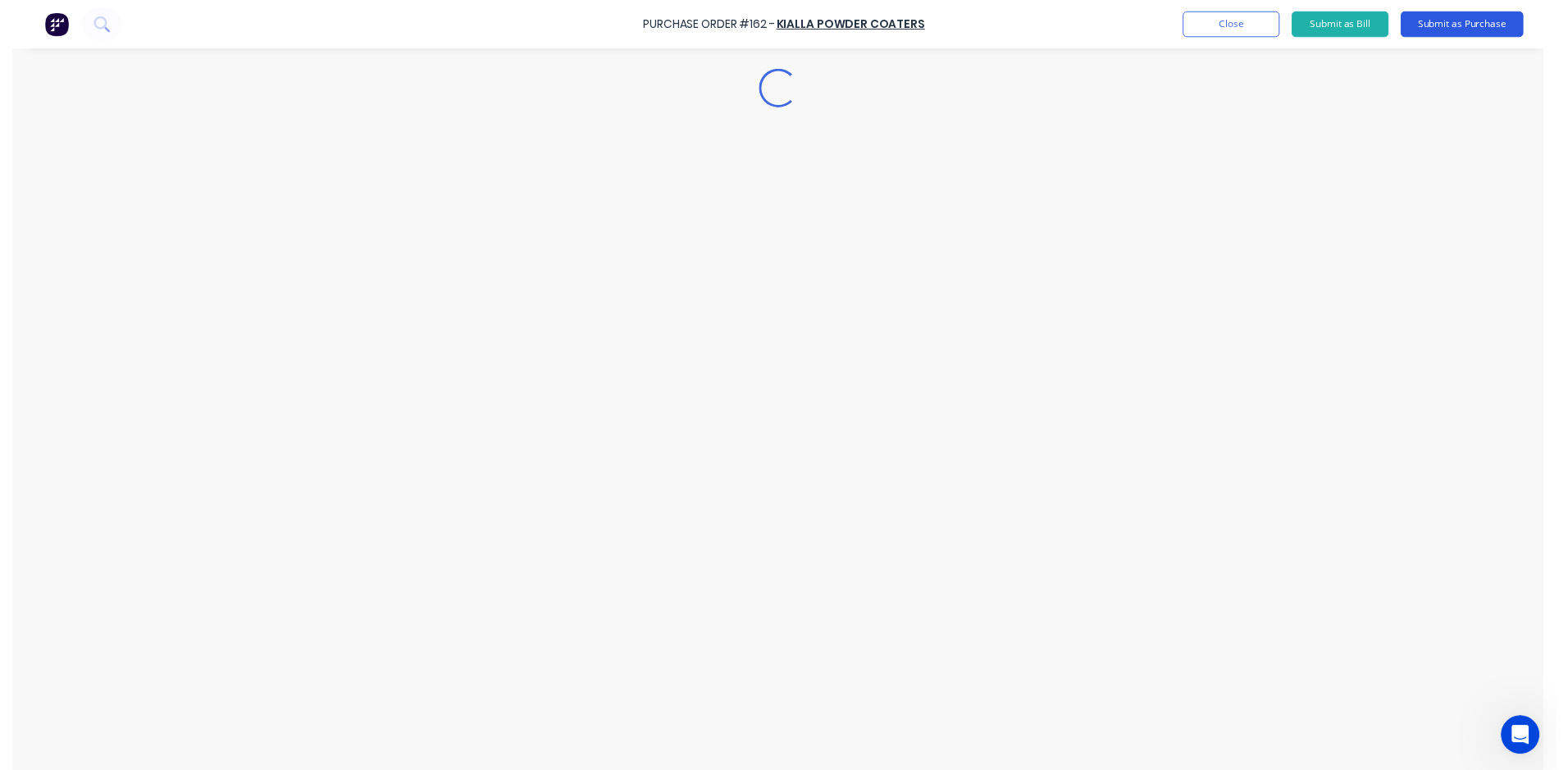
scroll to position [0, 0]
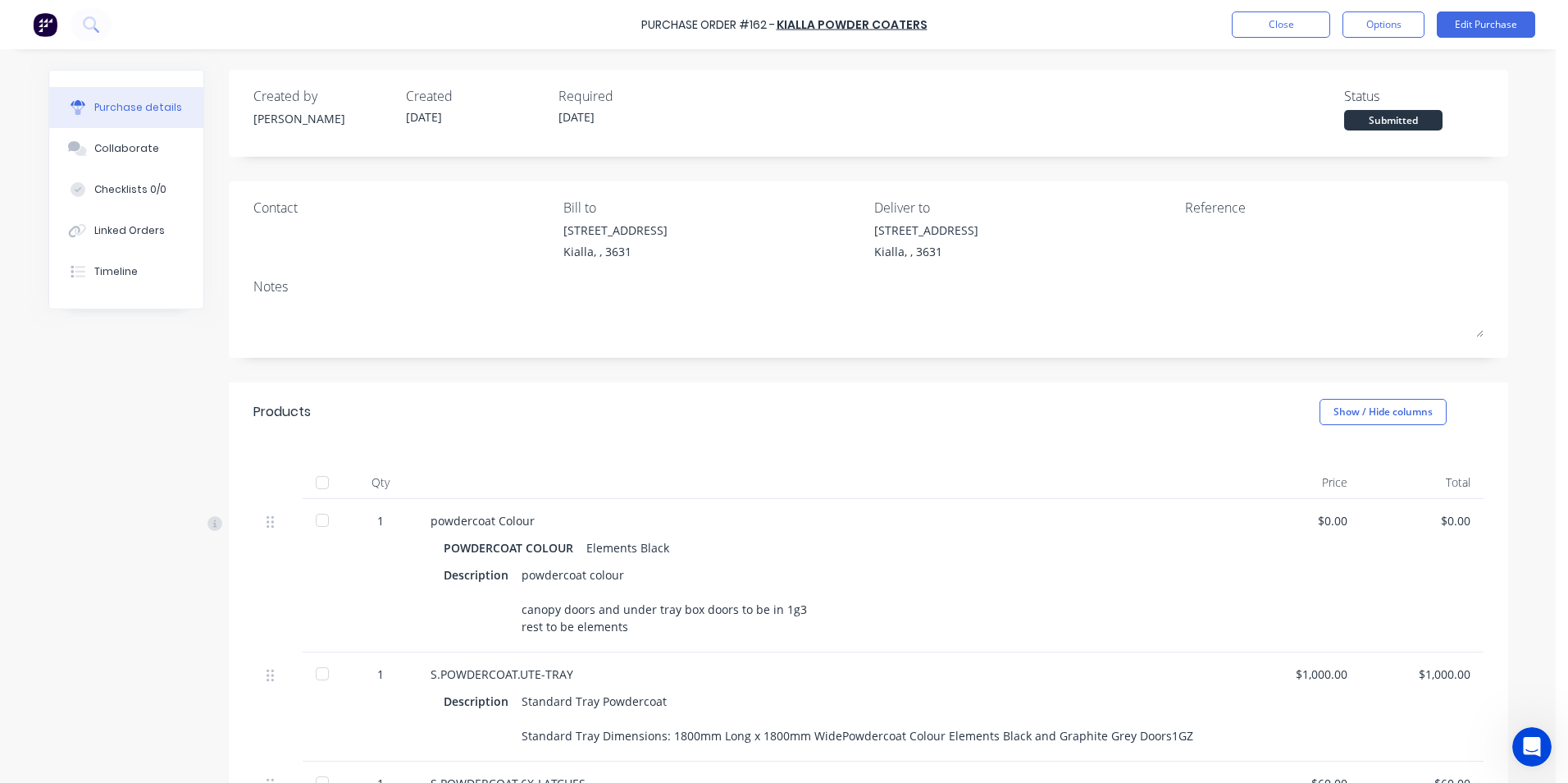
click at [1196, 259] on div at bounding box center [1288, 242] width 205 height 41
click at [1474, 26] on button "Edit Purchase" at bounding box center [1485, 25] width 98 height 26
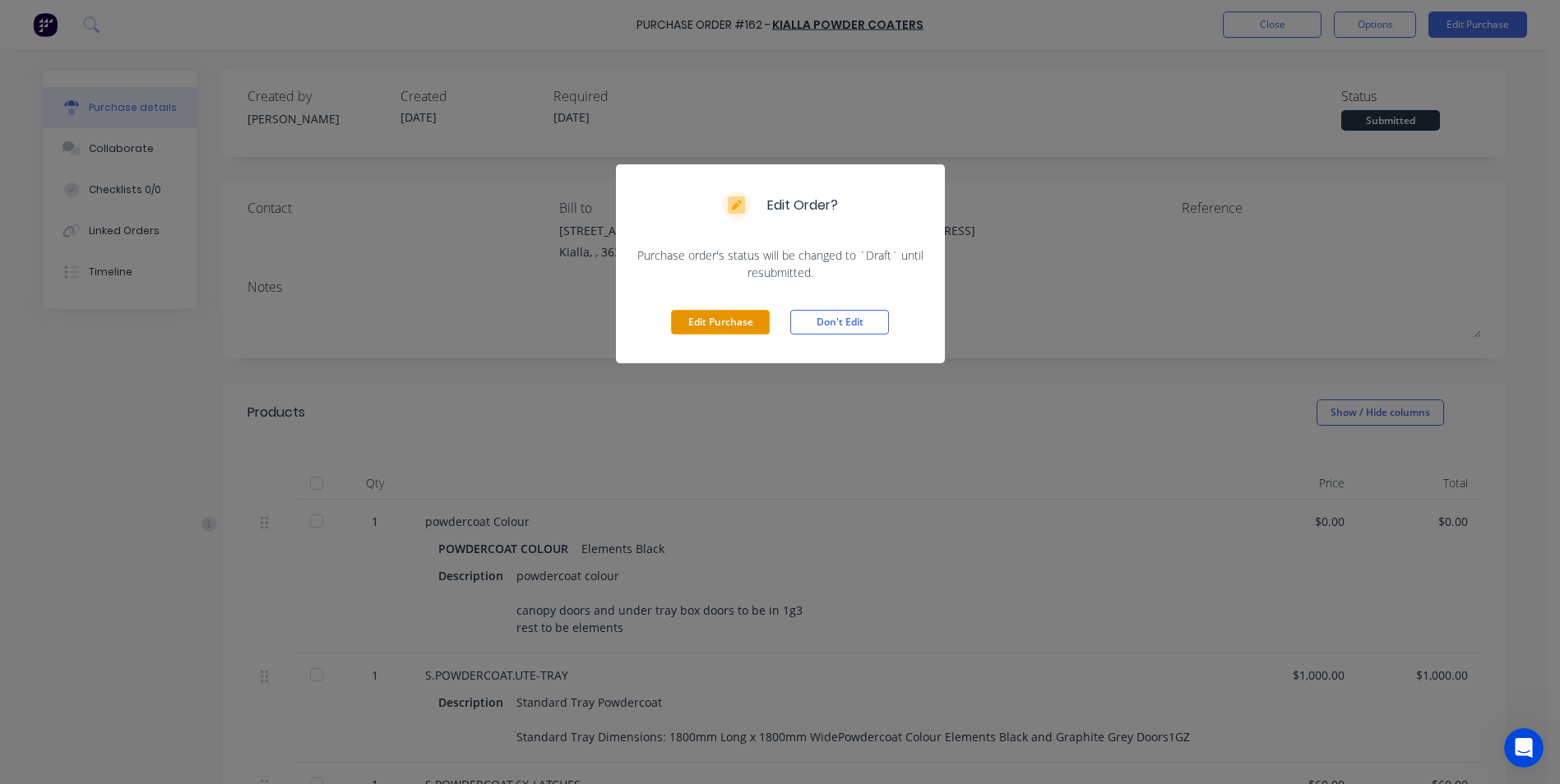
click at [702, 330] on button "Edit Purchase" at bounding box center [720, 322] width 99 height 25
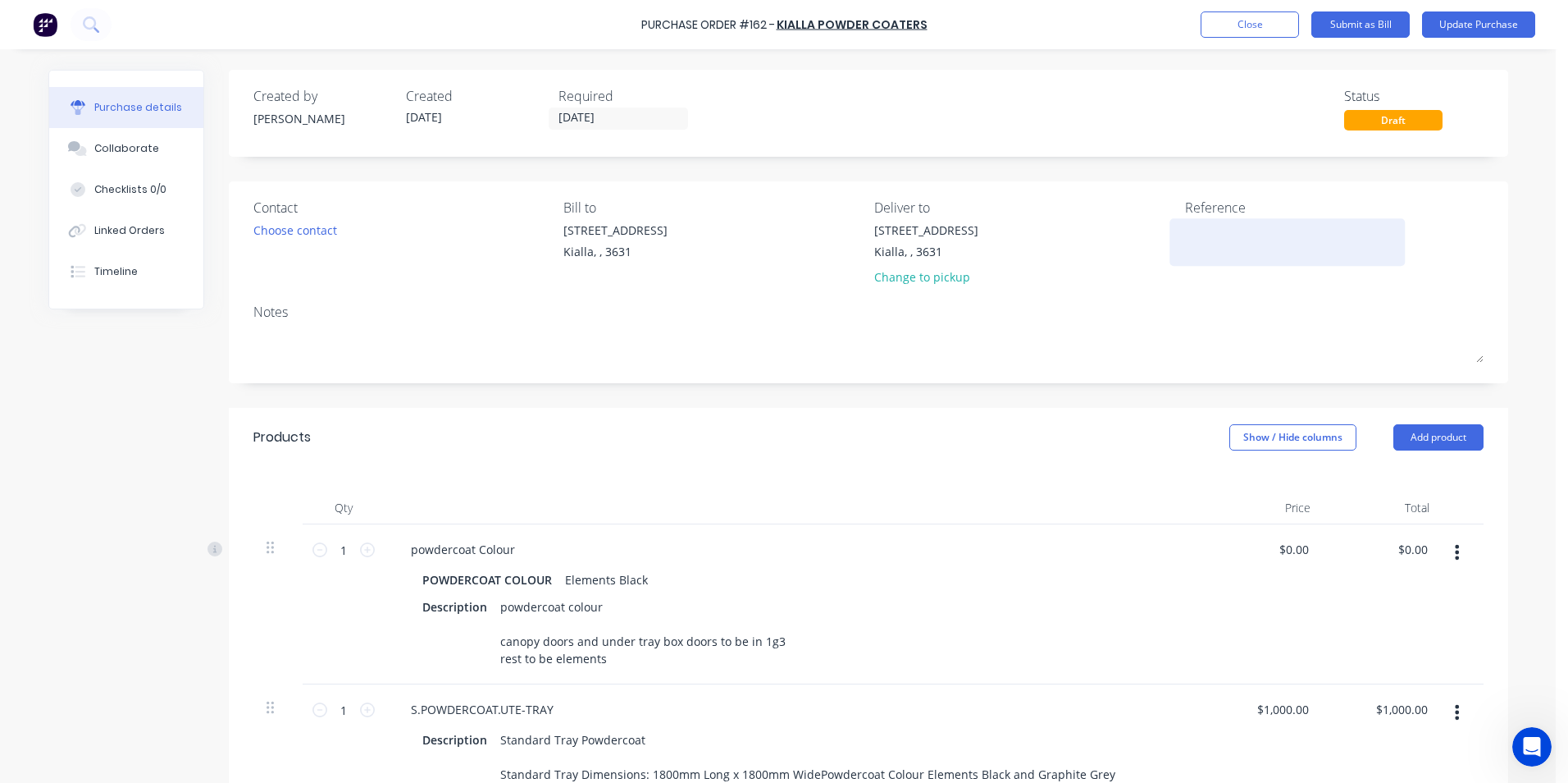
drag, startPoint x: 1226, startPoint y: 249, endPoint x: 1215, endPoint y: 243, distance: 12.5
click at [1221, 247] on textarea at bounding box center [1288, 240] width 205 height 37
type textarea "mia"
type textarea "x"
type textarea "mia"
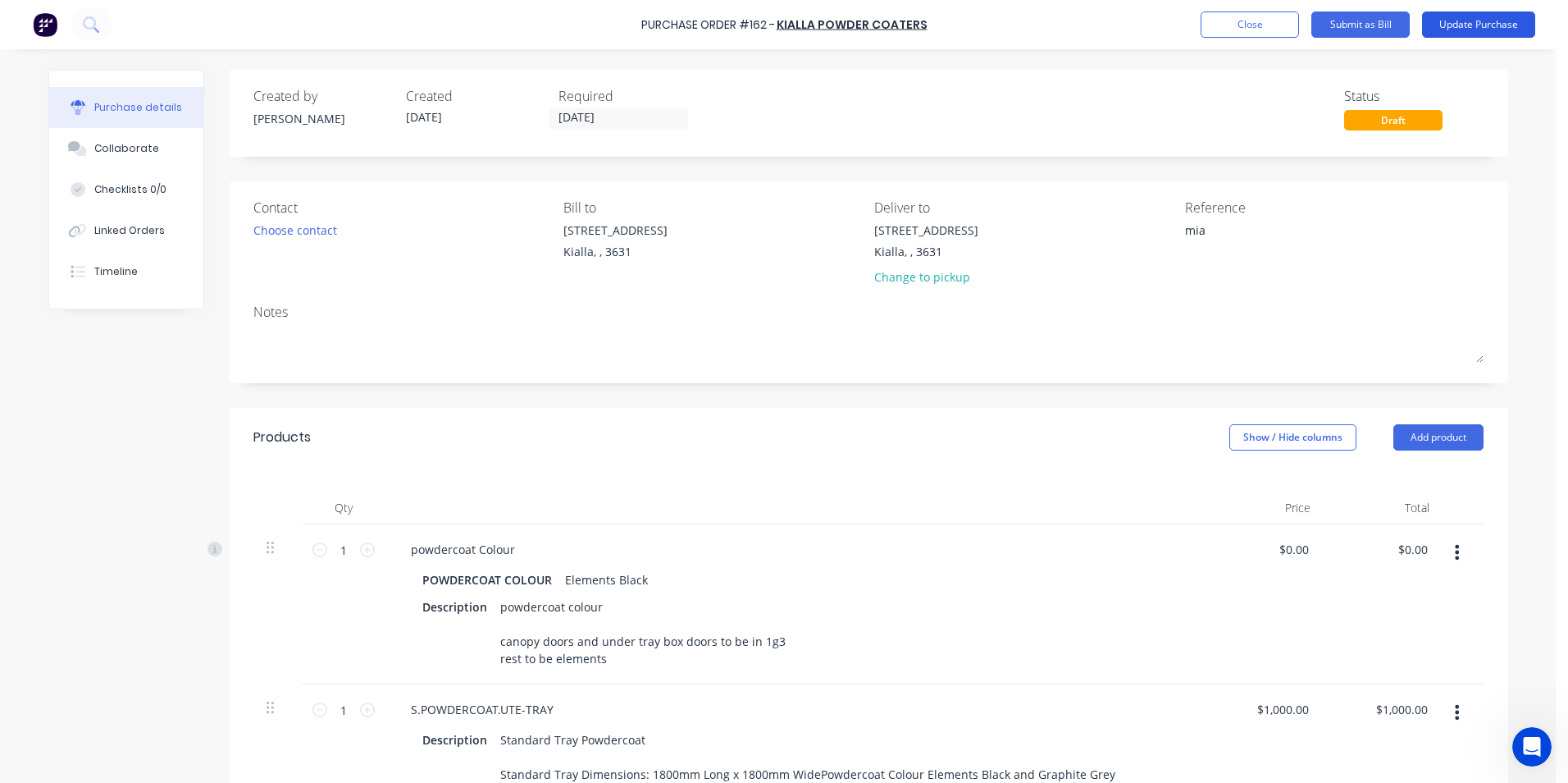
click at [1495, 18] on button "Update Purchase" at bounding box center [1479, 25] width 113 height 26
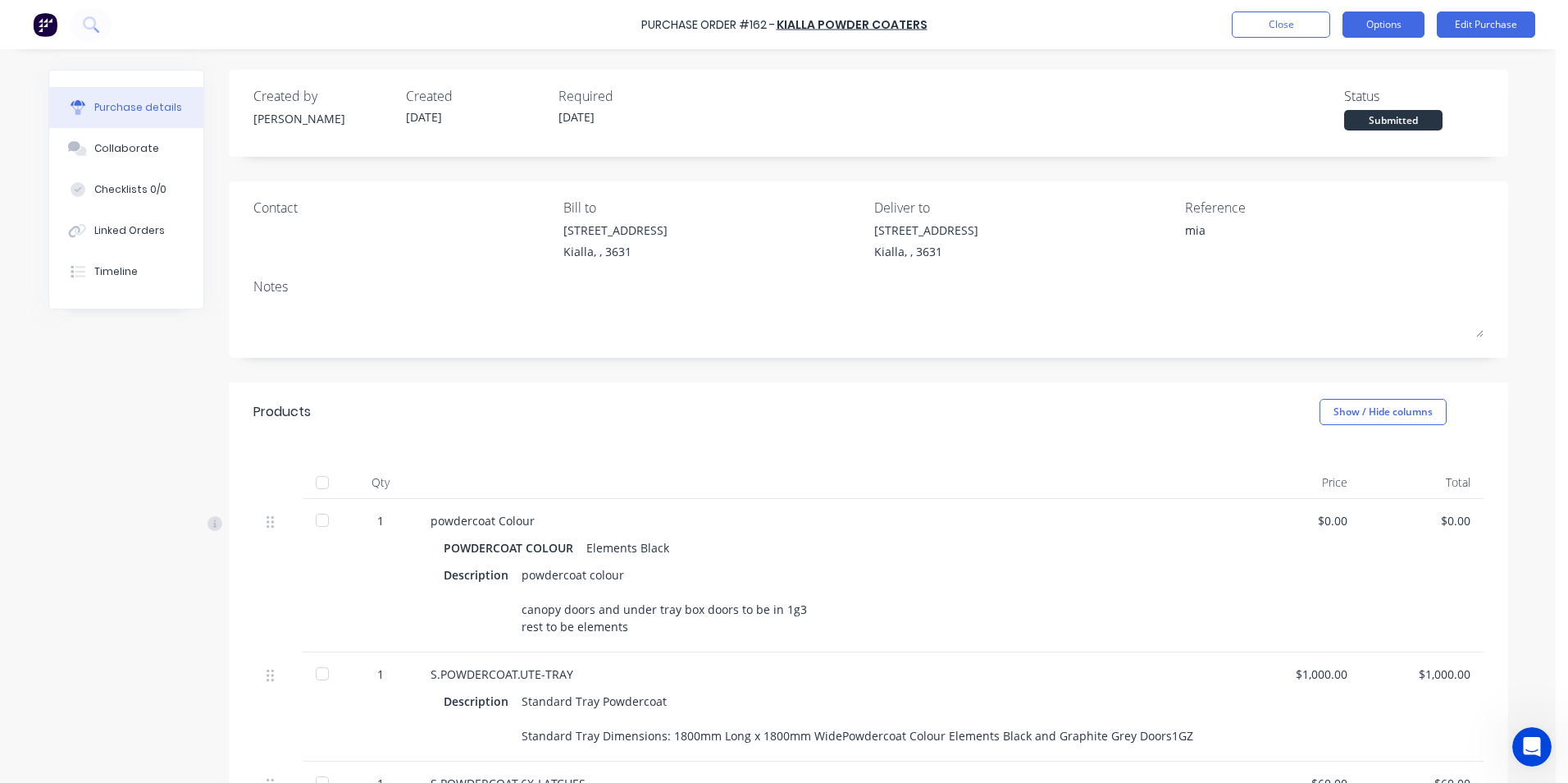
click at [1397, 25] on button "Options" at bounding box center [1383, 25] width 82 height 26
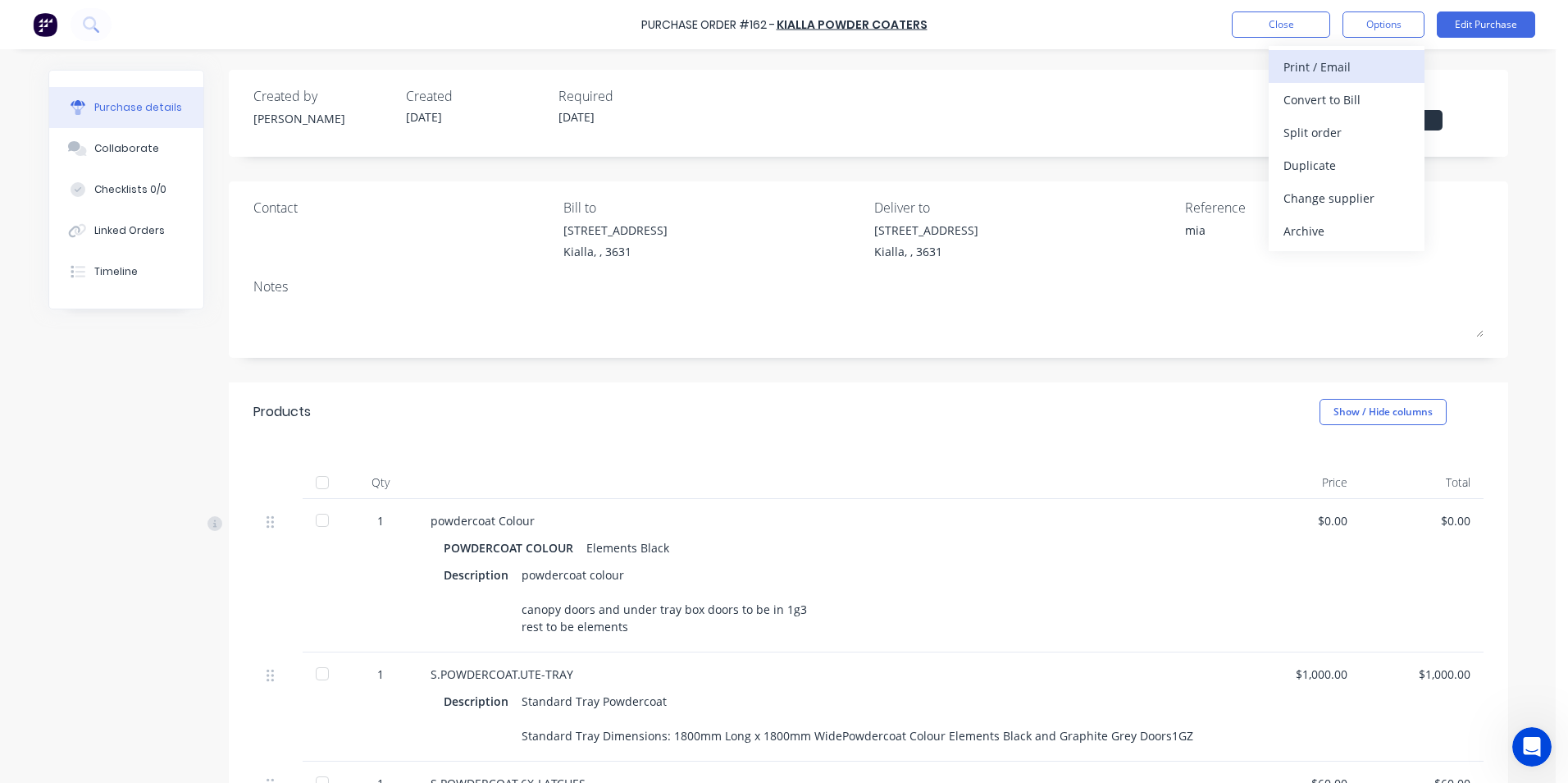
click at [1359, 68] on div "Print / Email" at bounding box center [1346, 67] width 126 height 24
click at [1359, 126] on div "Without pricing" at bounding box center [1346, 132] width 126 height 24
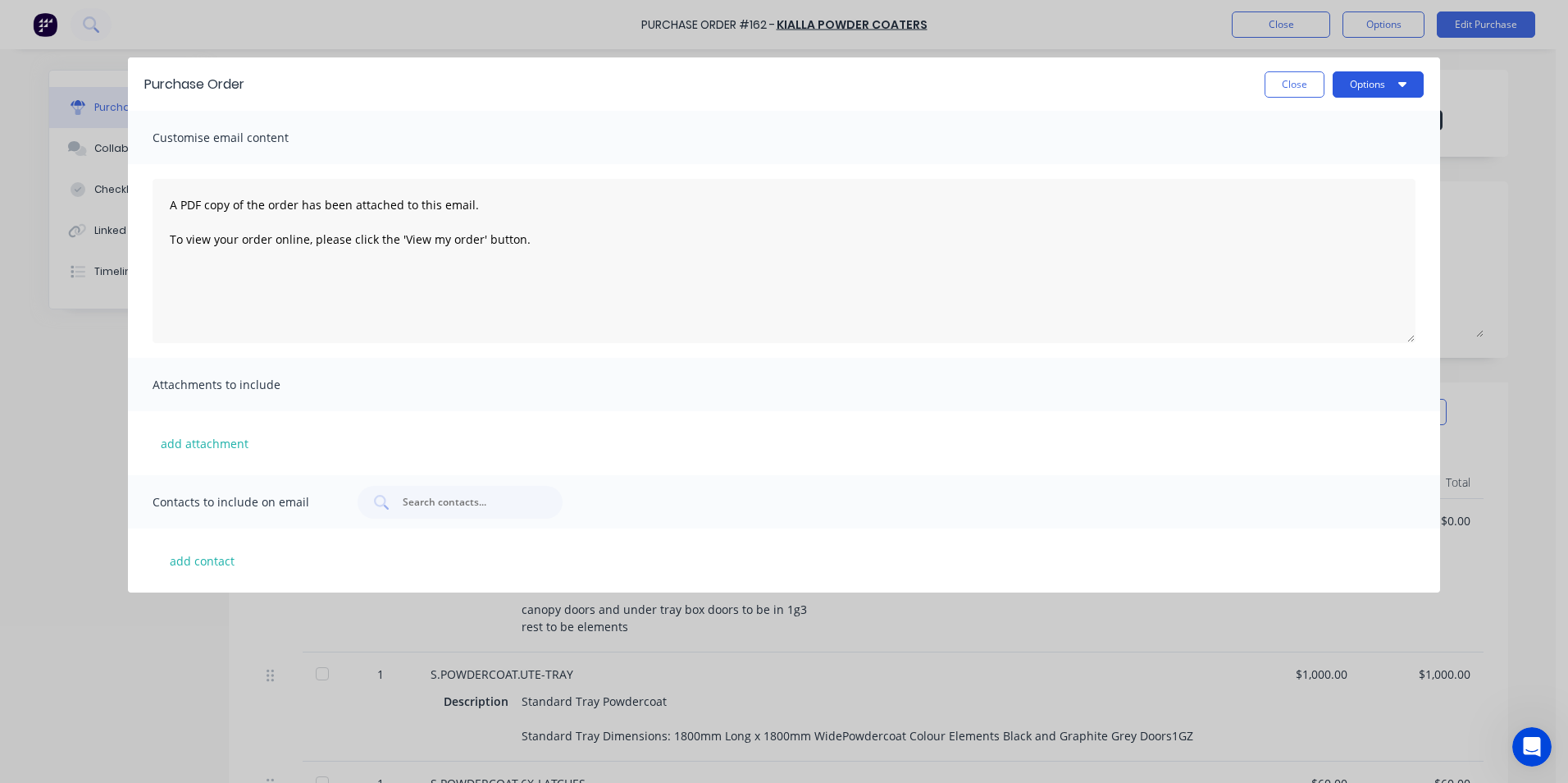
click at [1366, 90] on button "Options" at bounding box center [1378, 85] width 91 height 26
click at [1353, 126] on div "Print" at bounding box center [1345, 126] width 126 height 24
click at [1301, 77] on button "Close" at bounding box center [1295, 85] width 60 height 26
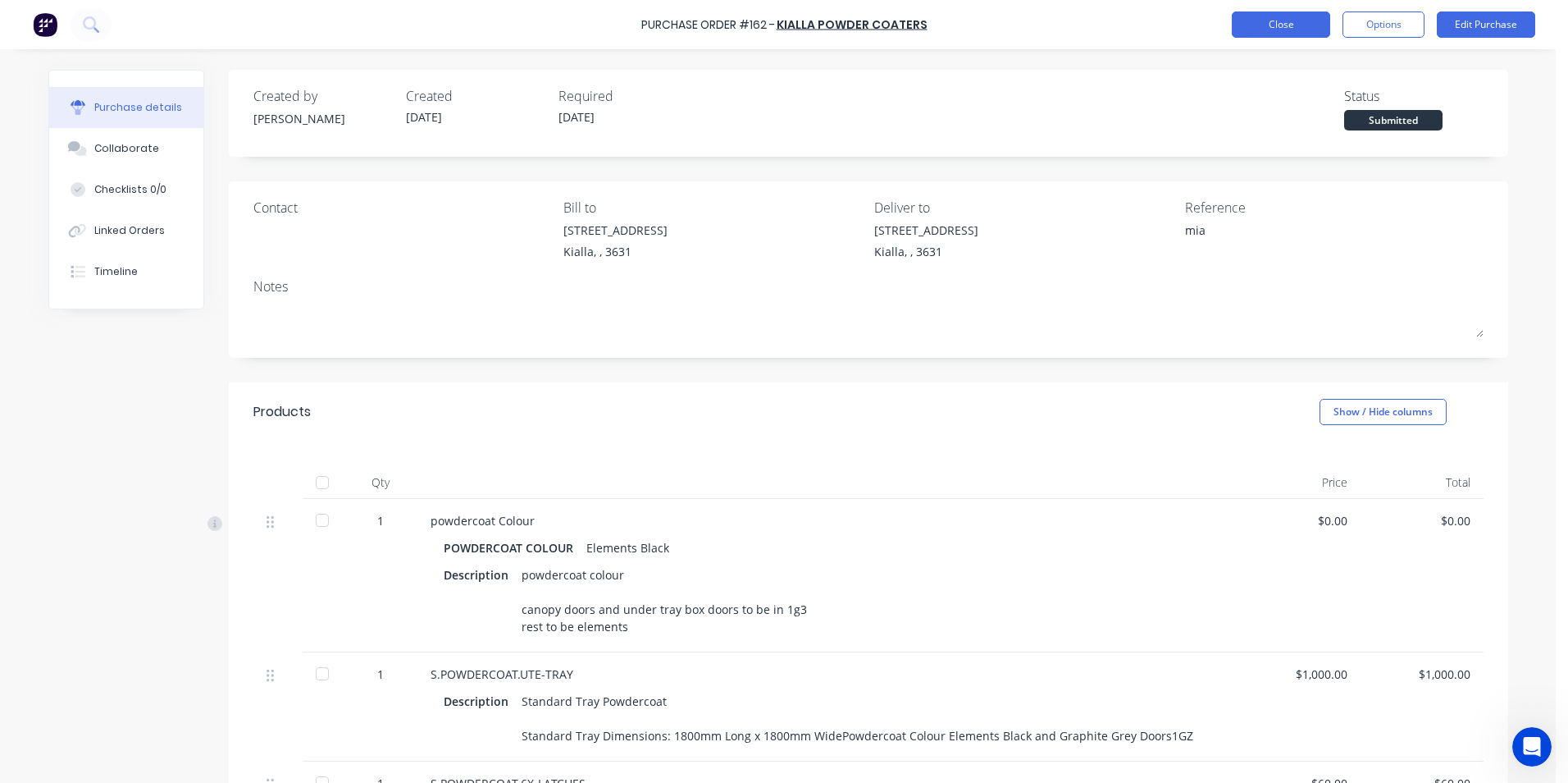
type textarea "x"
click at [1314, 23] on button "Close" at bounding box center [1281, 25] width 98 height 26
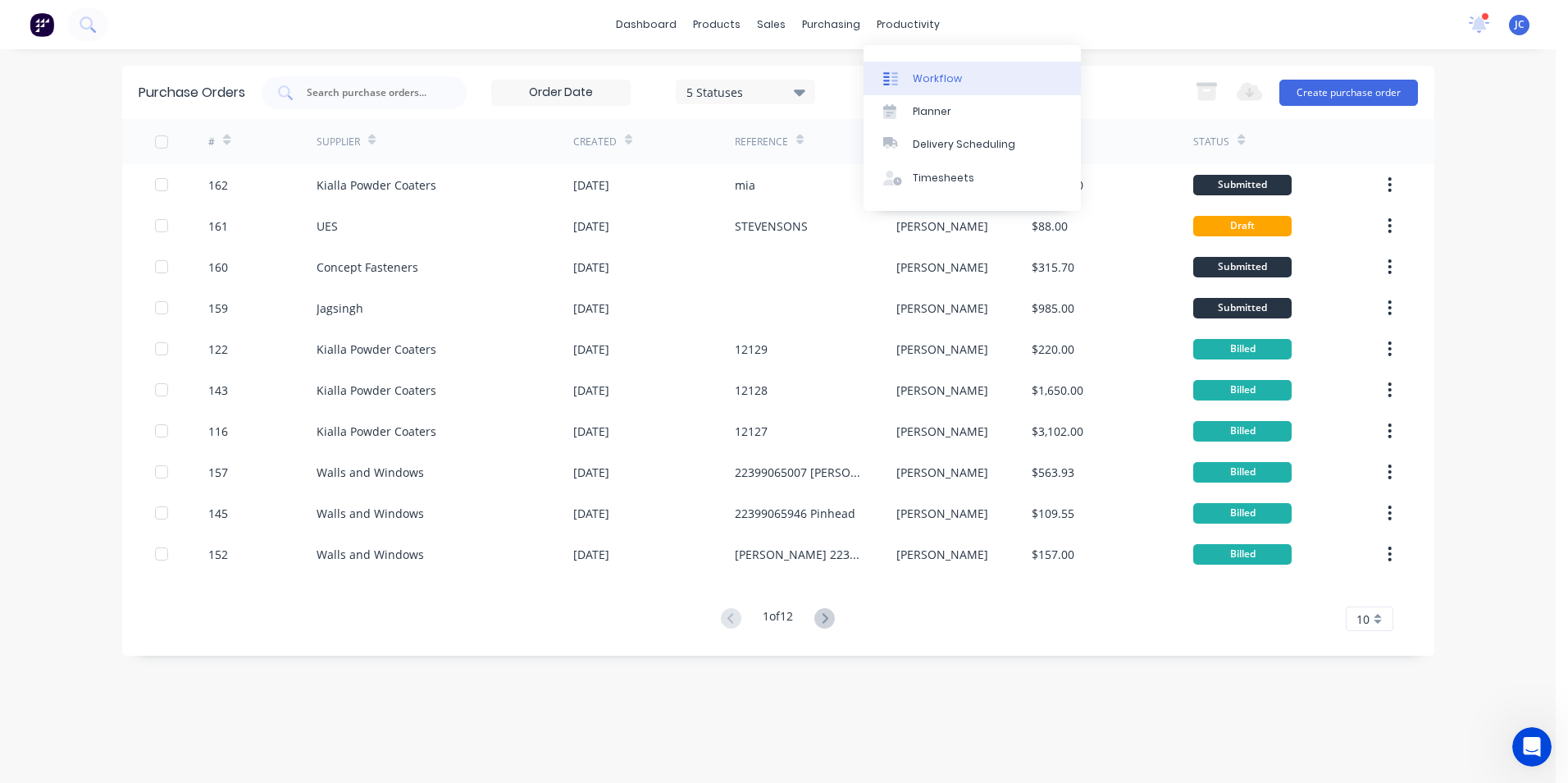
click at [933, 76] on div "Workflow" at bounding box center [937, 79] width 49 height 15
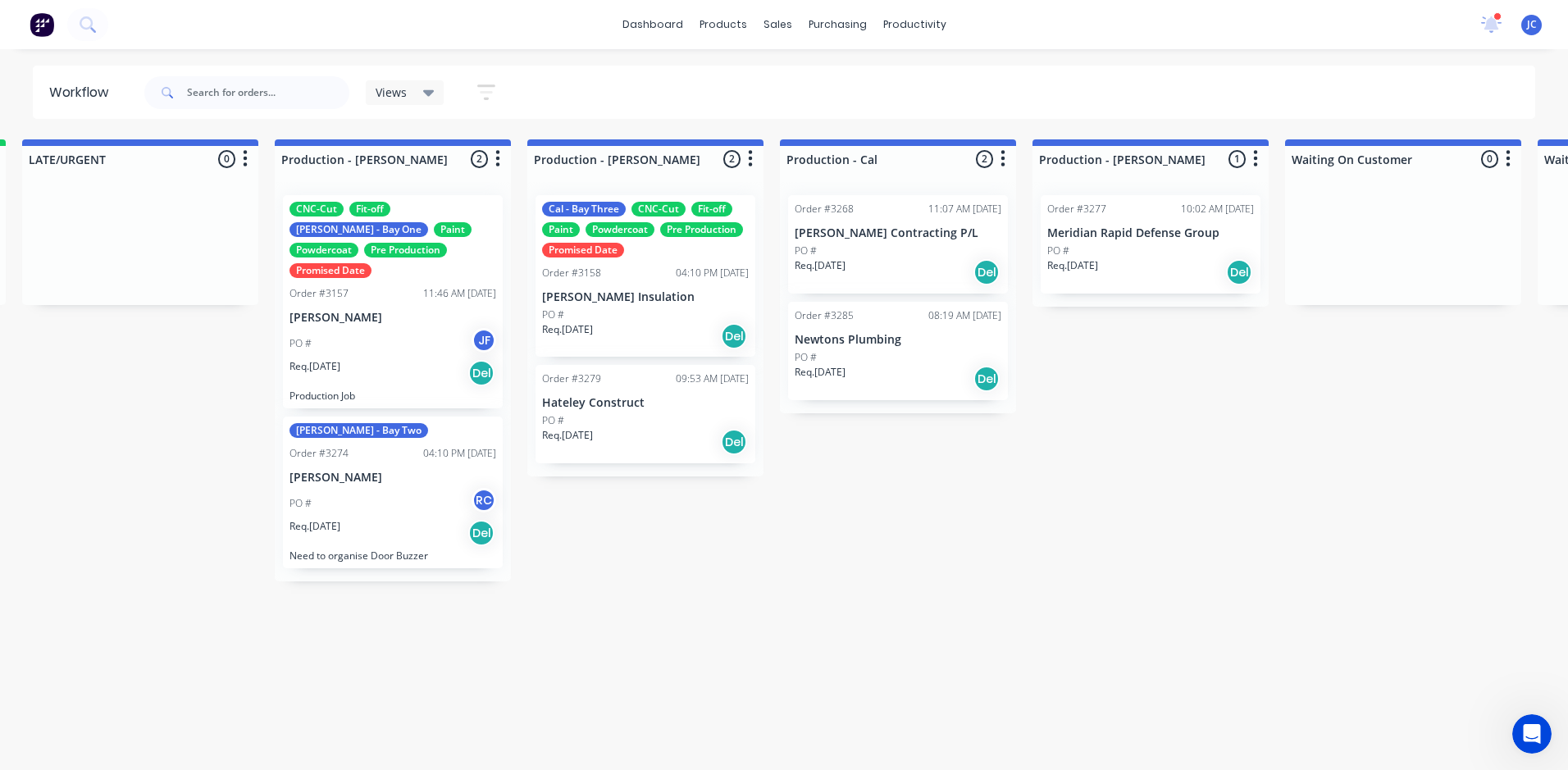
scroll to position [0, 1644]
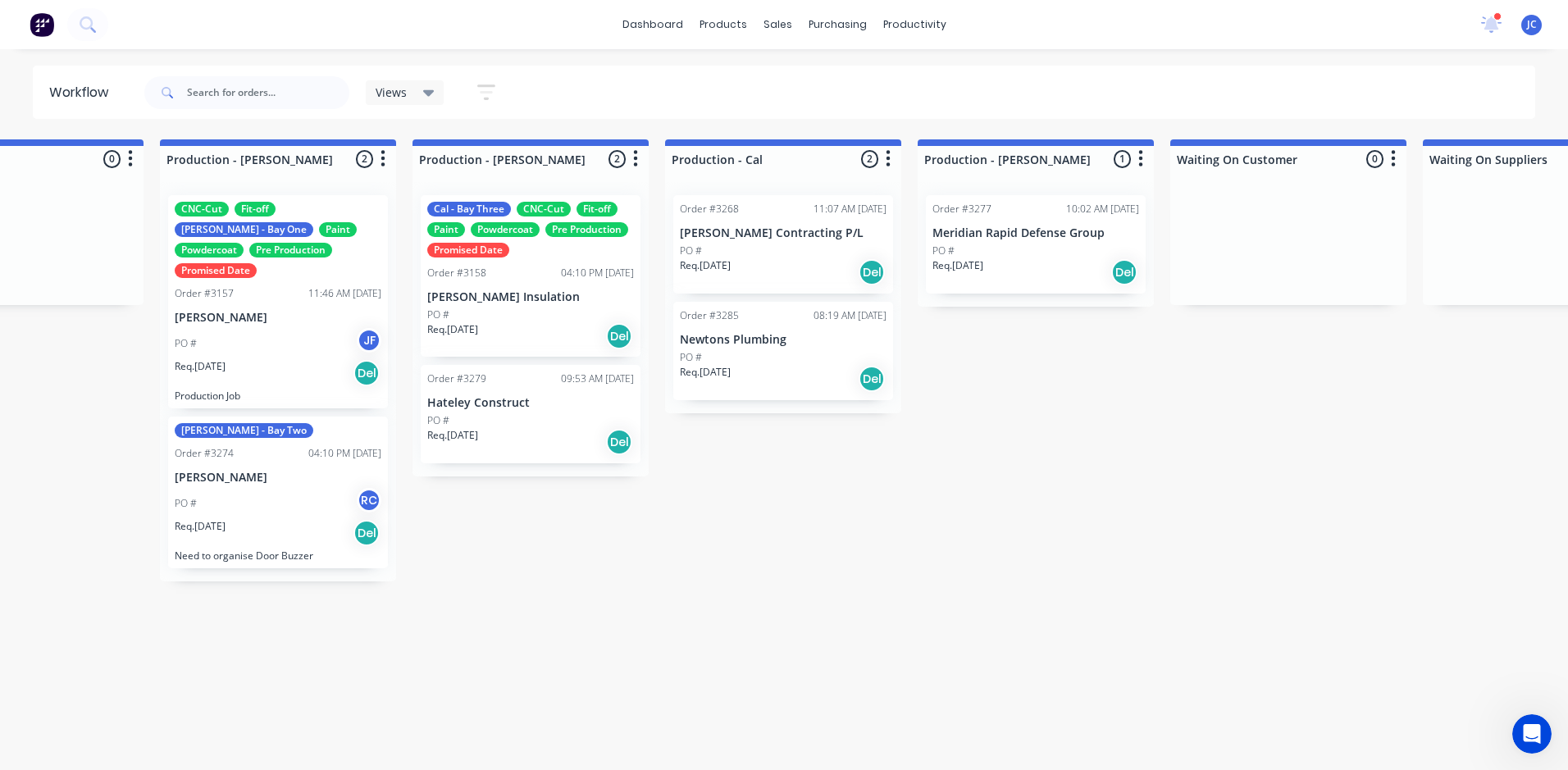
click at [319, 519] on div "Req. [DATE] Del" at bounding box center [278, 533] width 207 height 28
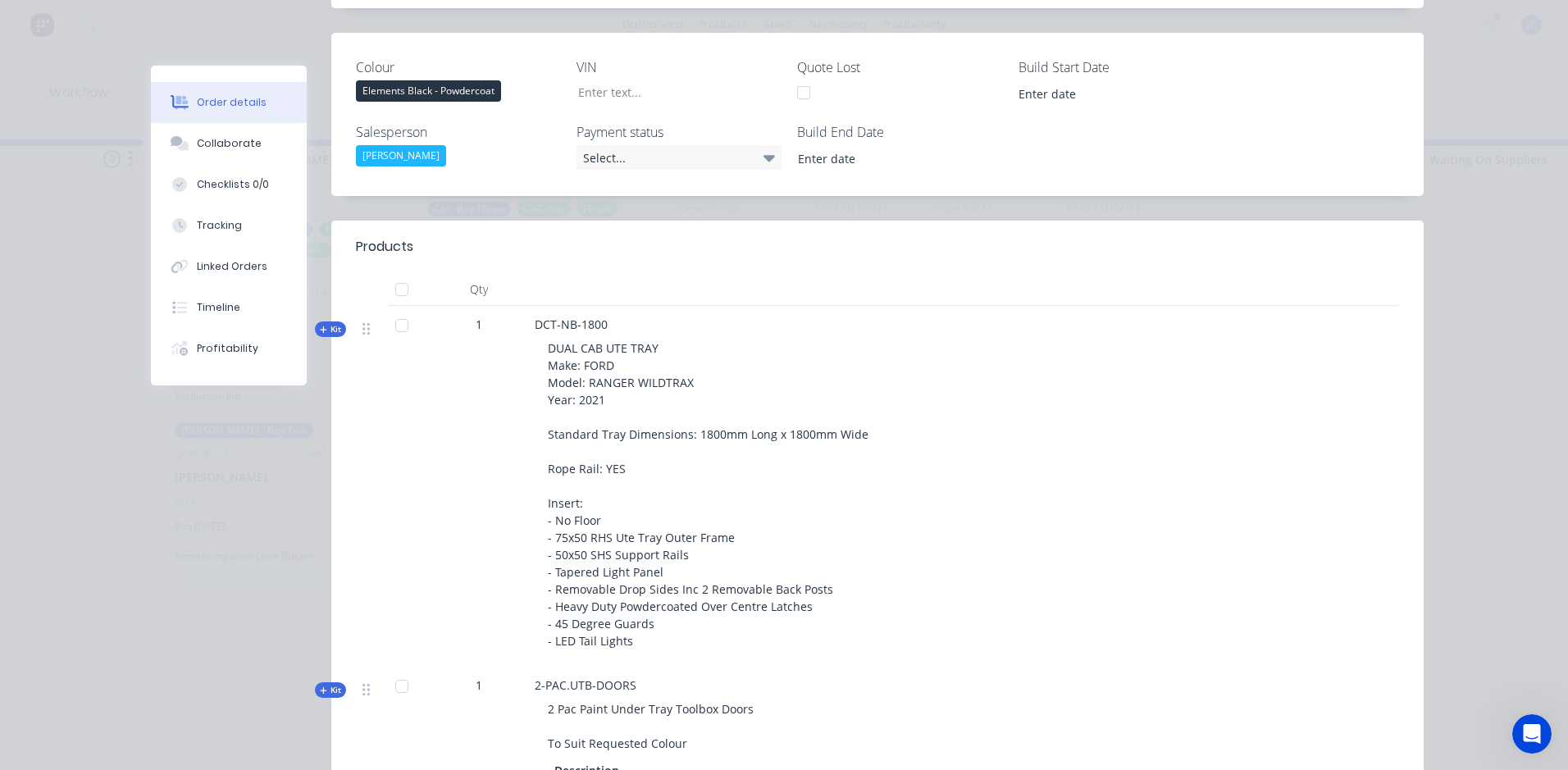
scroll to position [574, 0]
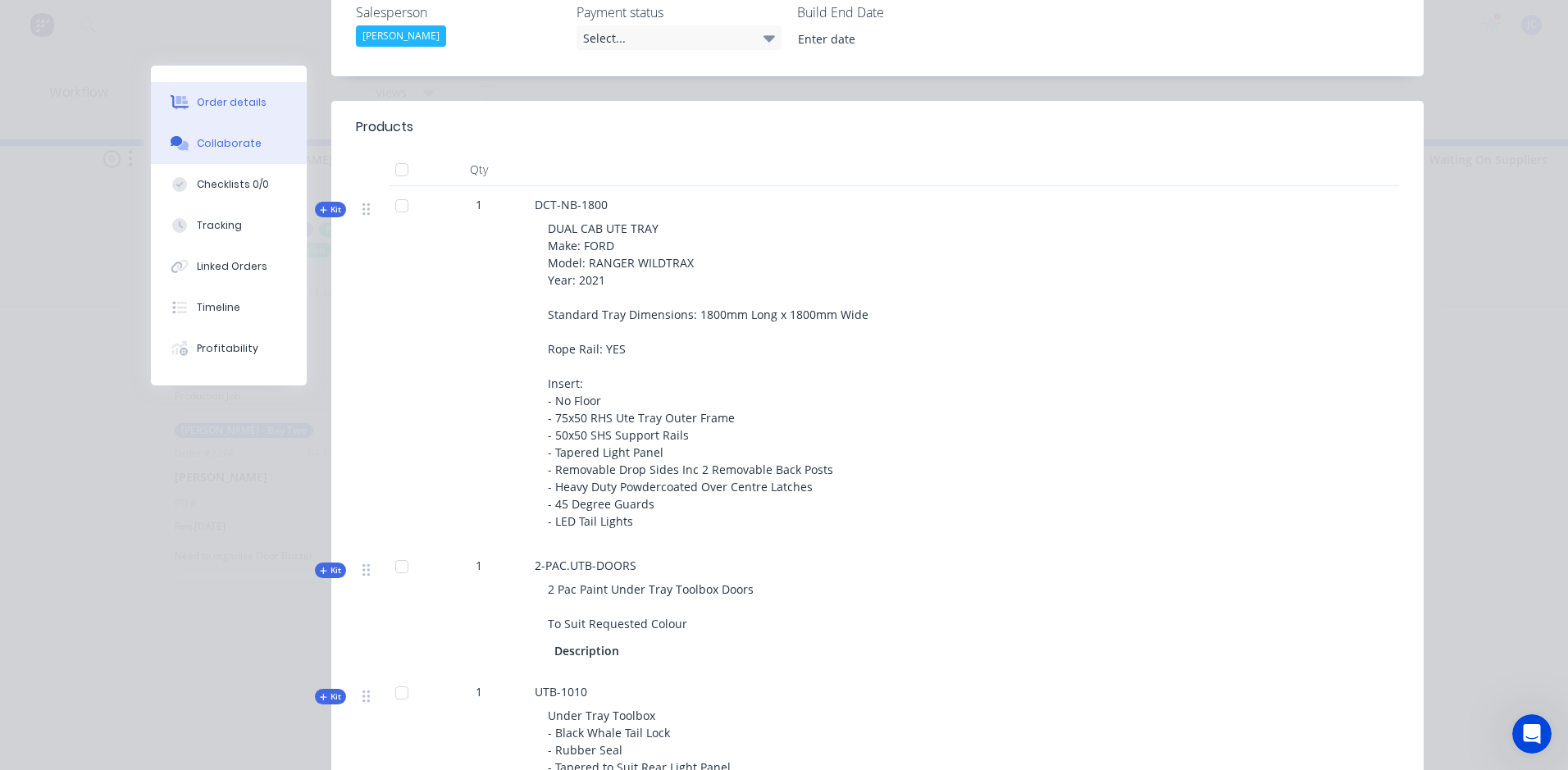
click at [229, 133] on button "Collaborate" at bounding box center [229, 143] width 156 height 41
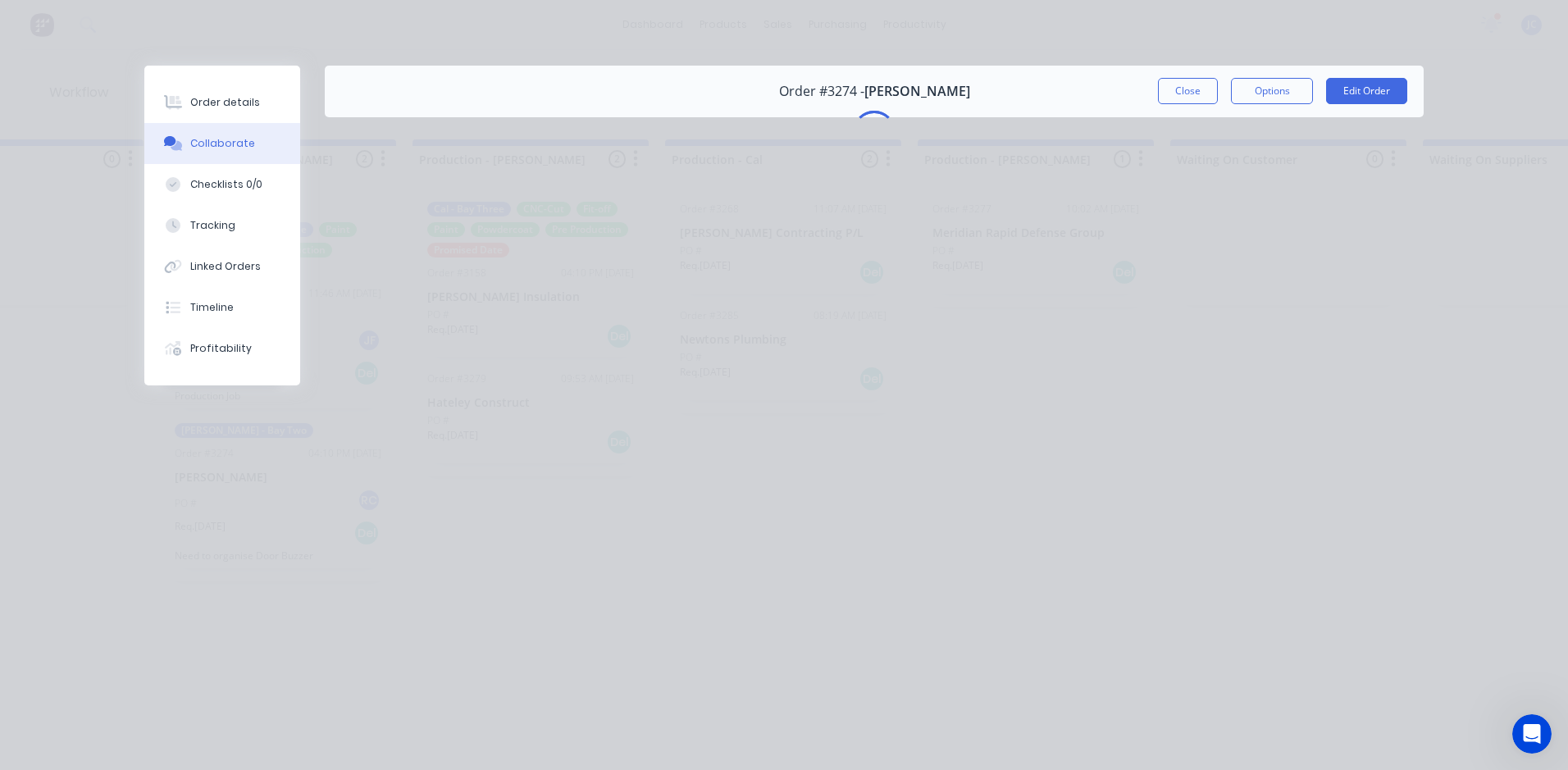
scroll to position [0, 0]
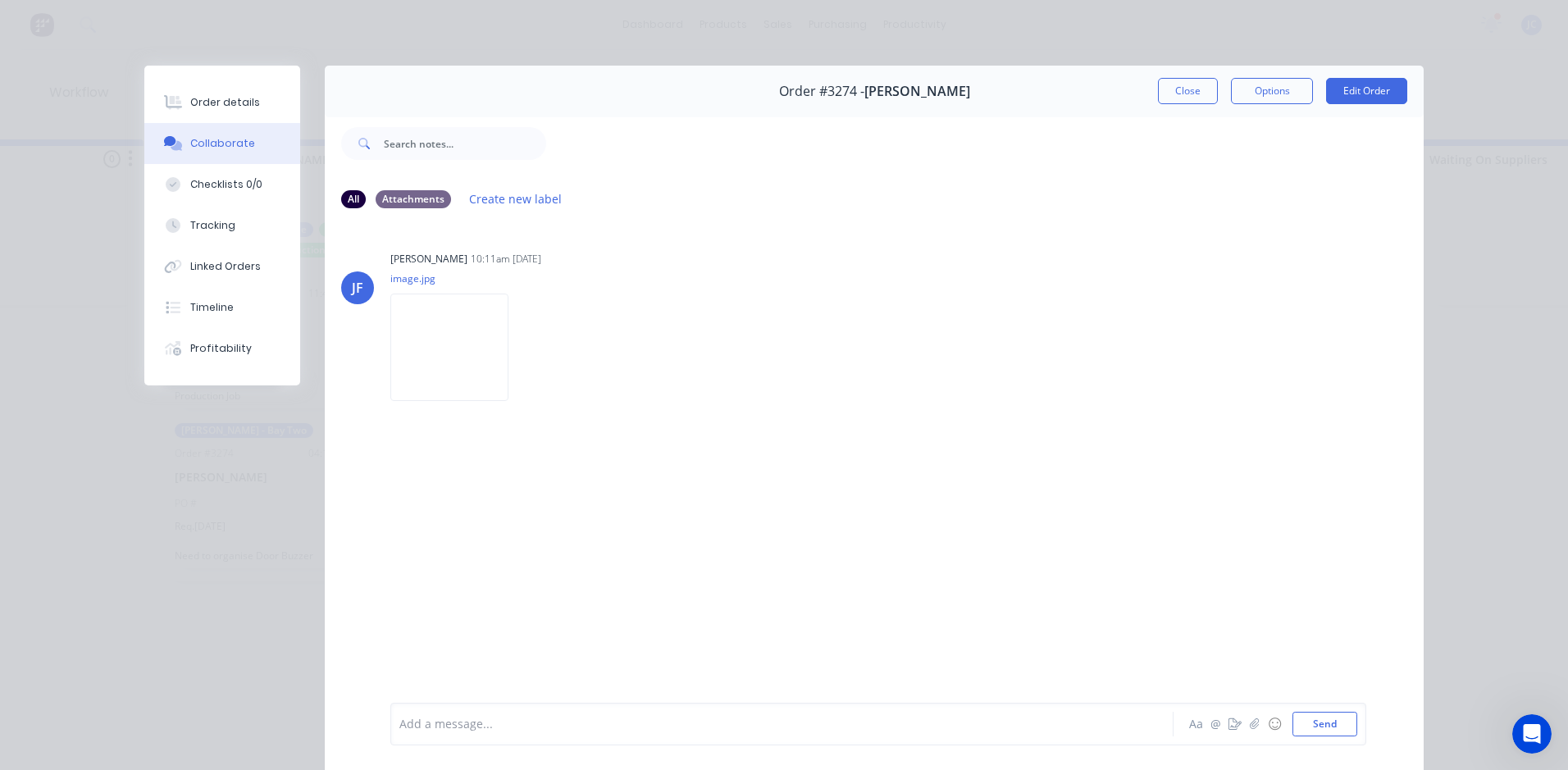
click at [686, 723] on div at bounding box center [759, 724] width 718 height 17
click at [1313, 723] on button "Send" at bounding box center [1324, 724] width 65 height 25
click at [1191, 100] on button "Close" at bounding box center [1188, 91] width 60 height 26
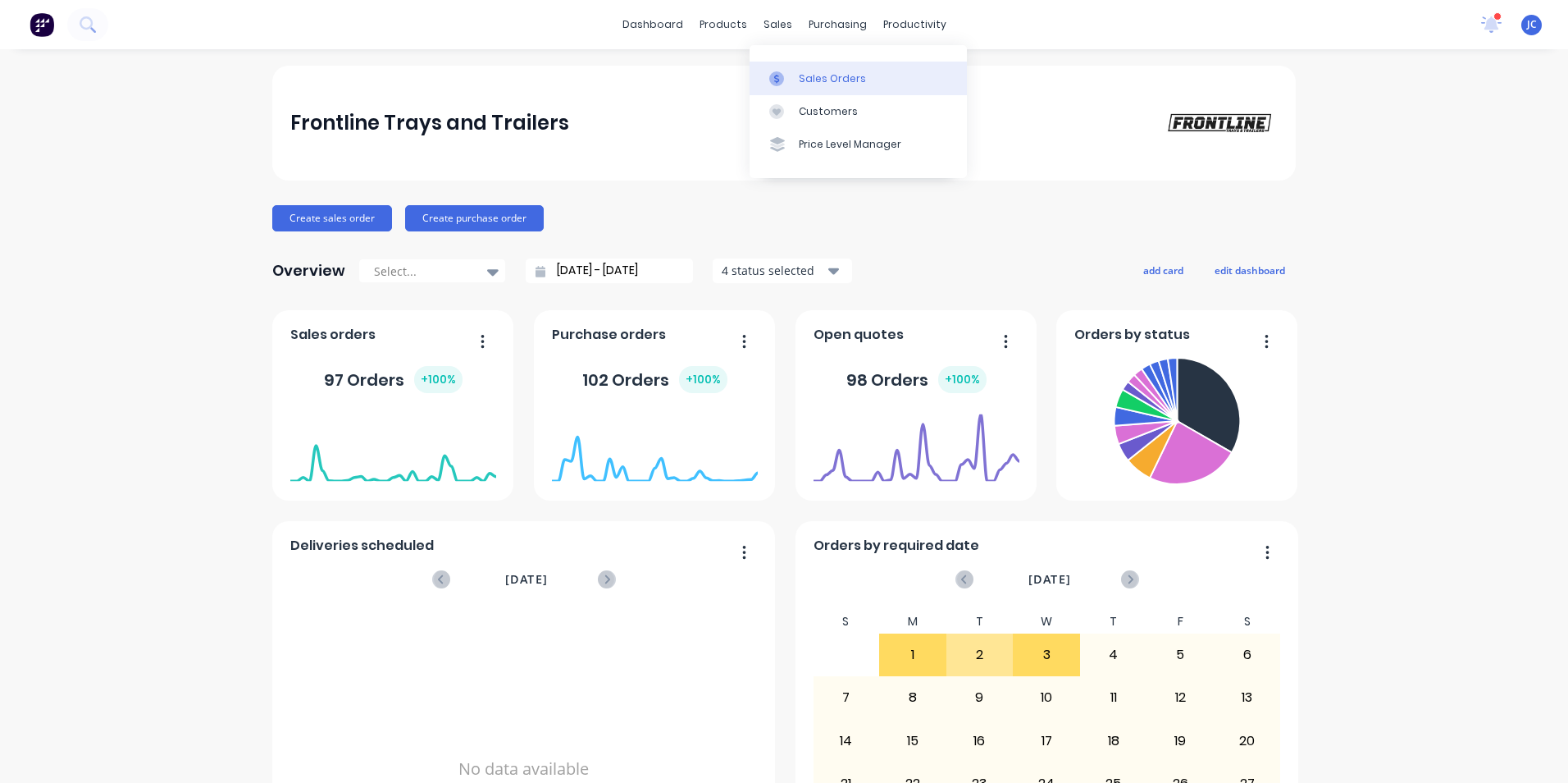
click at [805, 68] on link "Sales Orders" at bounding box center [858, 78] width 218 height 33
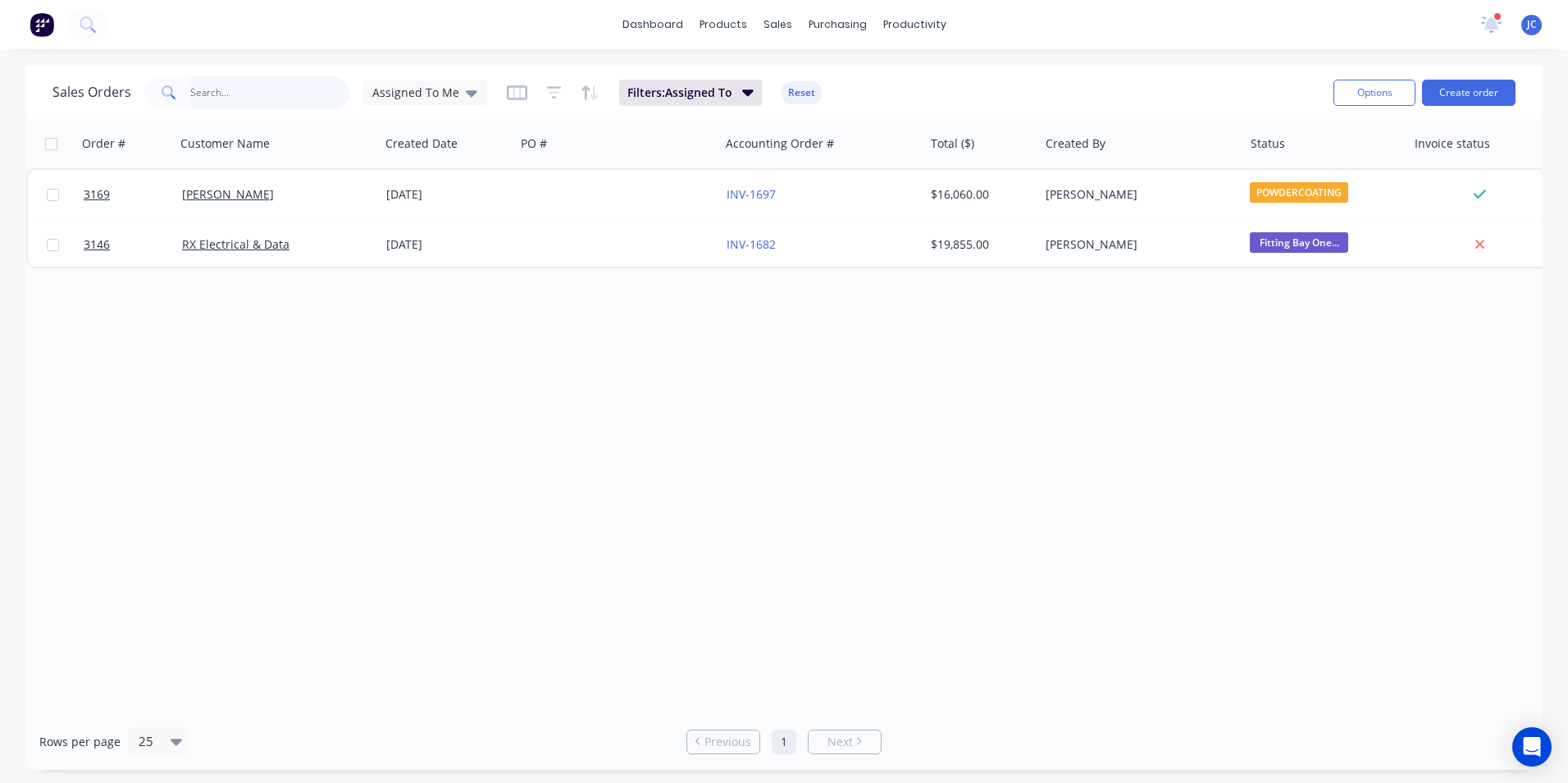
click at [237, 92] on input "text" at bounding box center [269, 93] width 160 height 33
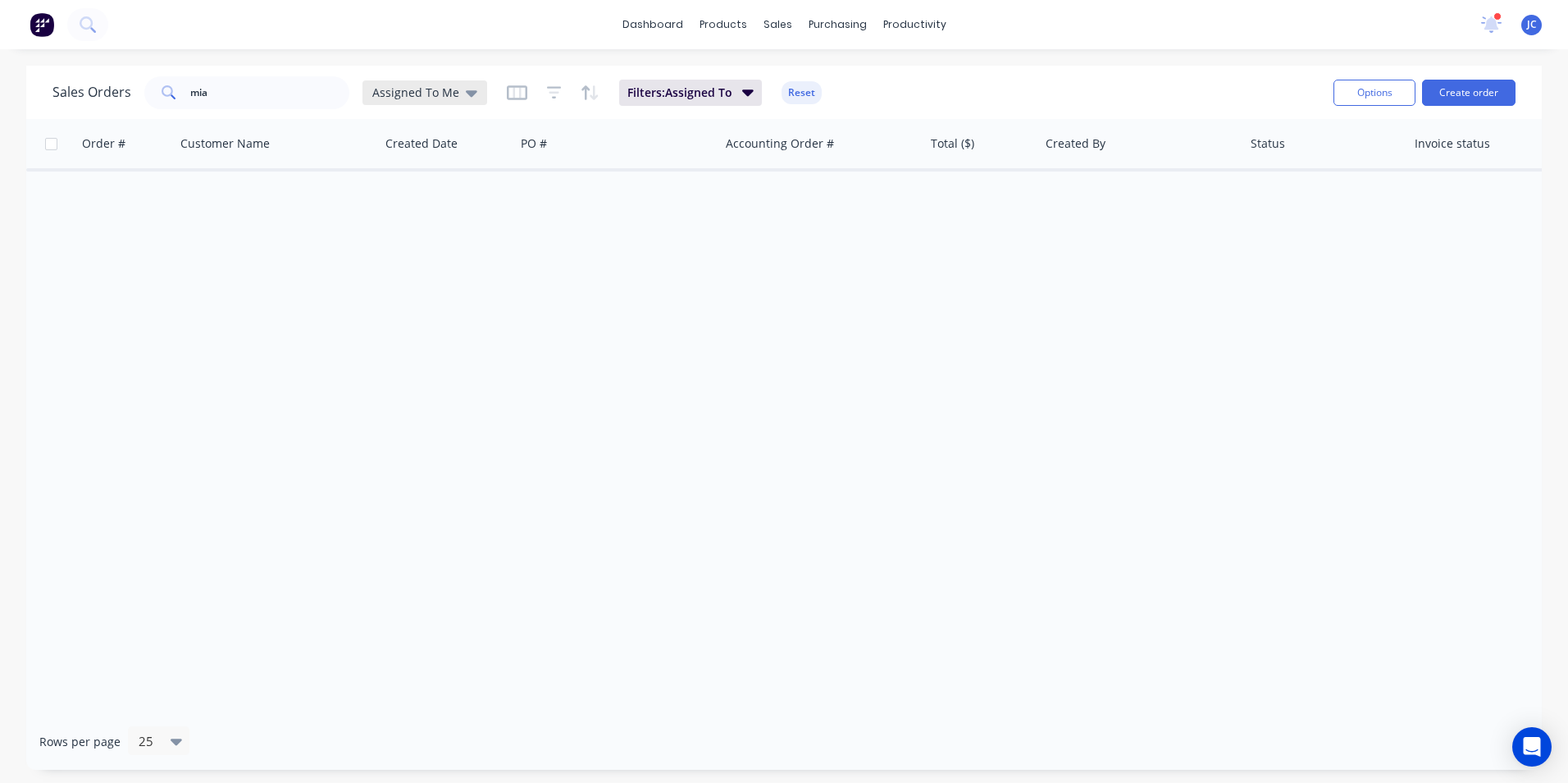
click at [442, 96] on span "Assigned To Me" at bounding box center [415, 92] width 87 height 17
click at [419, 236] on button "None" at bounding box center [460, 232] width 187 height 19
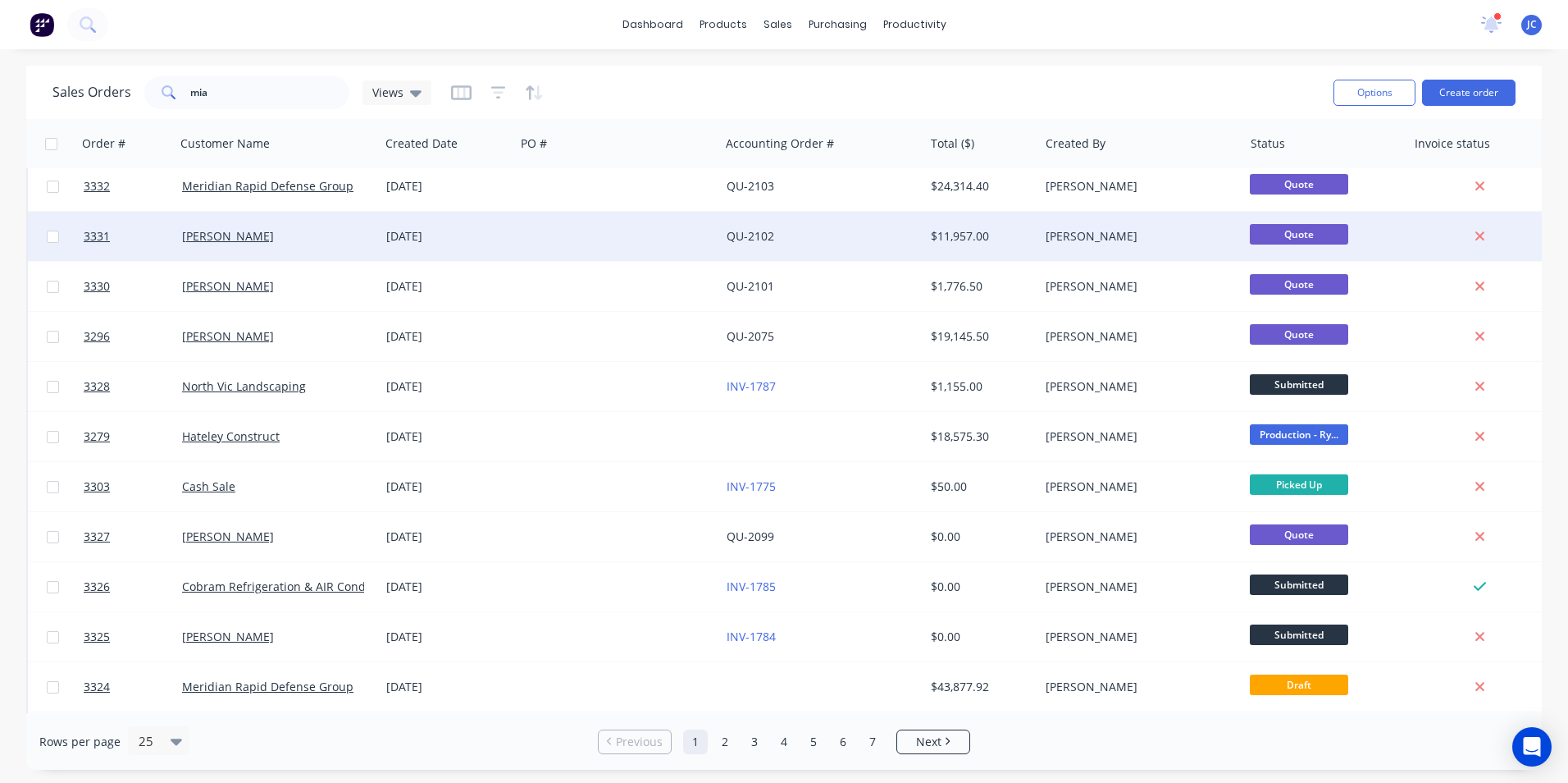
scroll to position [304, 0]
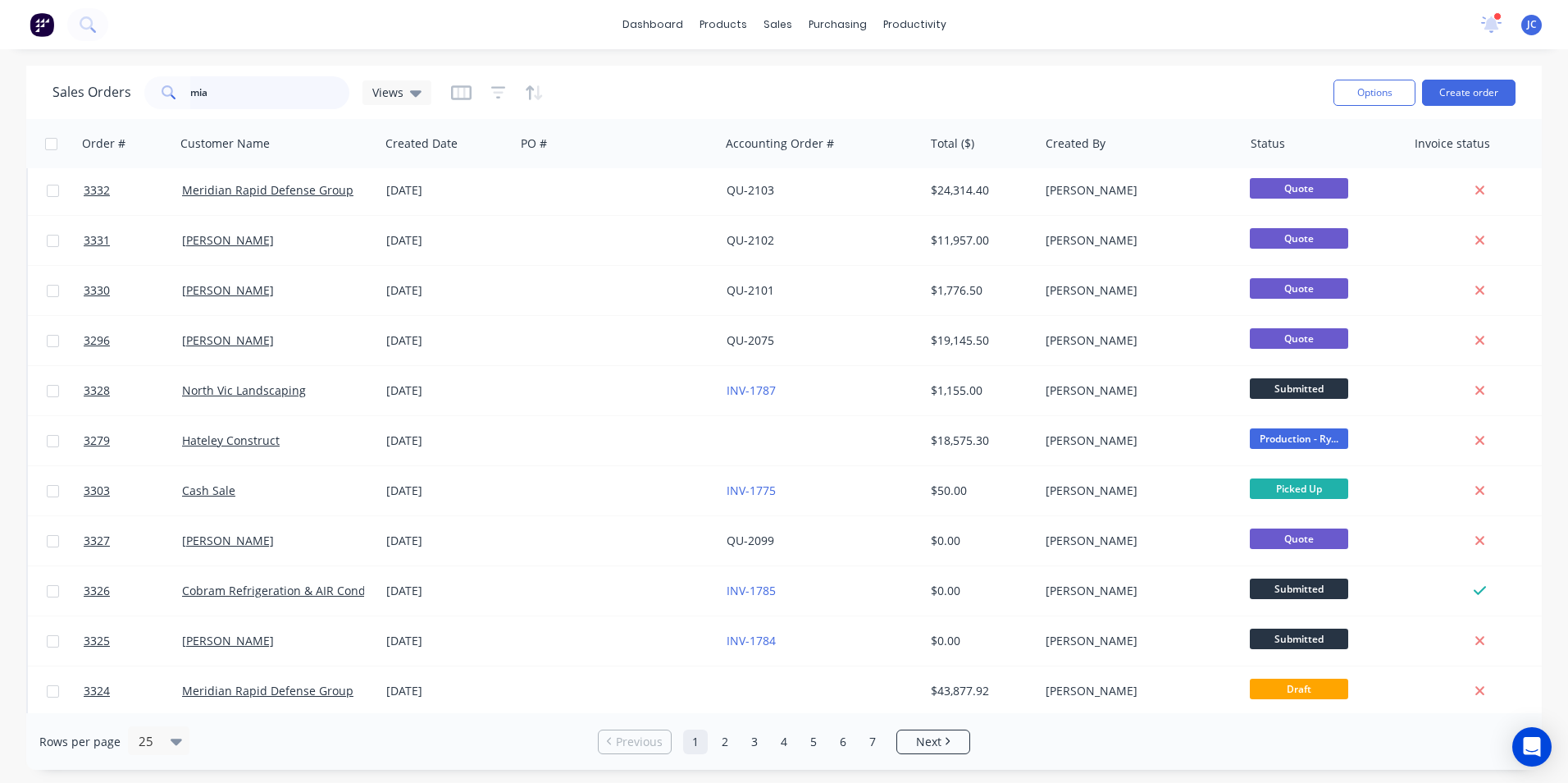
click at [237, 92] on input "mia" at bounding box center [269, 93] width 160 height 33
type input "m"
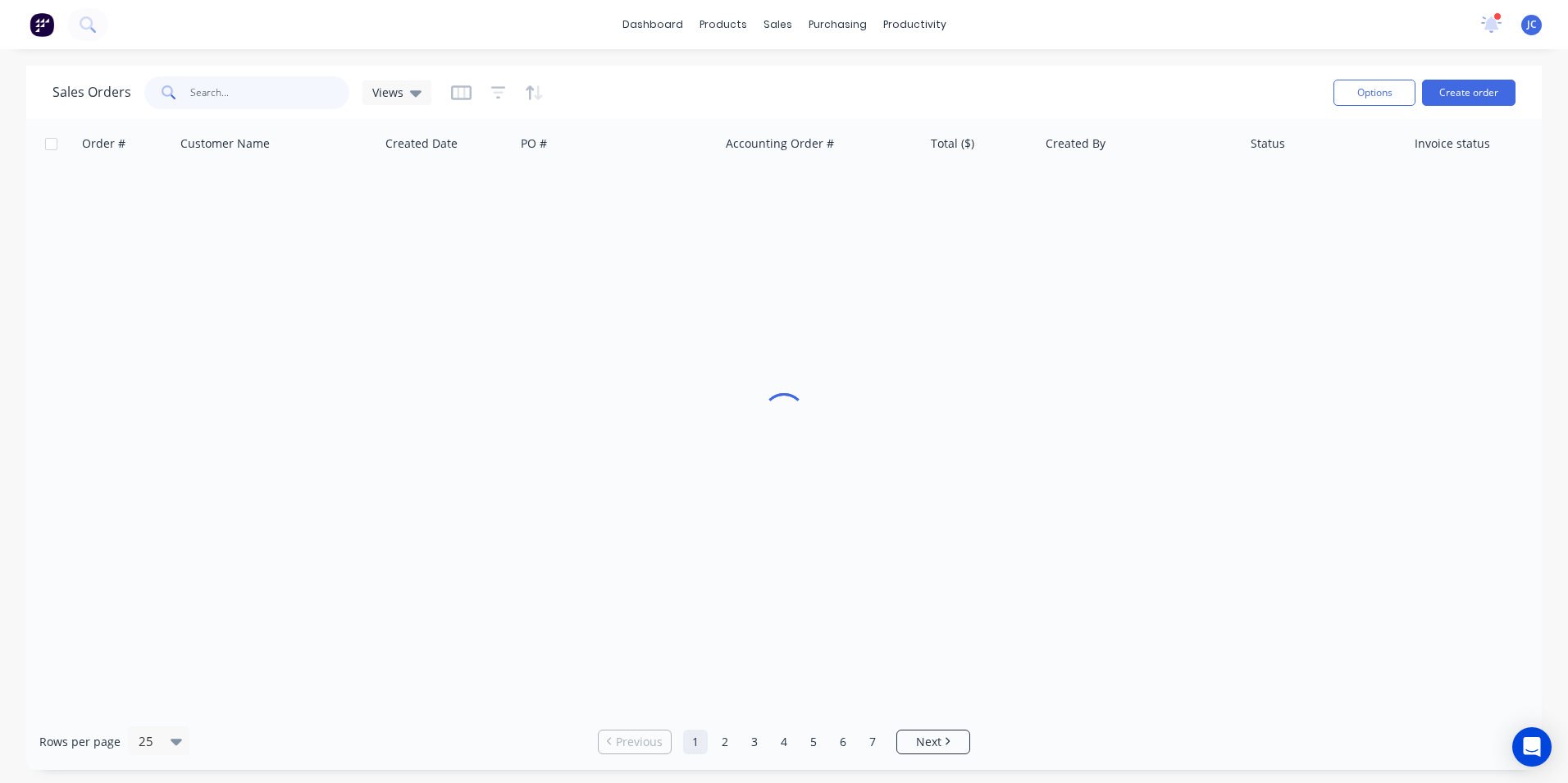
scroll to position [0, 0]
type input "b"
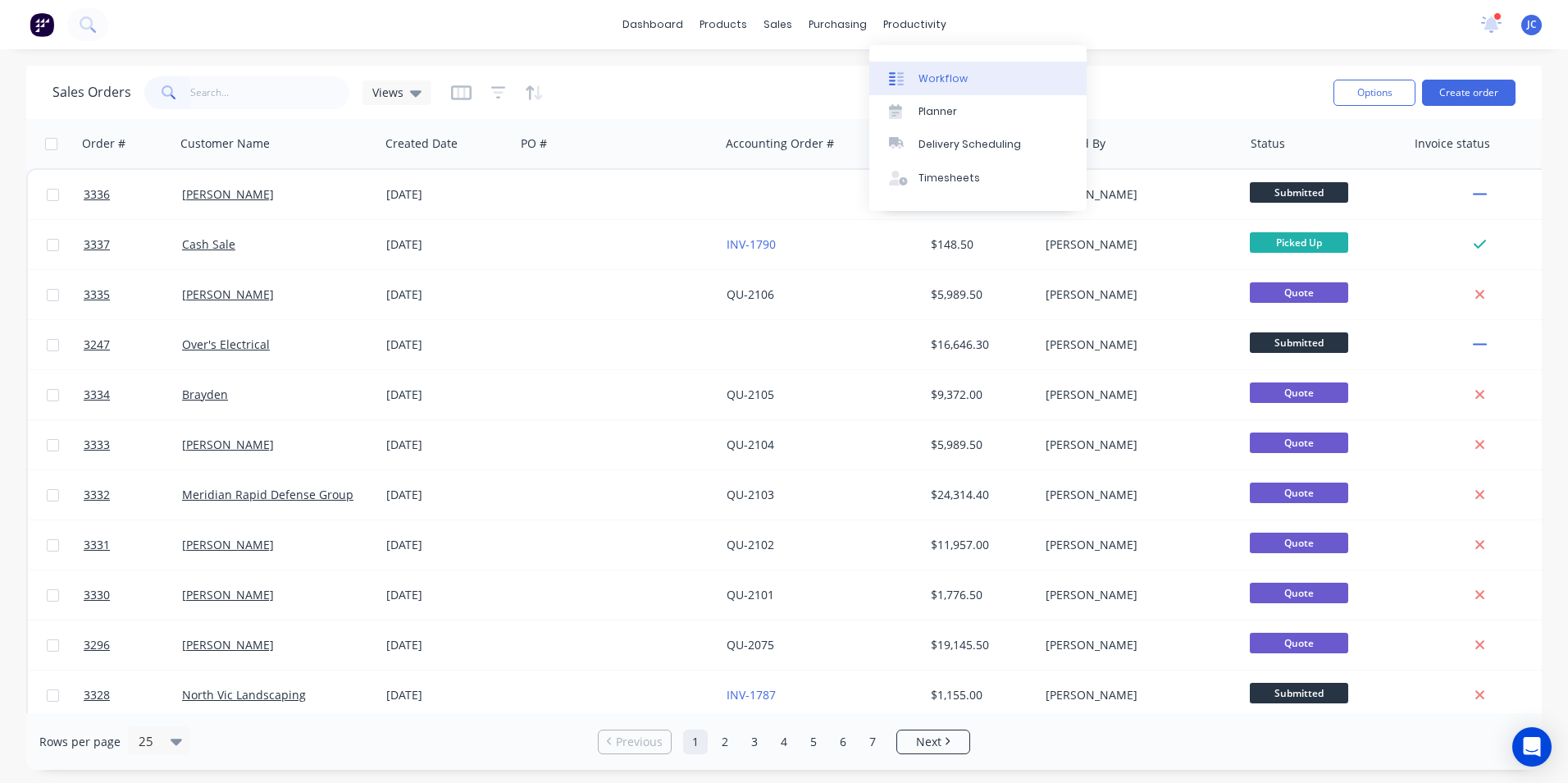
click at [940, 73] on div "Workflow" at bounding box center [943, 79] width 49 height 15
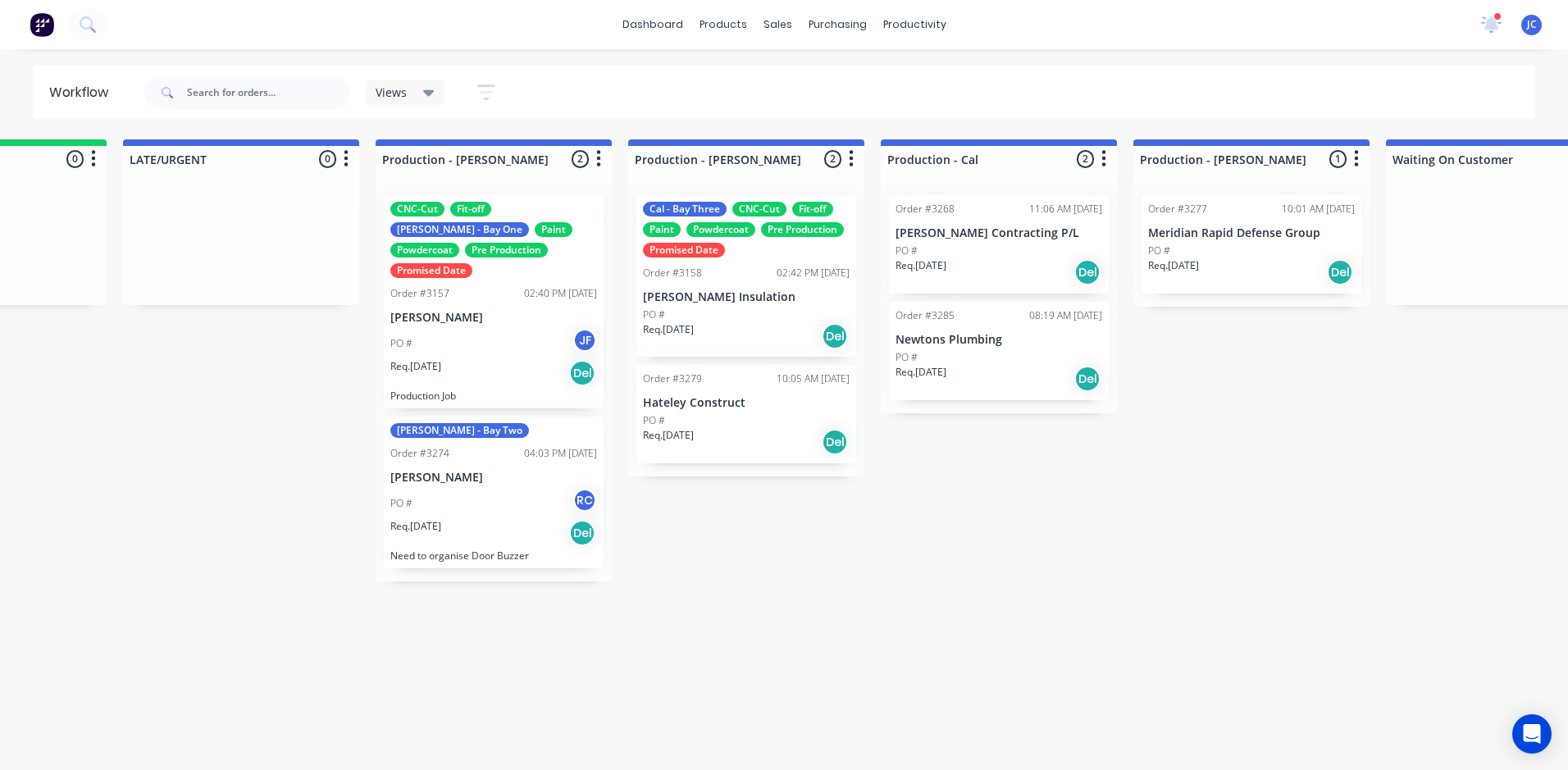
scroll to position [0, 1381]
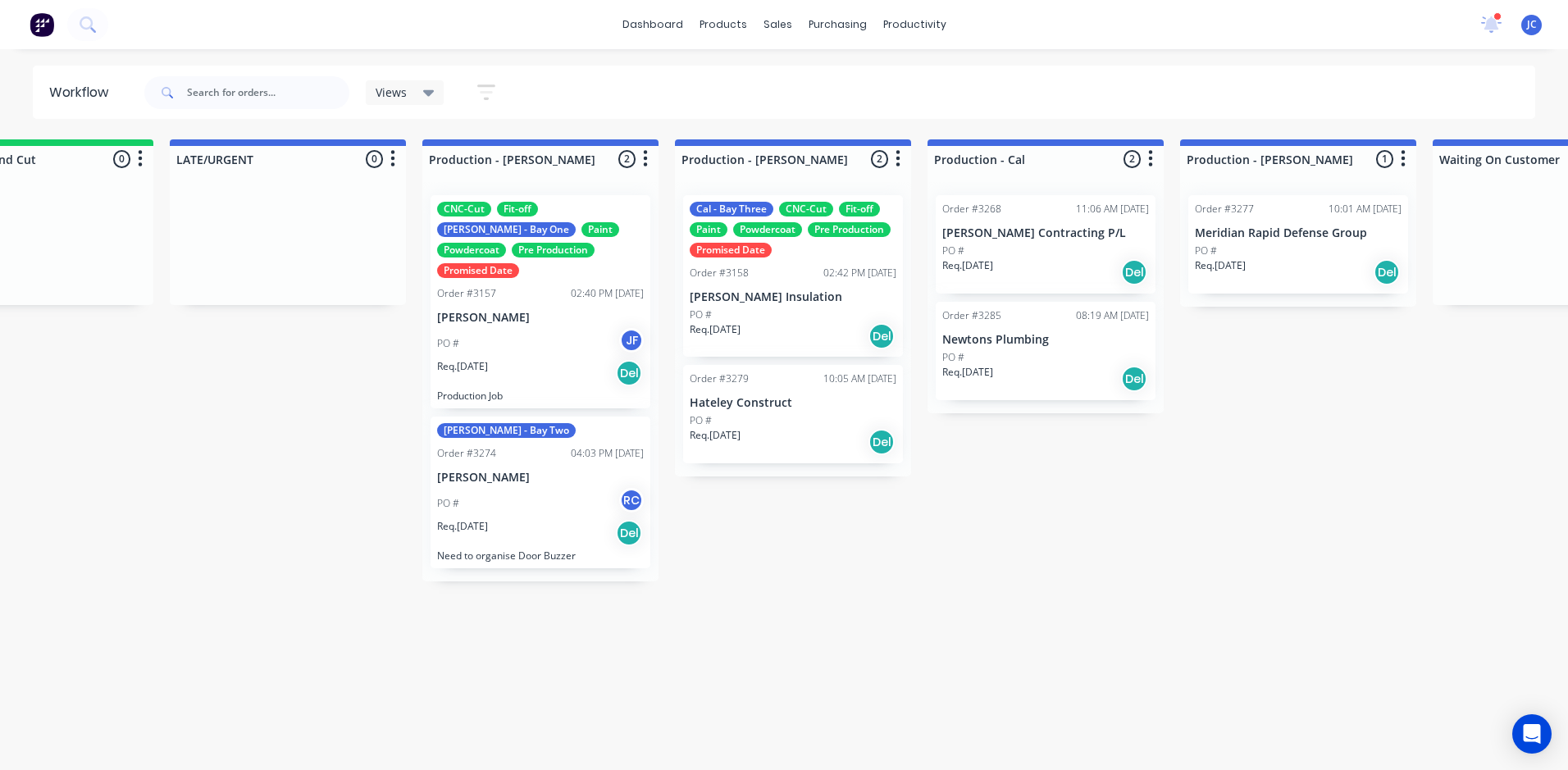
click at [537, 215] on div "CNC-Cut Fit-off John - Bay One Paint Powdercoat Pre Production Promised Date" at bounding box center [541, 240] width 207 height 77
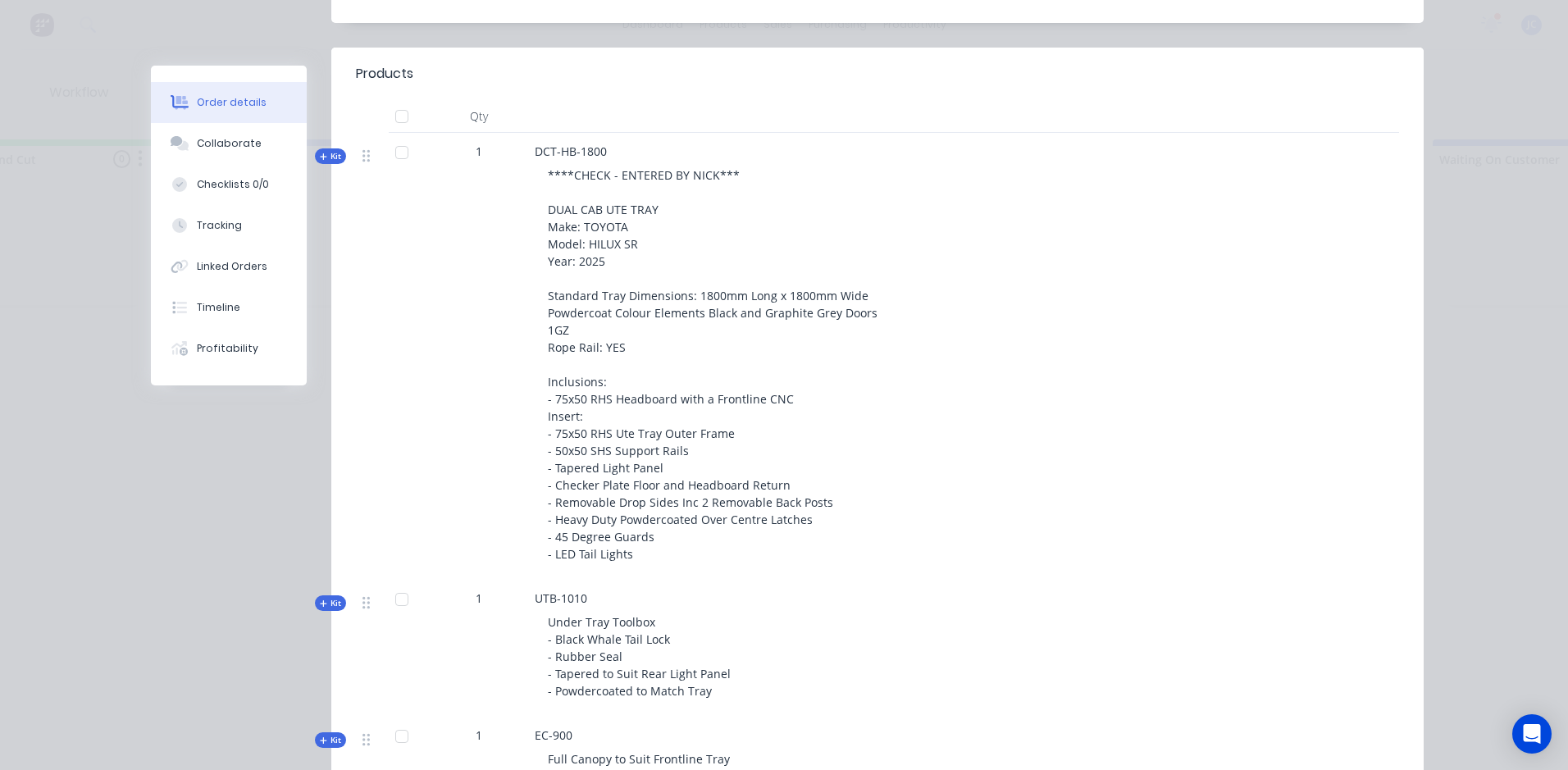
scroll to position [657, 0]
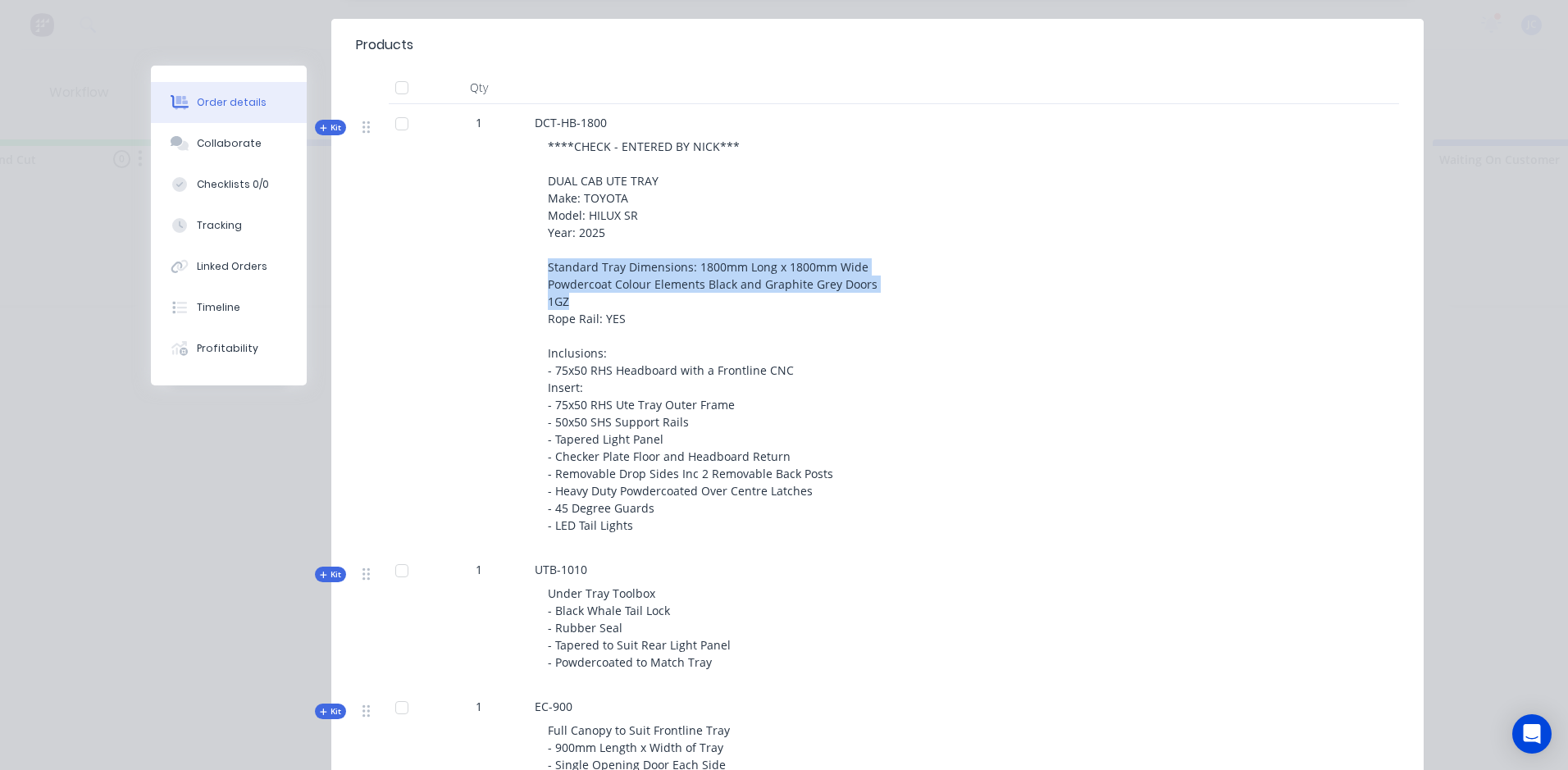
drag, startPoint x: 562, startPoint y: 289, endPoint x: 522, endPoint y: 253, distance: 53.8
click at [528, 253] on div "DCT-HB-1800 ****CHECK - ENTERED BY NICK*** DUAL CAB UTE TRAY Make: TOYOTA Model…" at bounding box center [856, 327] width 656 height 447
copy span "Standard Tray Dimensions: 1800mm Long x 1800mm Wide Powdercoat Colour Elements …"
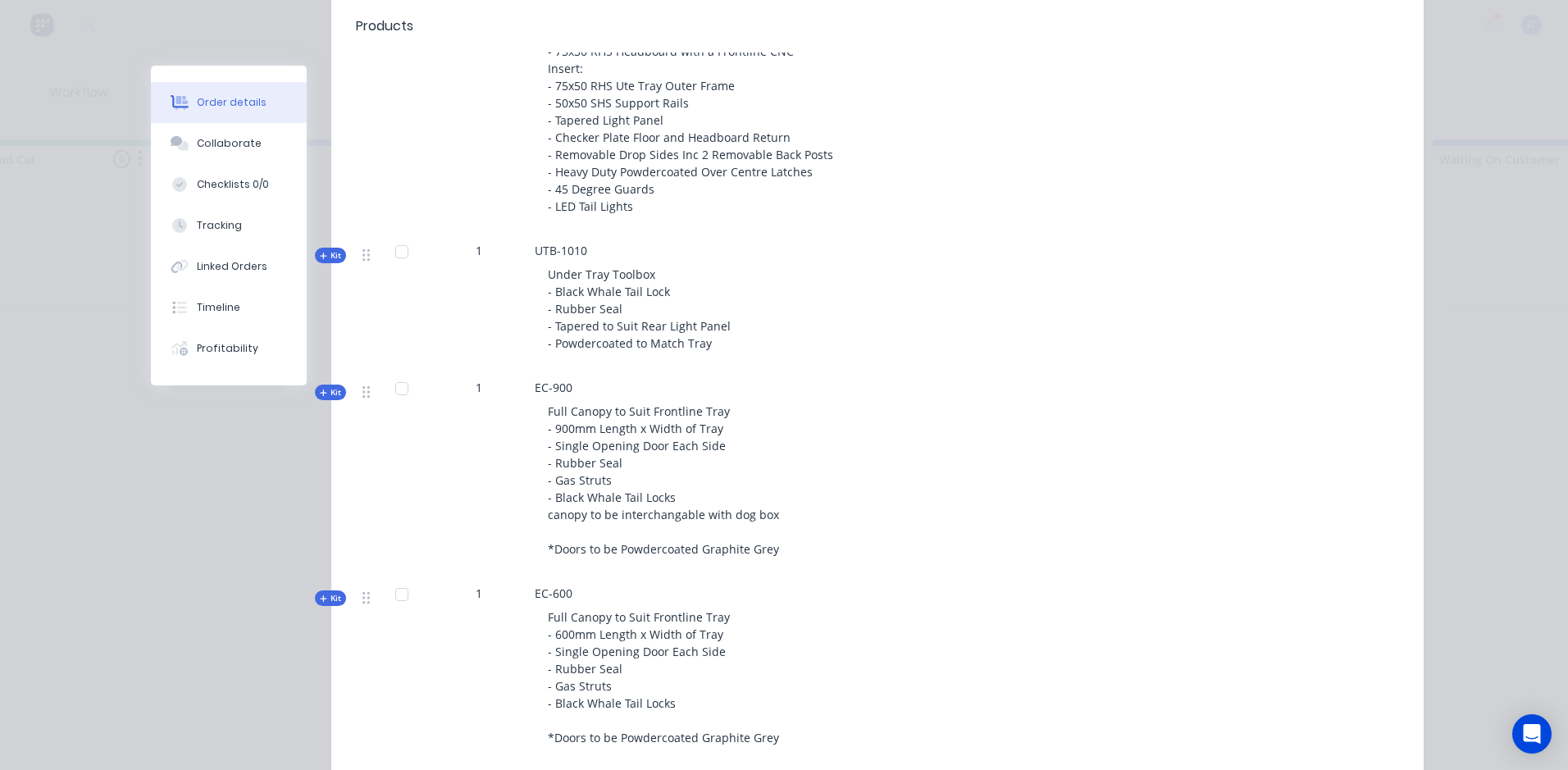
scroll to position [985, 0]
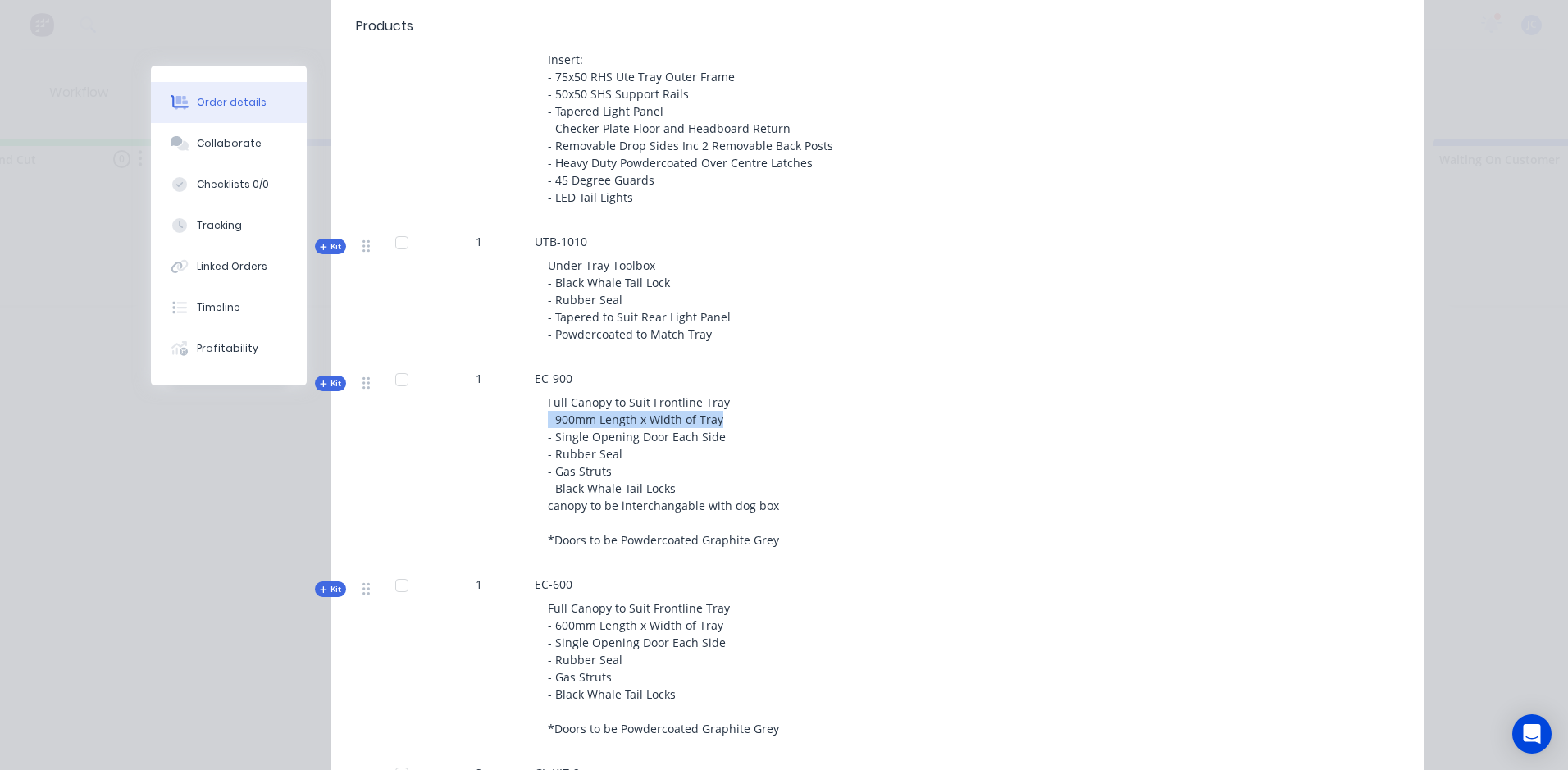
drag, startPoint x: 711, startPoint y: 403, endPoint x: 536, endPoint y: 400, distance: 175.0
click at [536, 400] on div "Full Canopy to Suit Frontline Tray - 900mm Length x Width of Tray - Single Open…" at bounding box center [856, 471] width 643 height 168
copy span "- 900mm Length x Width of Tray"
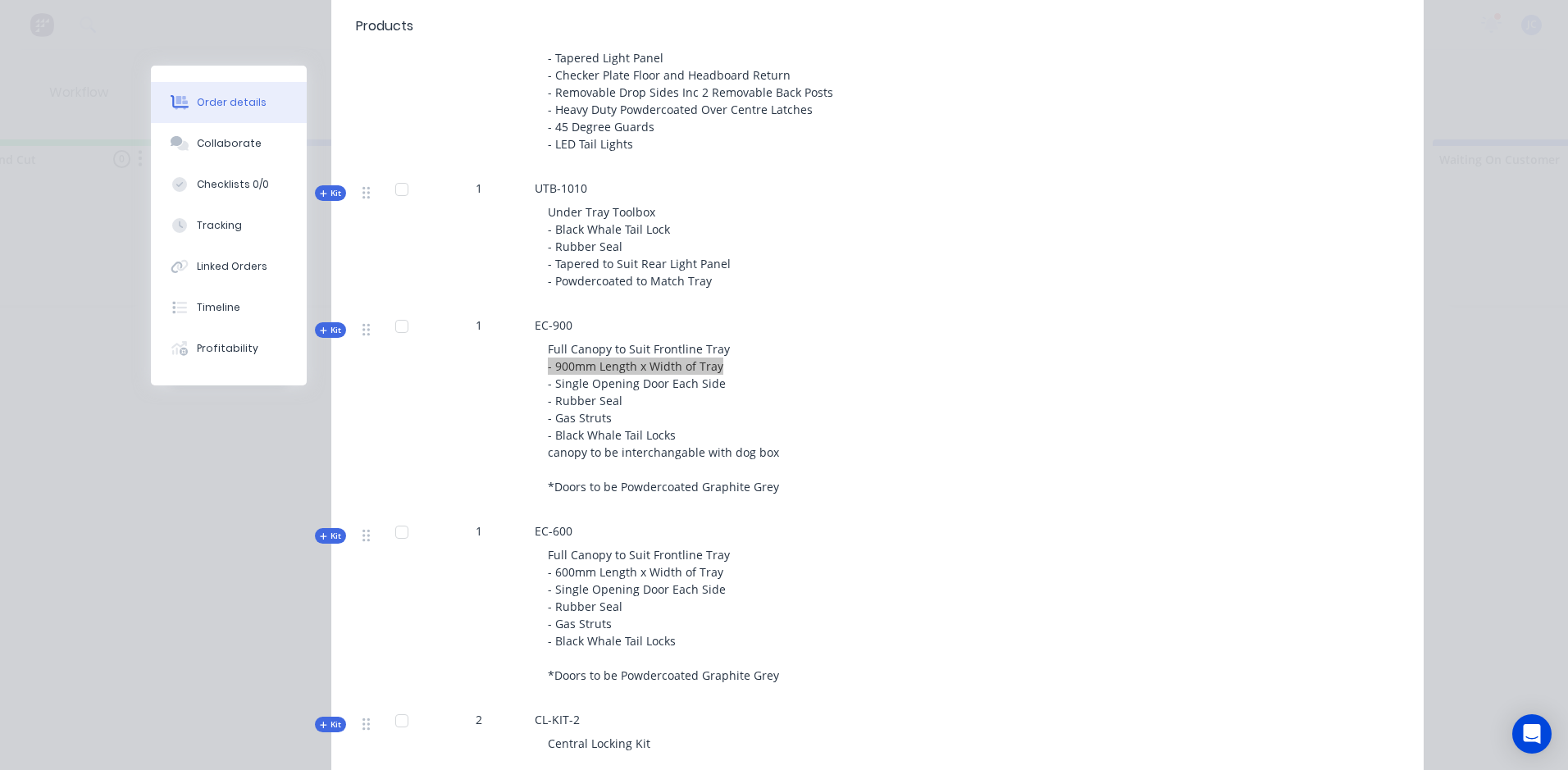
scroll to position [1066, 0]
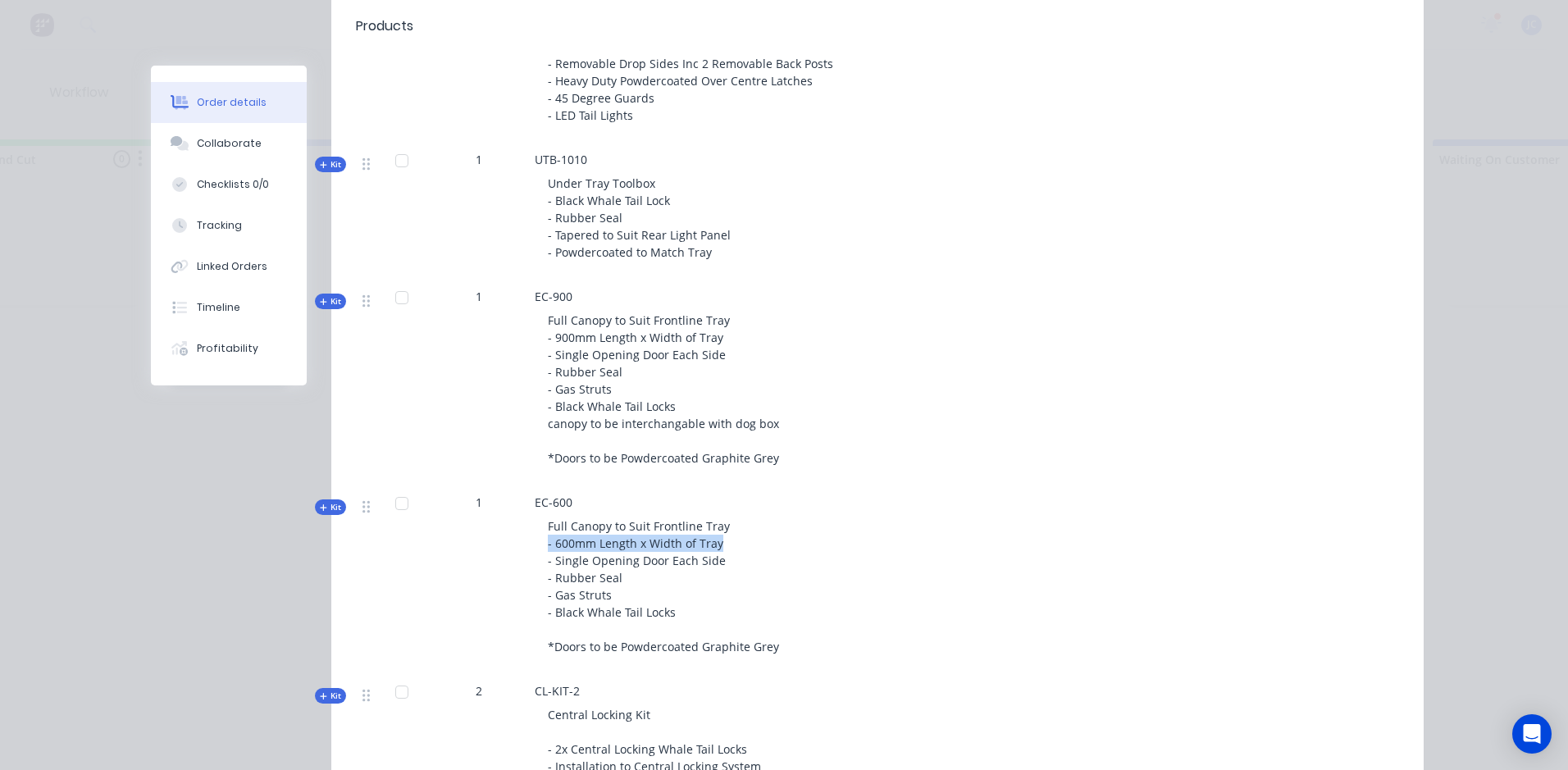
drag, startPoint x: 710, startPoint y: 527, endPoint x: 541, endPoint y: 527, distance: 169.0
click at [541, 527] on div "Full Canopy to Suit Frontline Tray - 600mm Length x Width of Tray - Single Open…" at bounding box center [856, 587] width 643 height 151
copy span "- 600mm Length x Width of Tray"
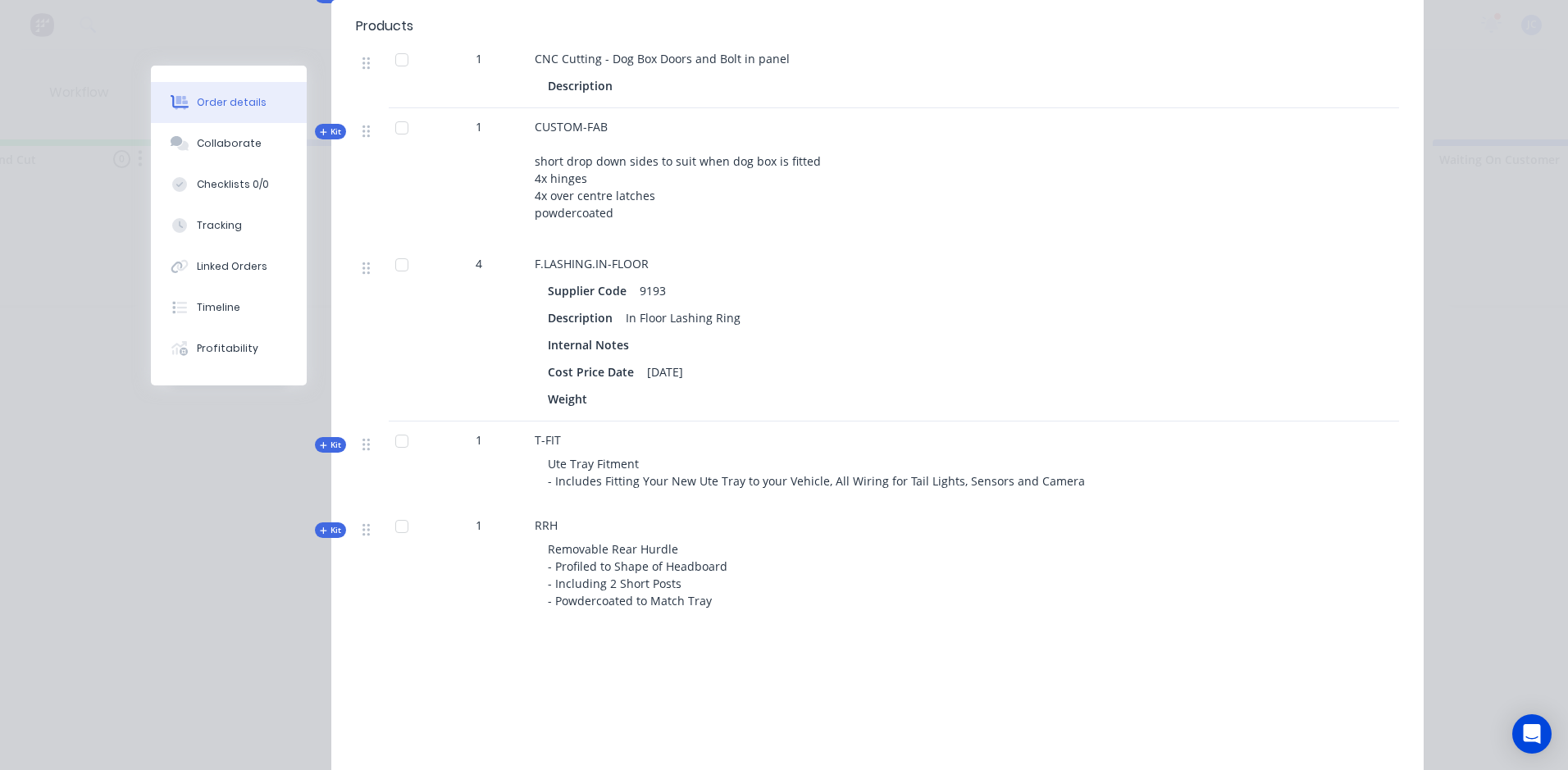
scroll to position [1723, 0]
